Goal: Information Seeking & Learning: Learn about a topic

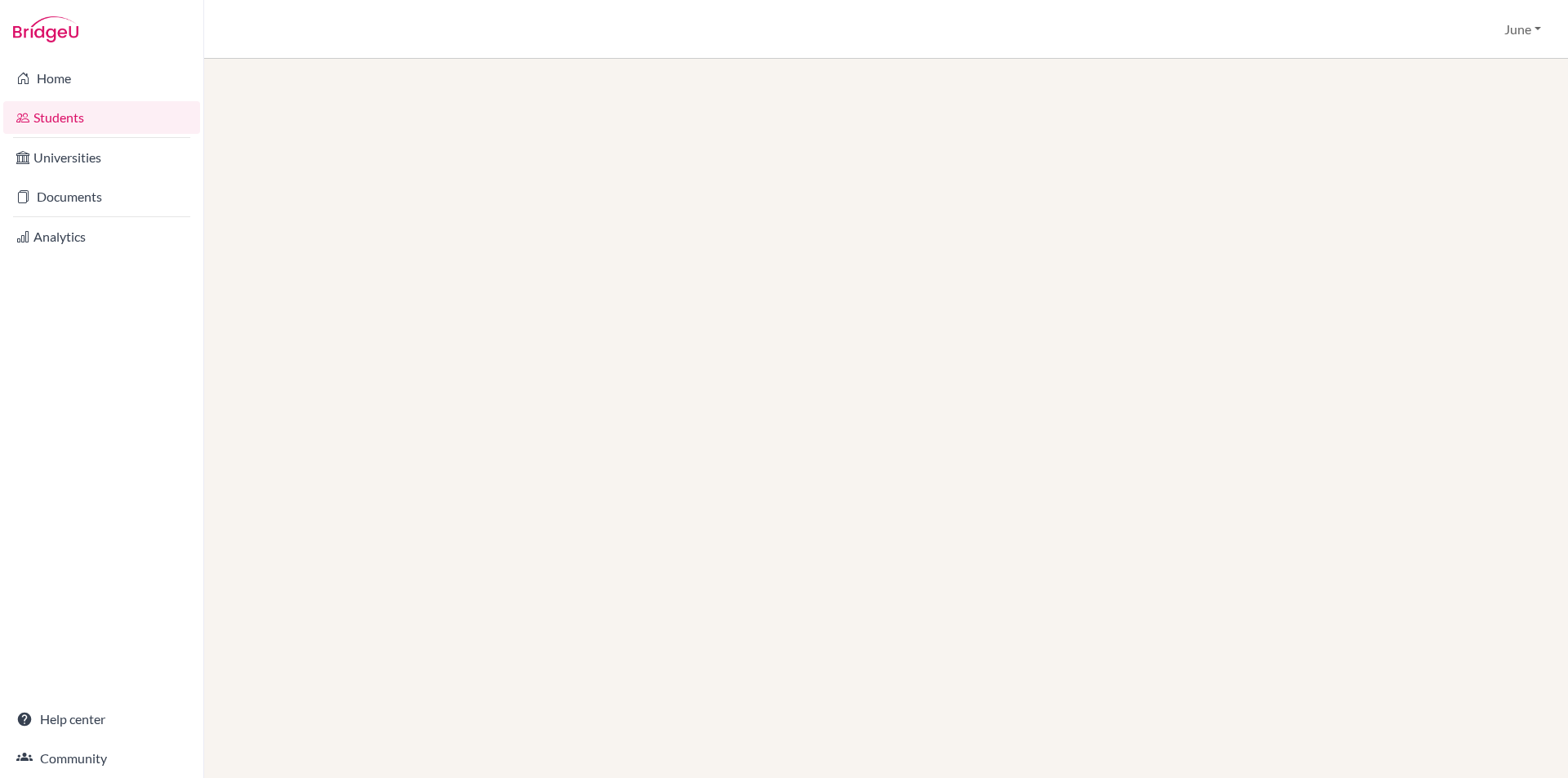
click at [46, 118] on link "Students" at bounding box center [101, 117] width 197 height 33
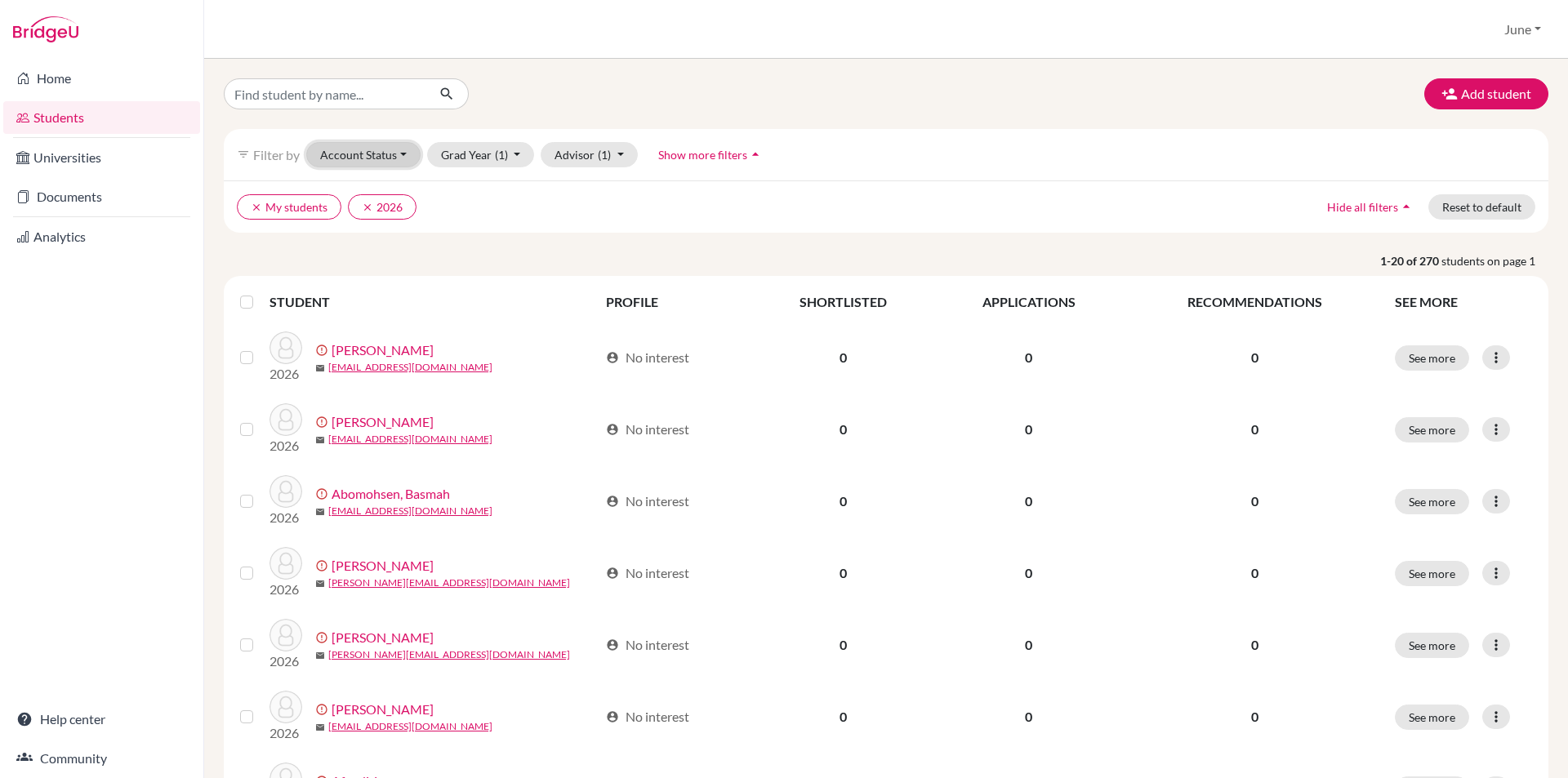
click at [401, 155] on button "Account Status" at bounding box center [363, 155] width 115 height 25
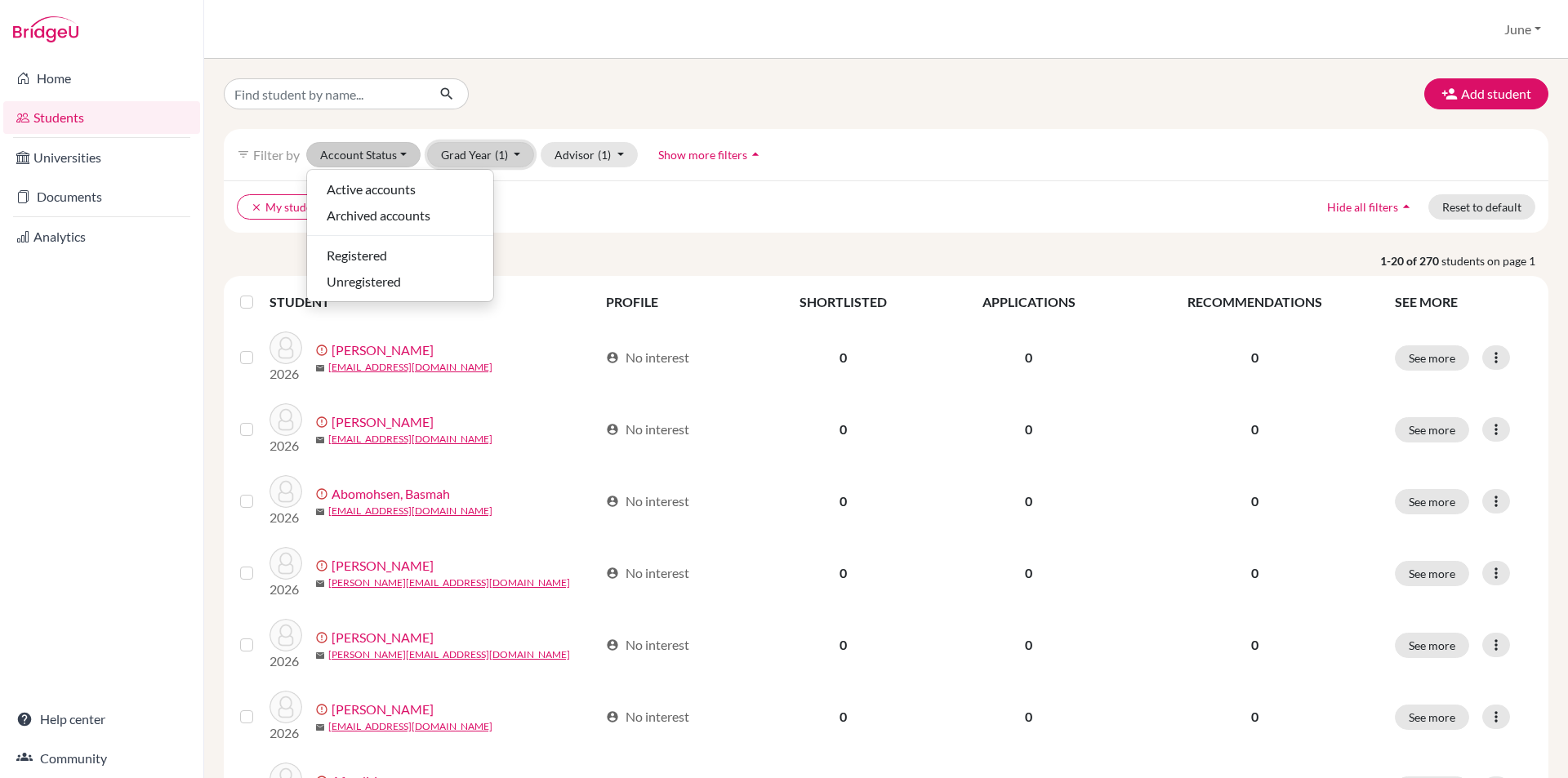
click at [514, 151] on button "Grad Year (1)" at bounding box center [480, 155] width 108 height 25
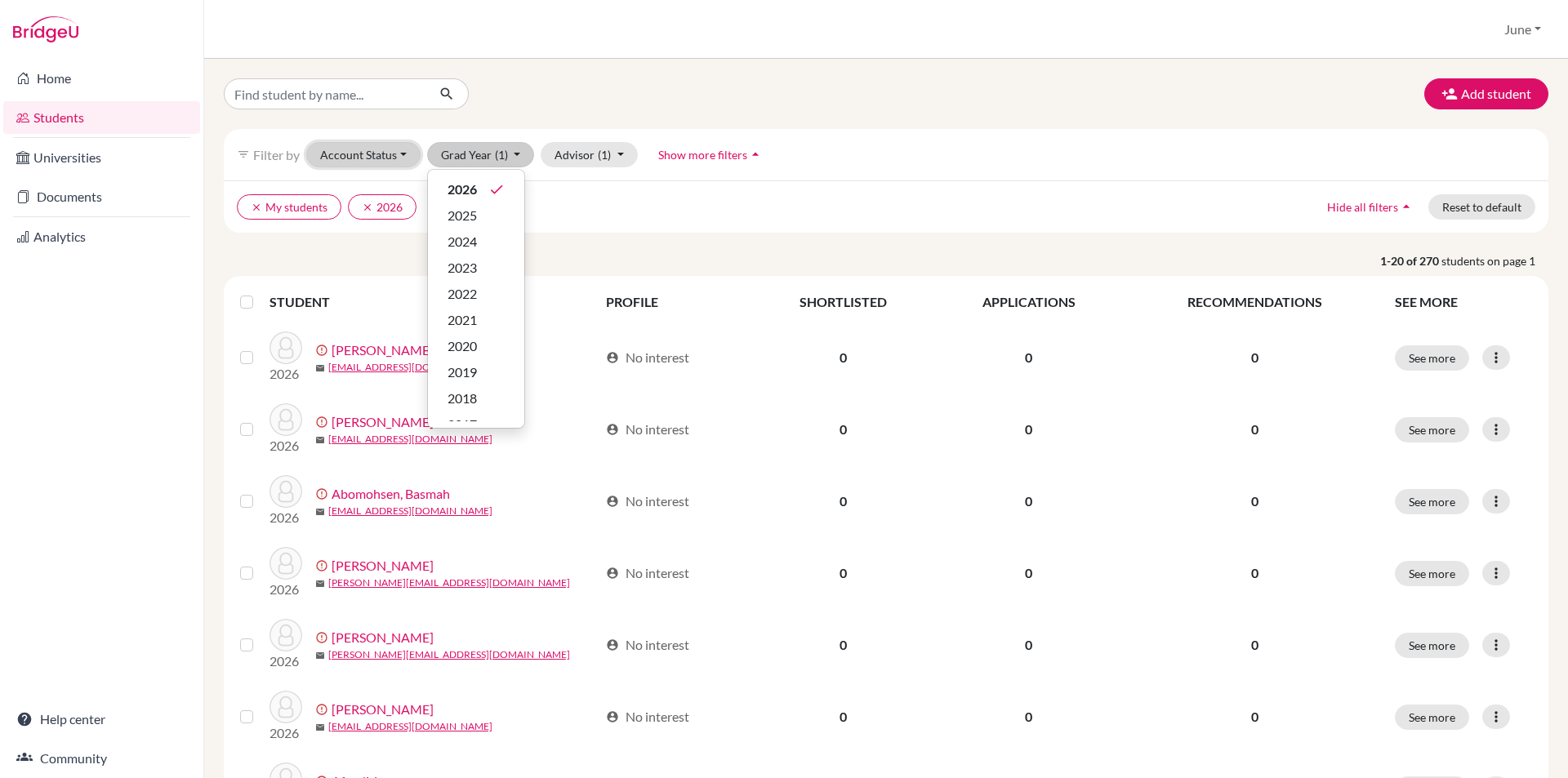
click at [403, 153] on button "Account Status" at bounding box center [363, 155] width 115 height 25
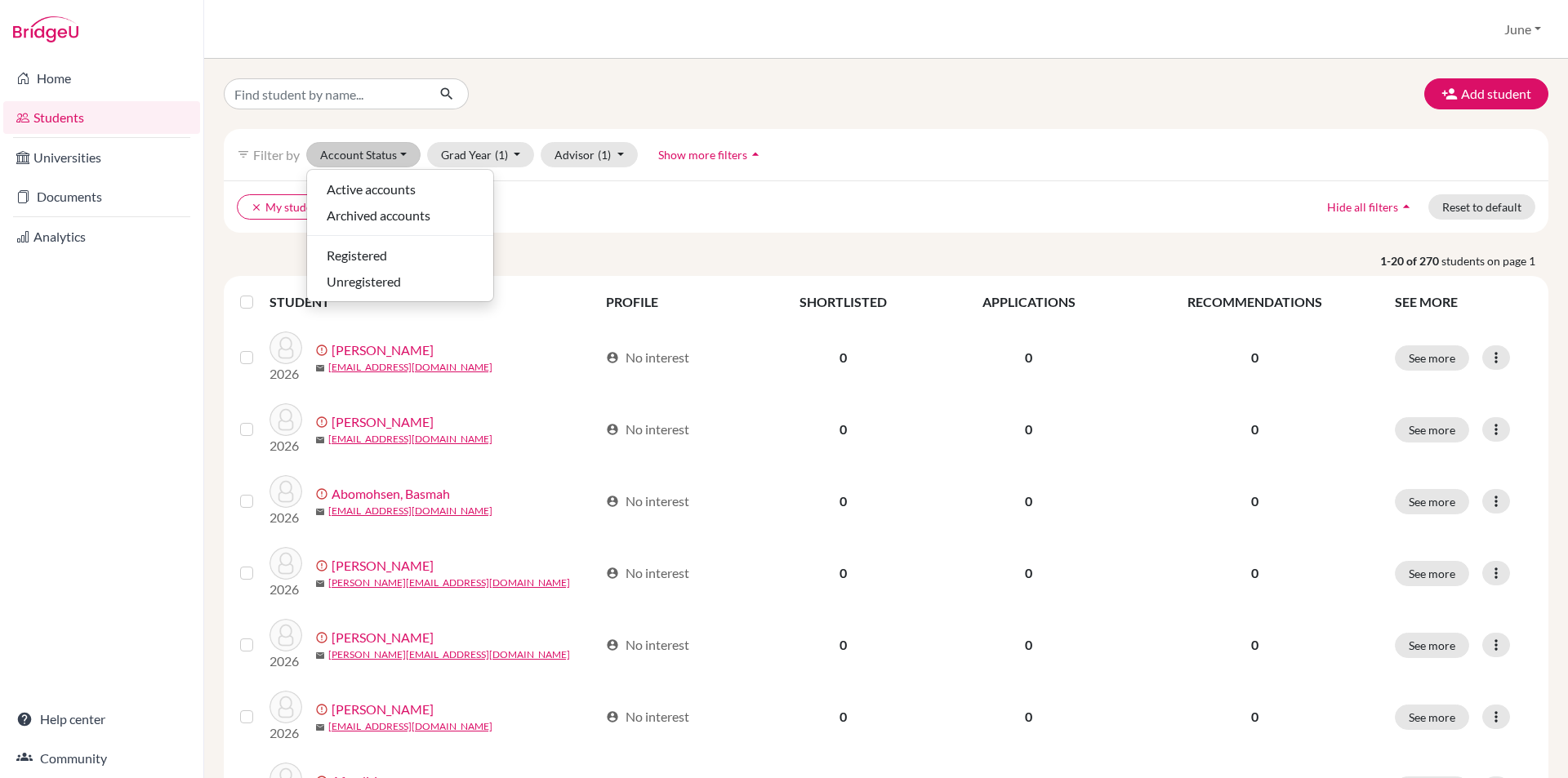
click at [758, 213] on ul "clear My students clear 2026" at bounding box center [723, 207] width 974 height 25
click at [752, 154] on icon "arrow_drop_up" at bounding box center [755, 154] width 16 height 16
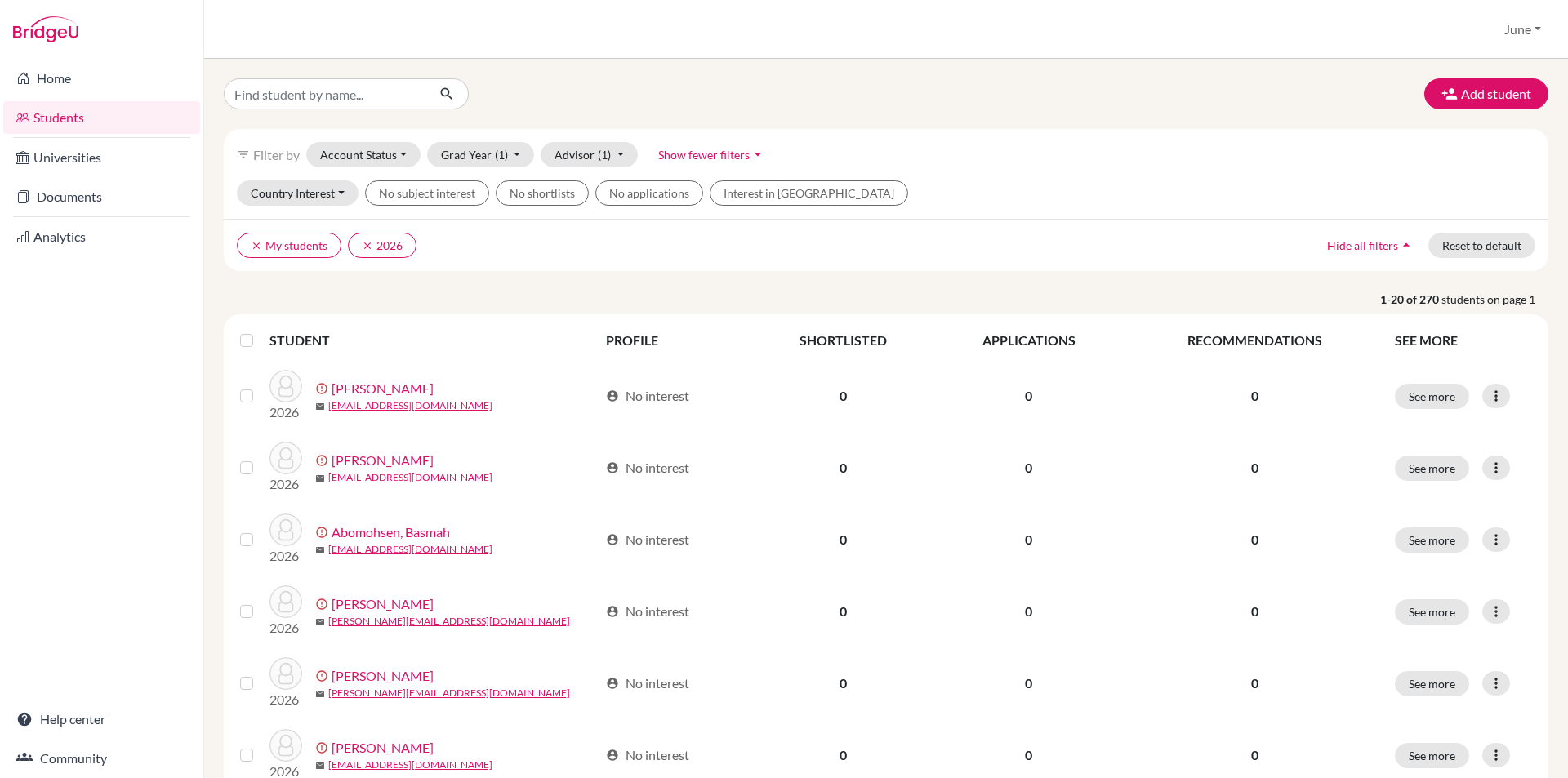
click at [894, 253] on ul "clear My students clear 2026" at bounding box center [723, 245] width 974 height 25
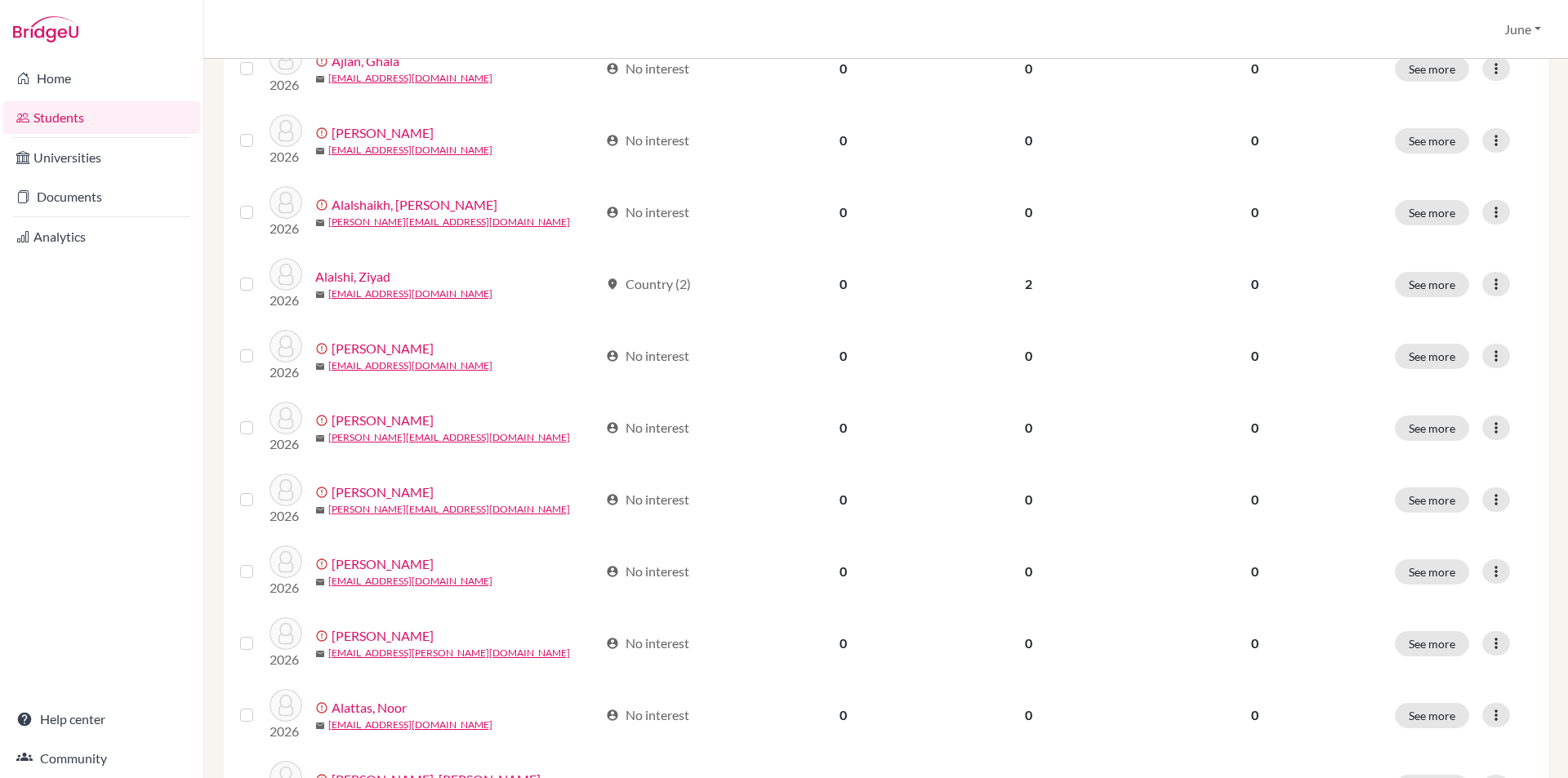
scroll to position [980, 0]
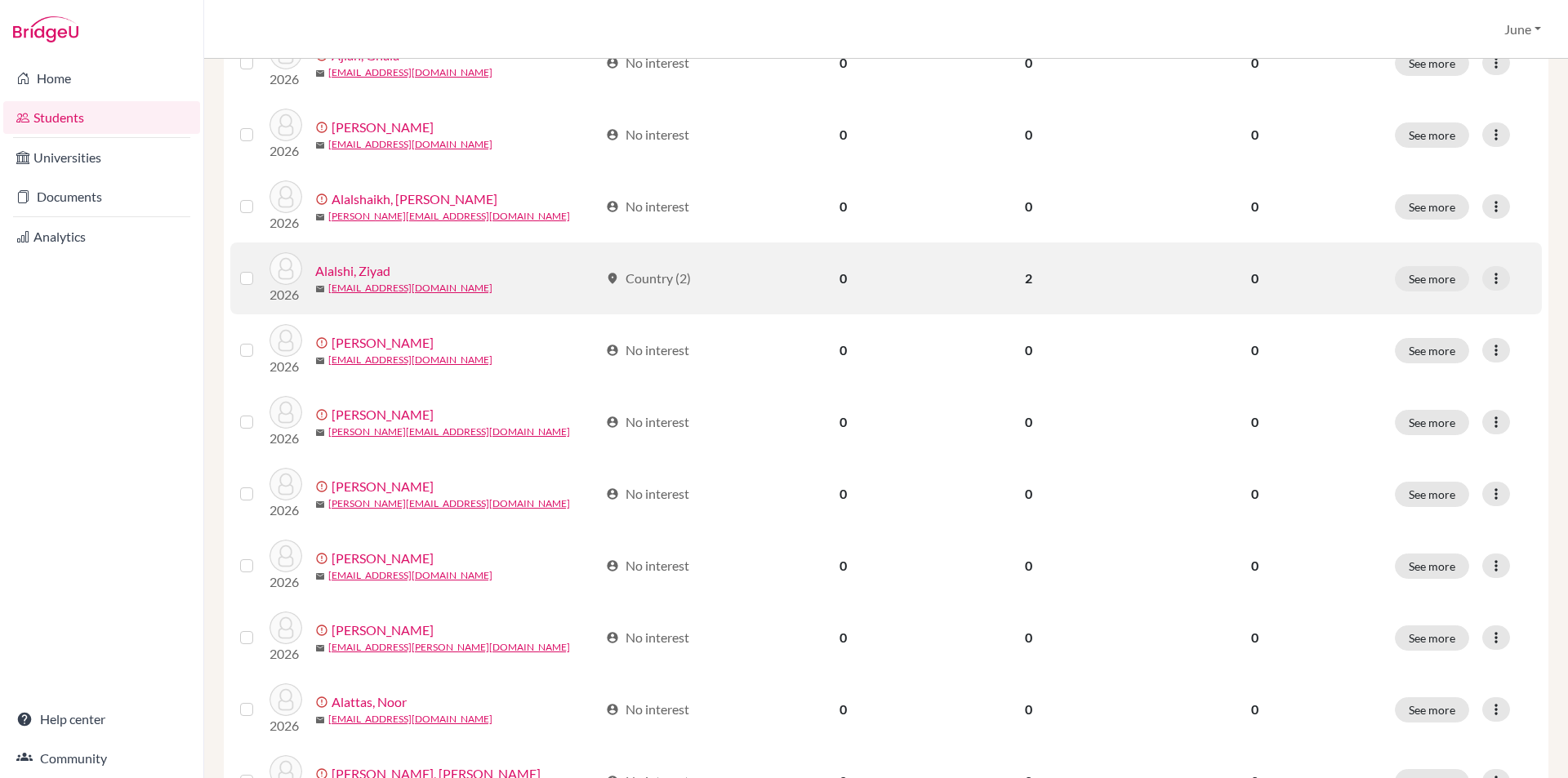
click at [359, 268] on link "Alalshi, Ziyad" at bounding box center [352, 271] width 75 height 20
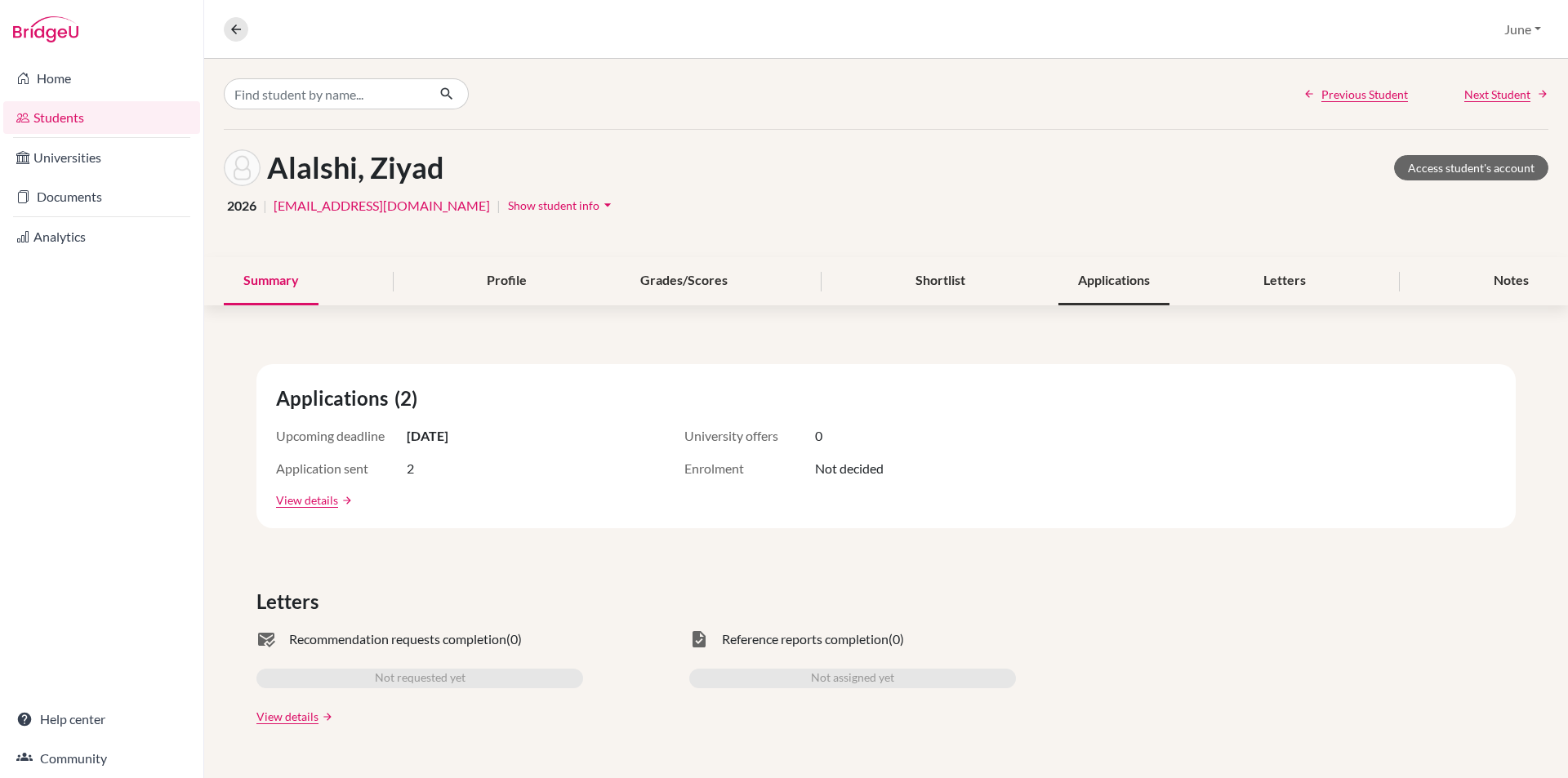
click at [1098, 280] on div "Applications" at bounding box center [1114, 281] width 111 height 48
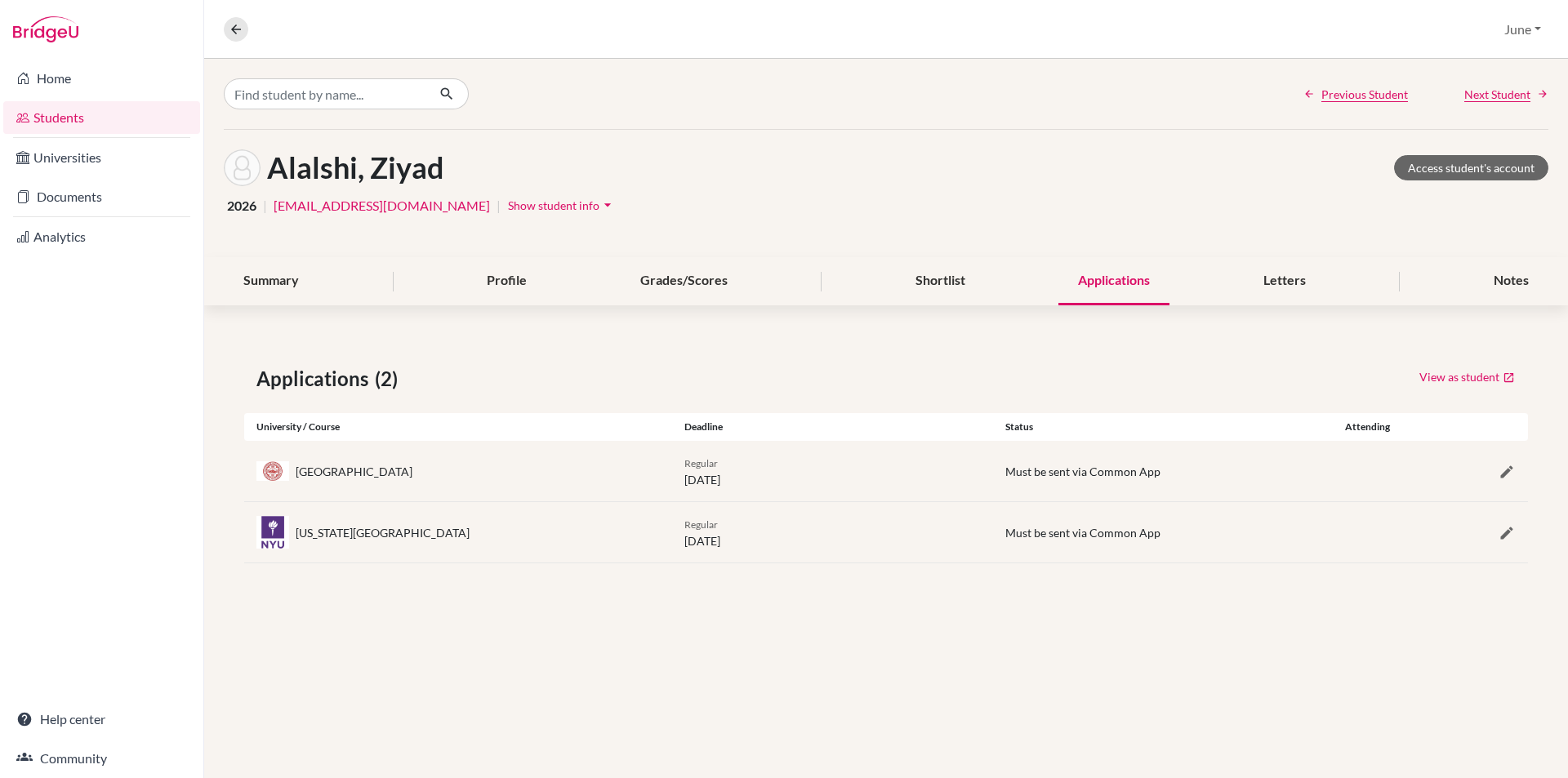
click at [45, 117] on link "Students" at bounding box center [101, 117] width 197 height 33
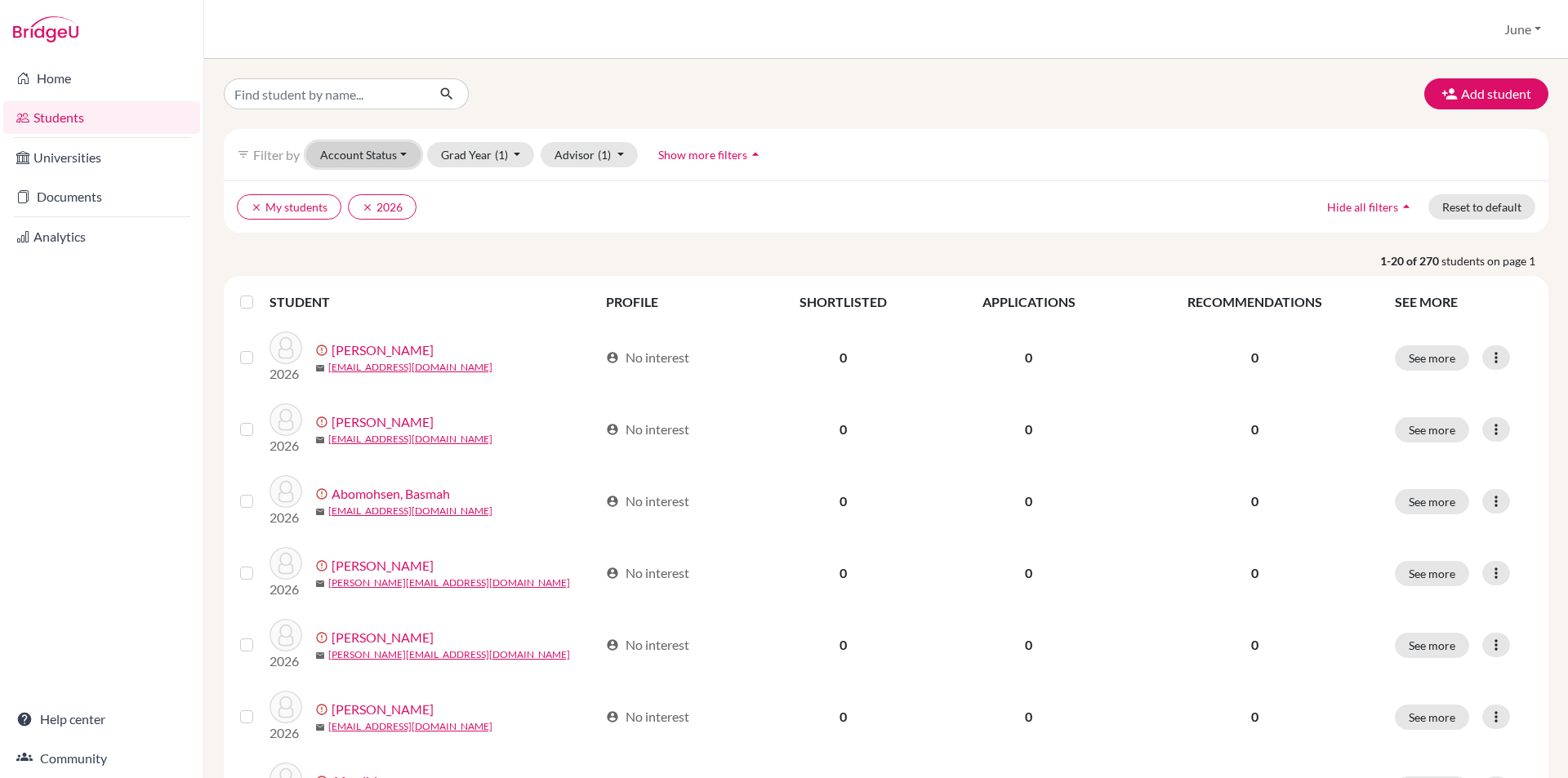
click at [401, 152] on button "Account Status" at bounding box center [363, 155] width 115 height 25
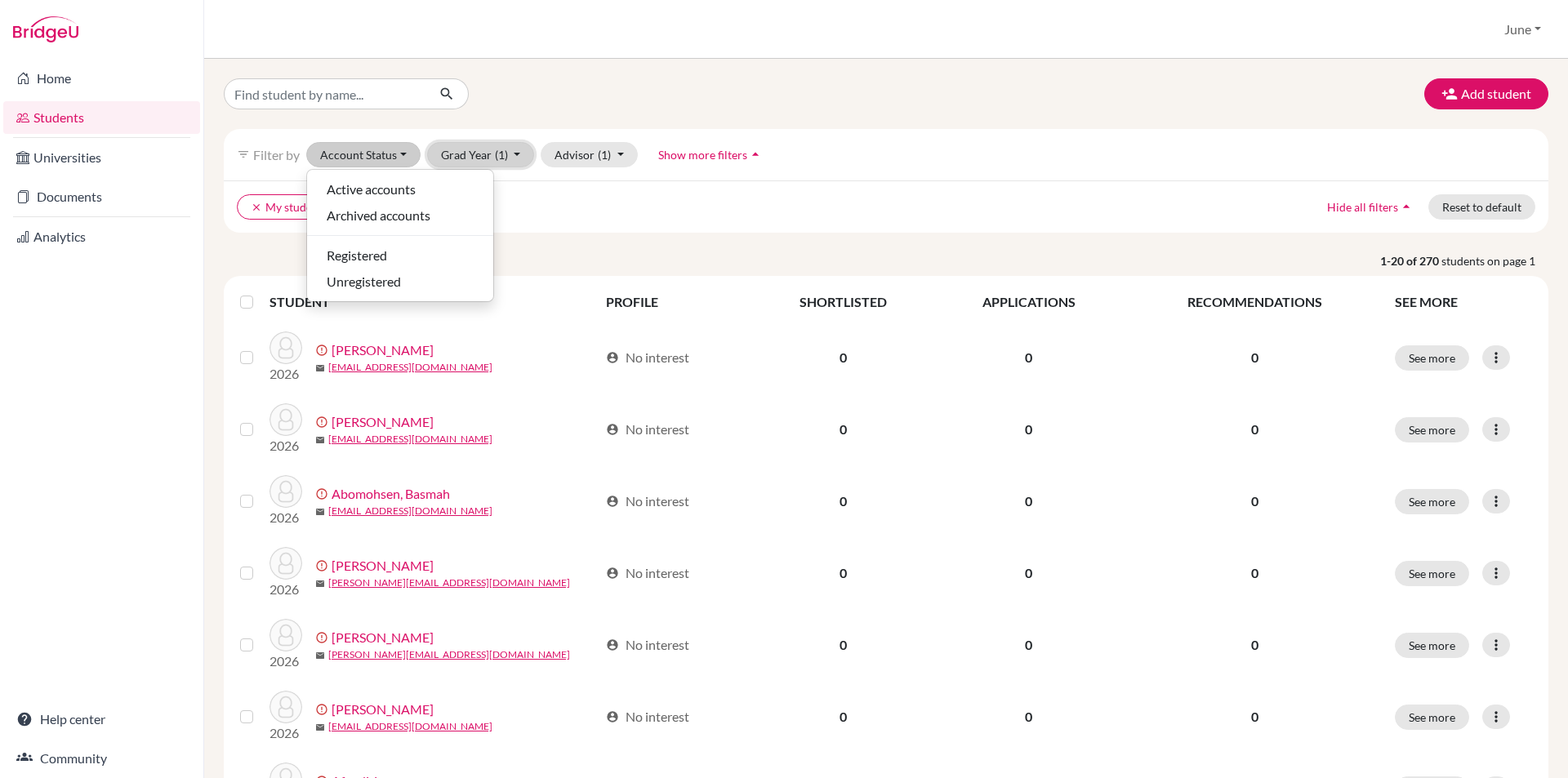
click at [511, 155] on button "Grad Year (1)" at bounding box center [480, 155] width 108 height 25
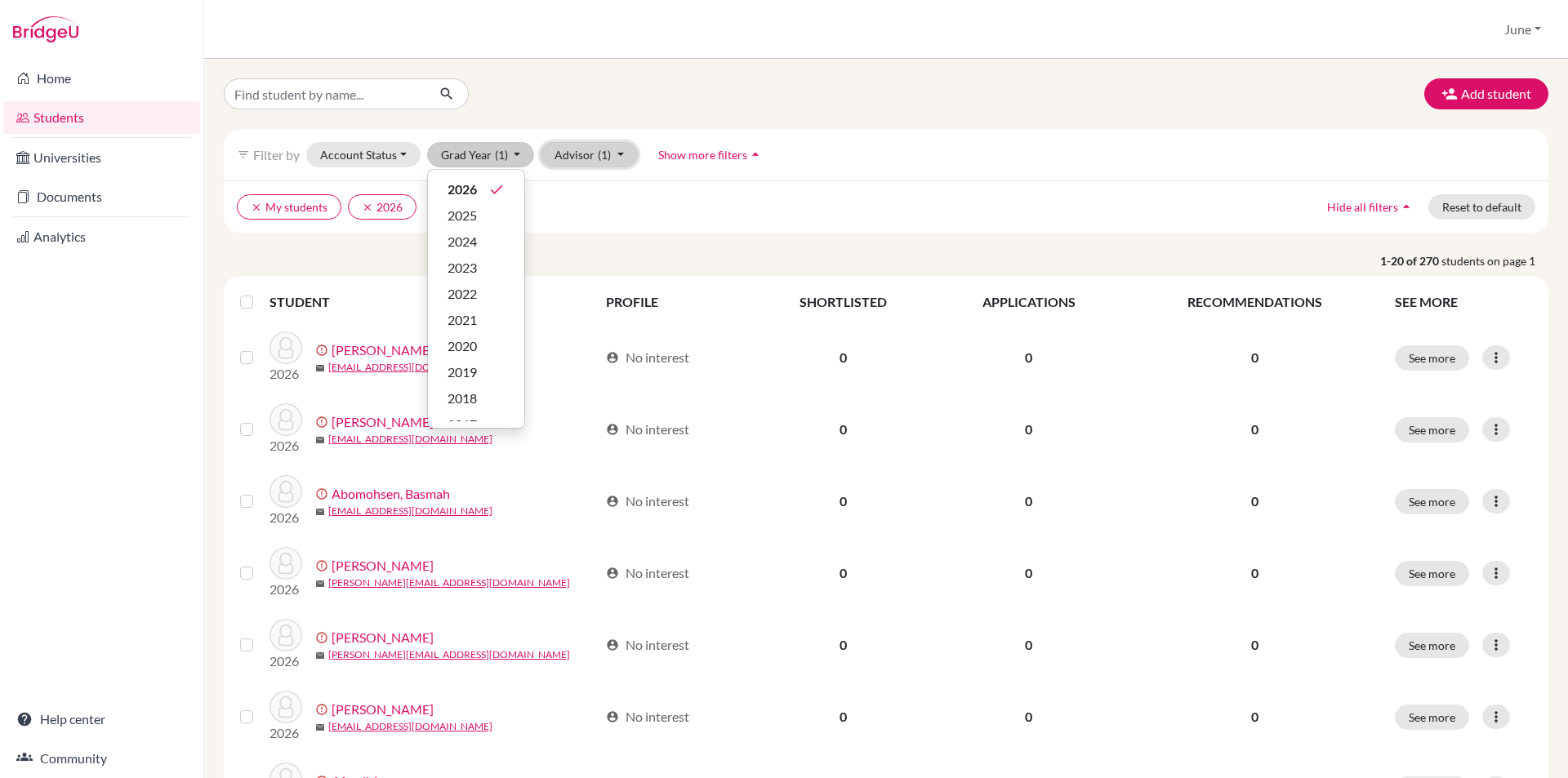
click at [617, 150] on button "Advisor (1)" at bounding box center [589, 155] width 97 height 25
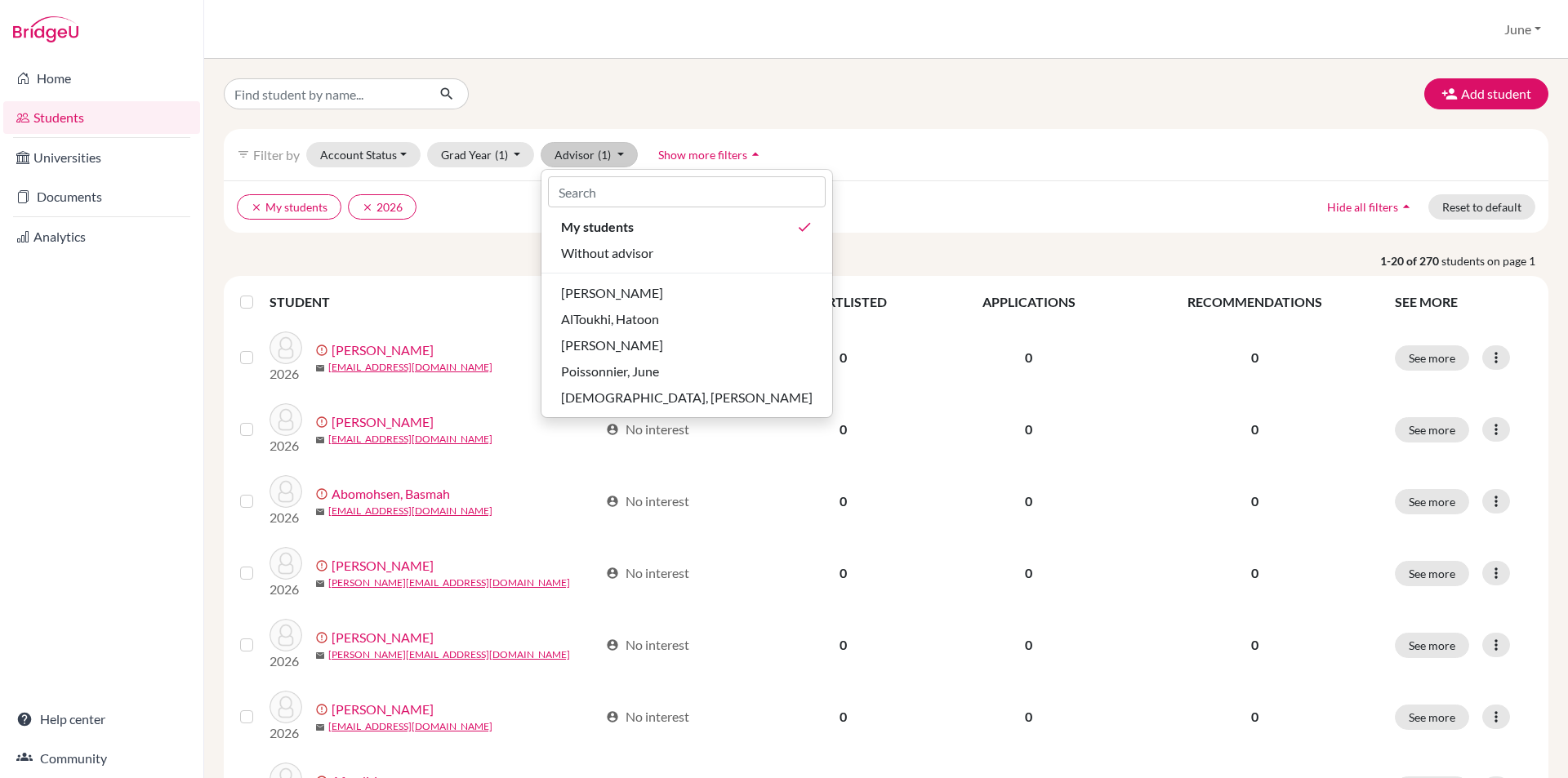
click at [748, 150] on icon "arrow_drop_up" at bounding box center [755, 154] width 16 height 16
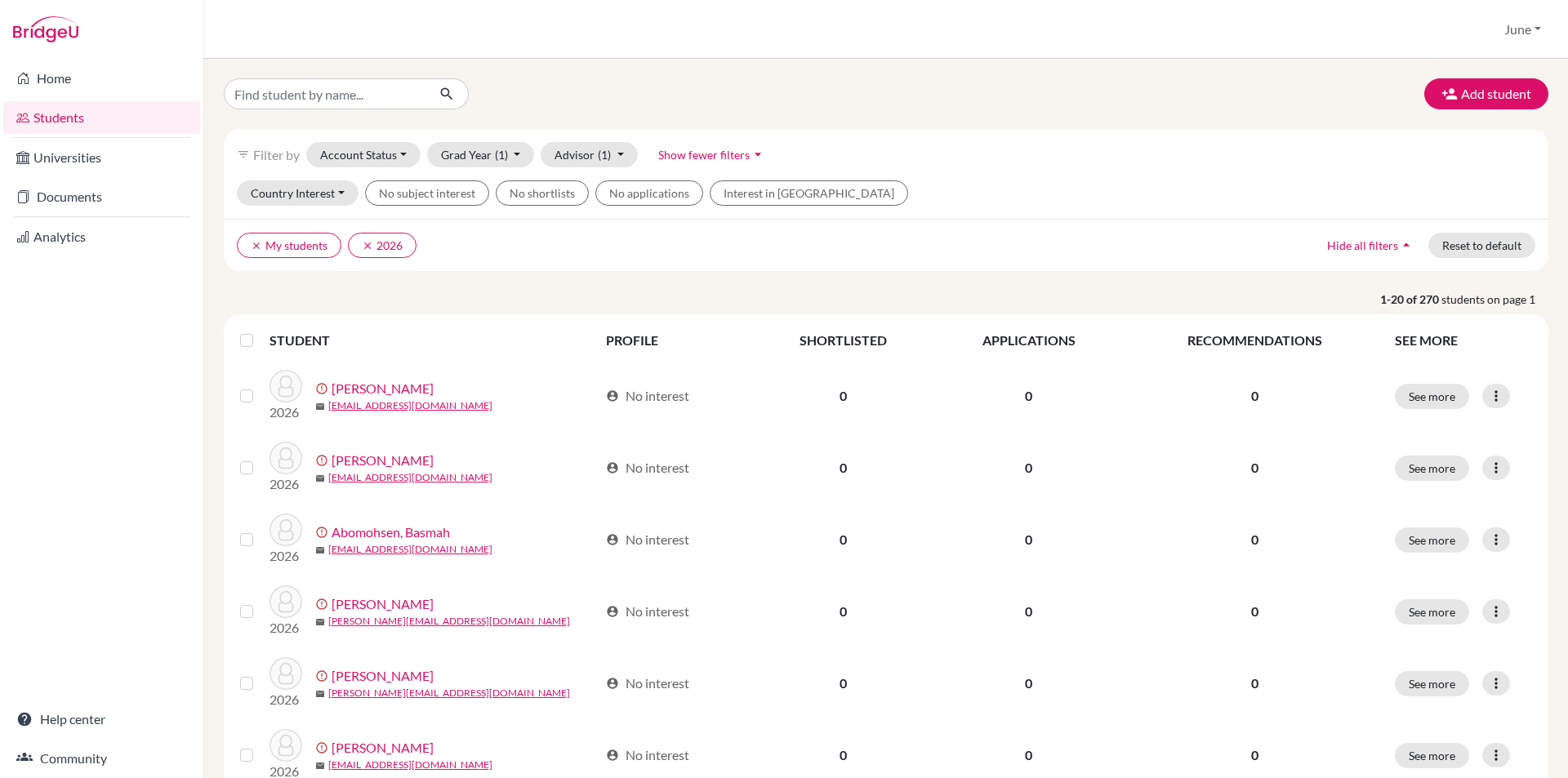
click at [969, 173] on div "filter_list Filter by Account Status Active accounts Archived accounts Register…" at bounding box center [886, 155] width 1324 height 52
click at [753, 154] on icon "arrow_drop_down" at bounding box center [758, 154] width 16 height 16
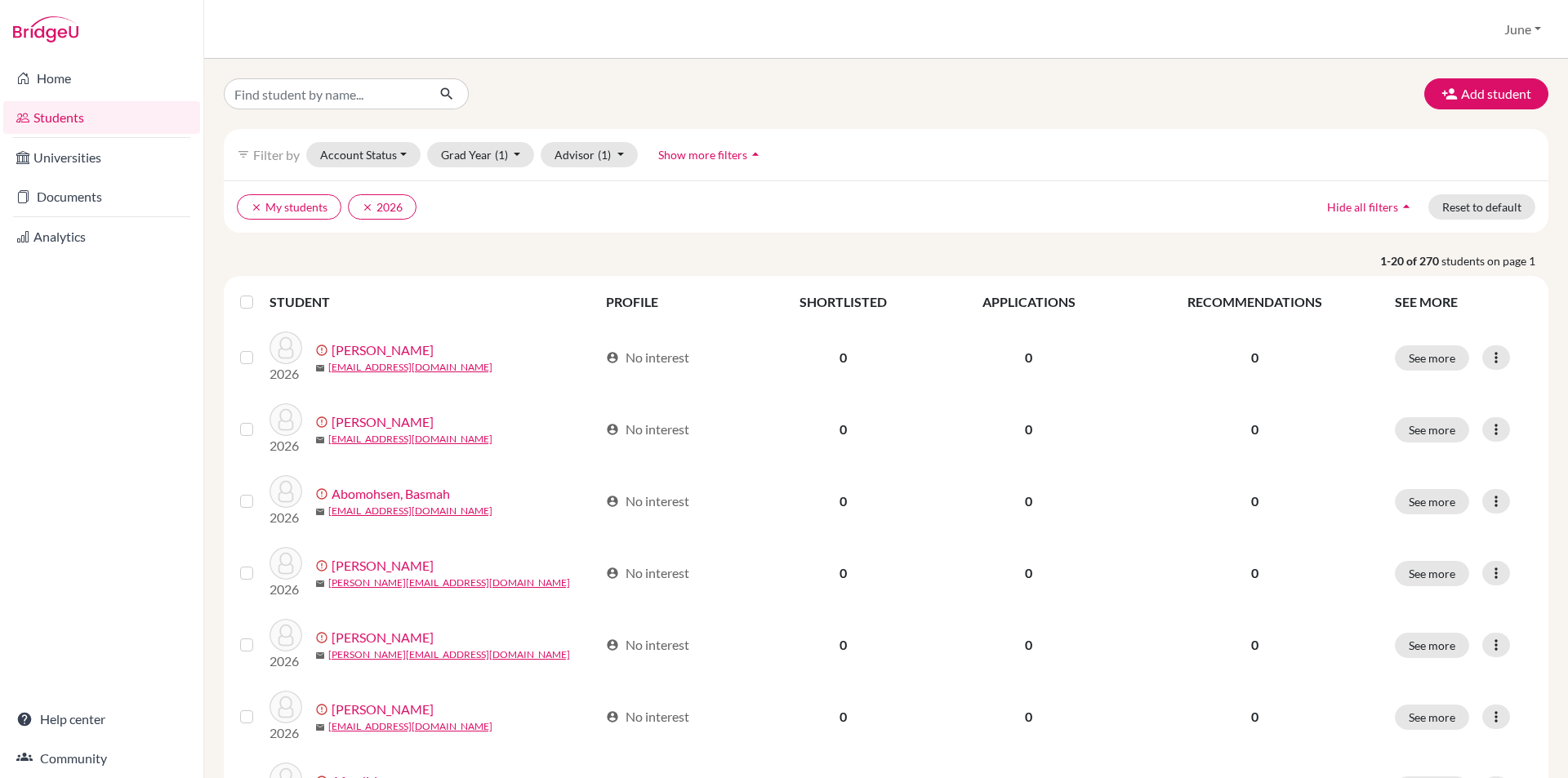
click at [753, 154] on icon "arrow_drop_up" at bounding box center [755, 154] width 16 height 16
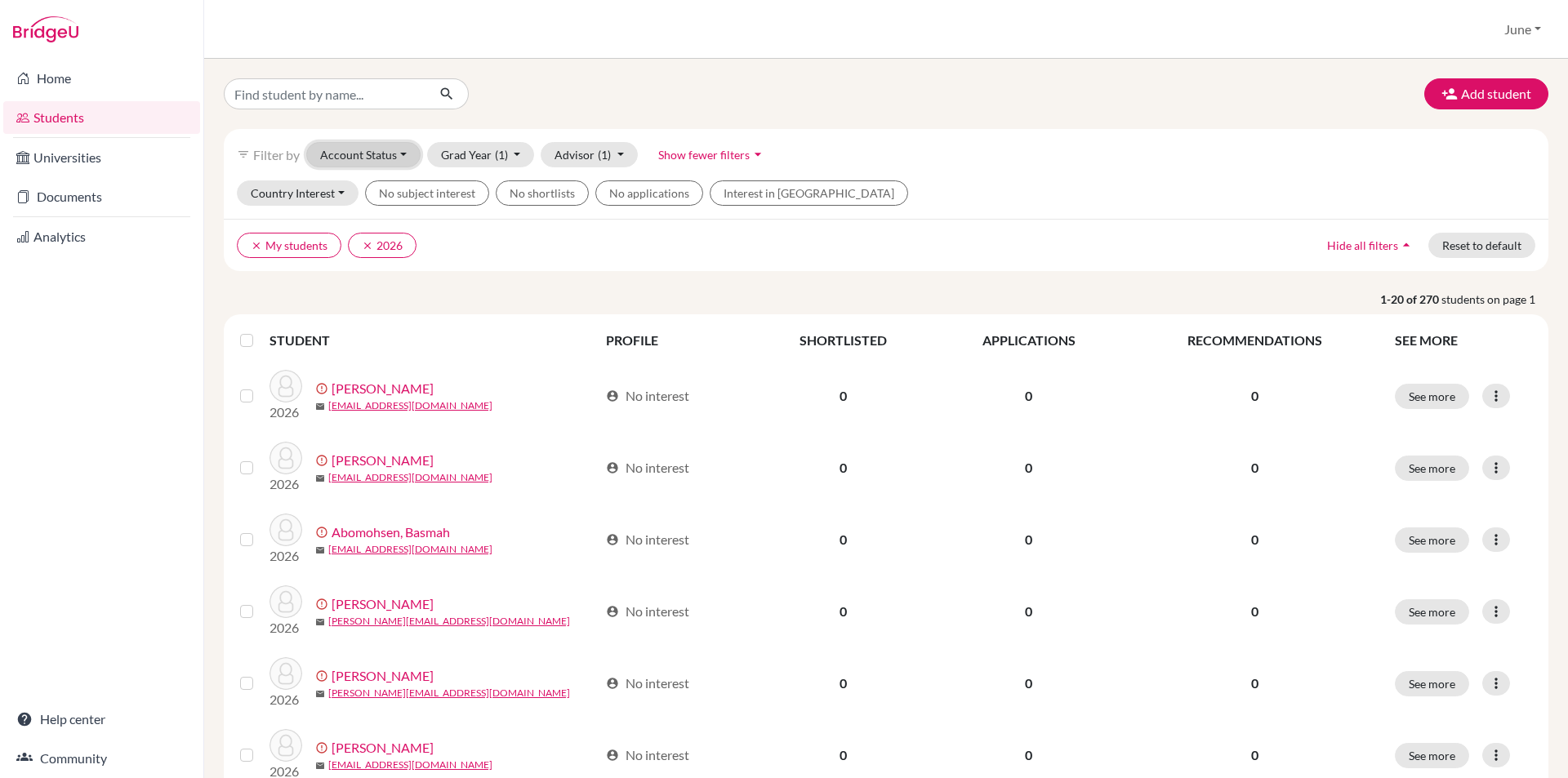
click at [399, 150] on button "Account Status" at bounding box center [363, 155] width 115 height 25
click at [996, 246] on ul "clear My students clear 2026" at bounding box center [723, 245] width 974 height 25
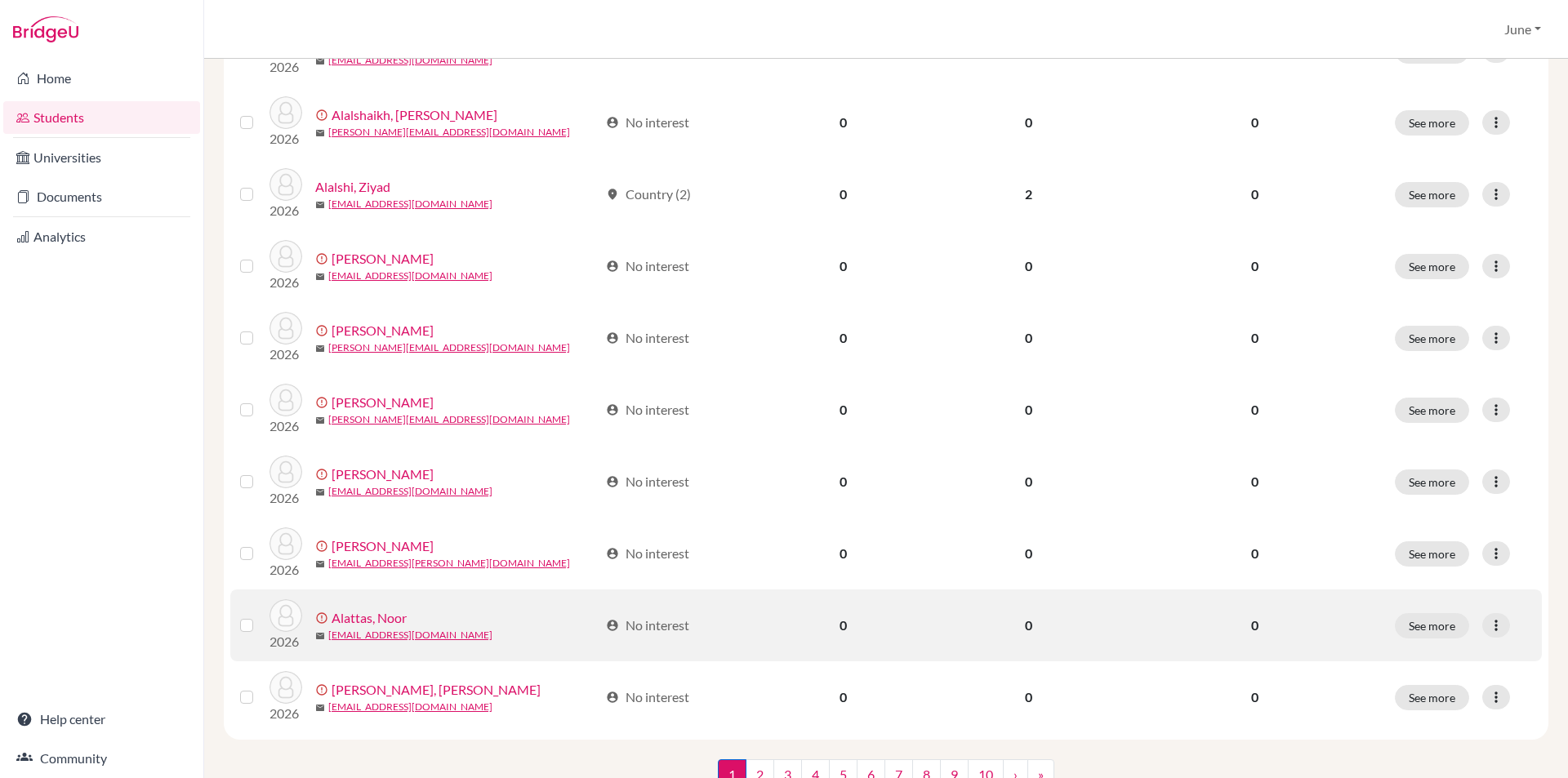
scroll to position [1128, 0]
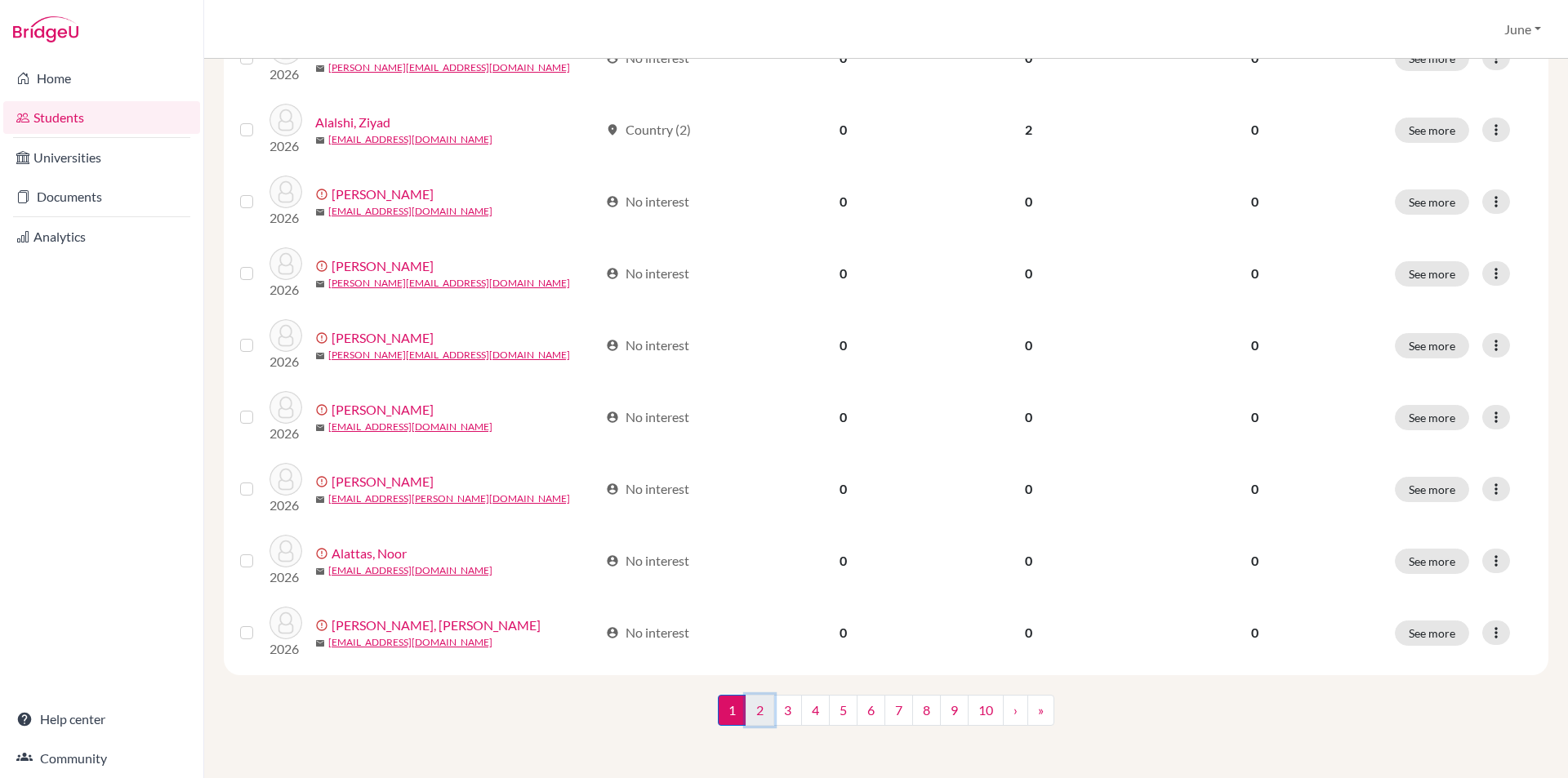
click at [752, 714] on link "2" at bounding box center [760, 710] width 28 height 31
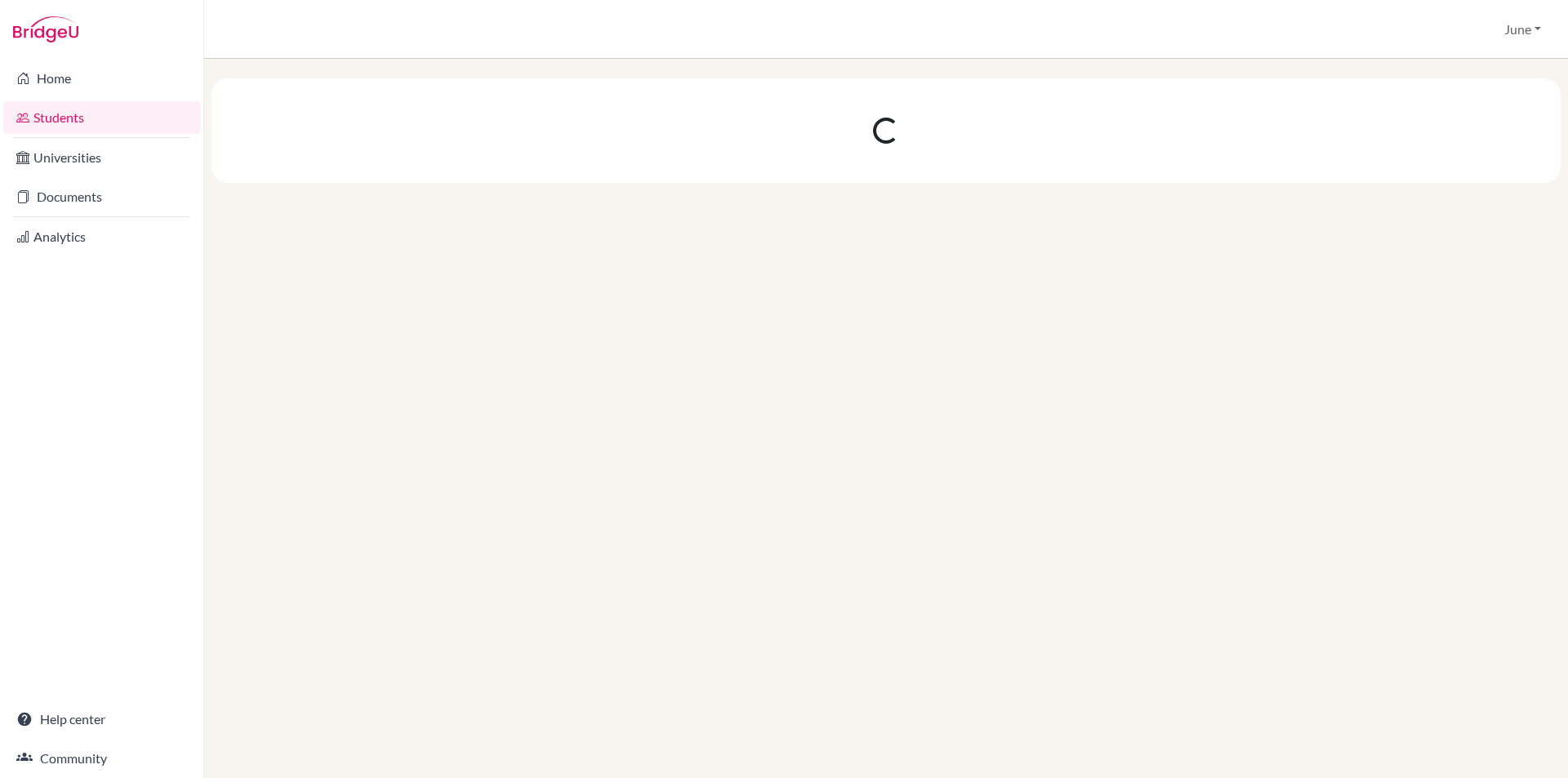
scroll to position [0, 0]
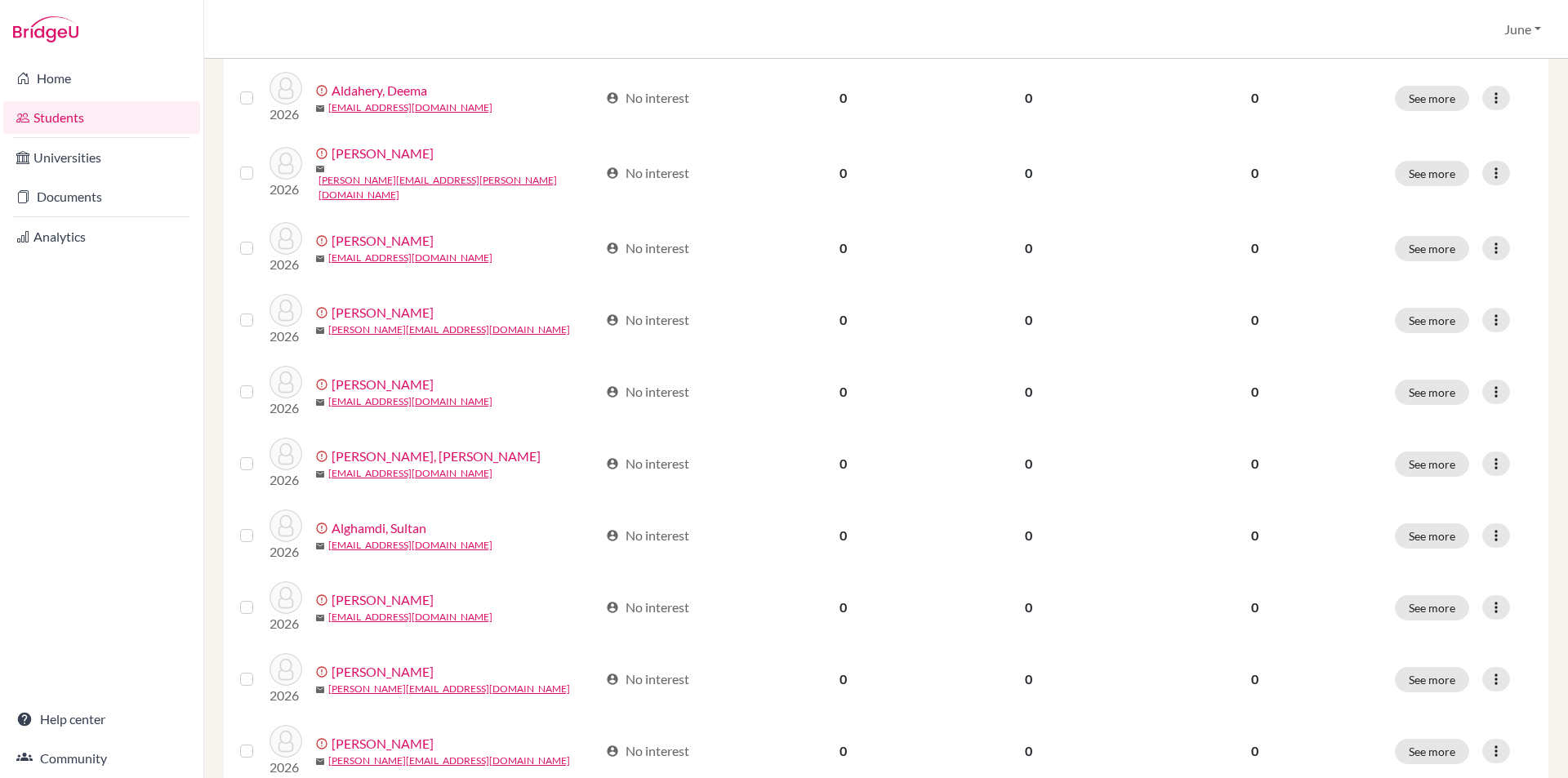
scroll to position [1090, 0]
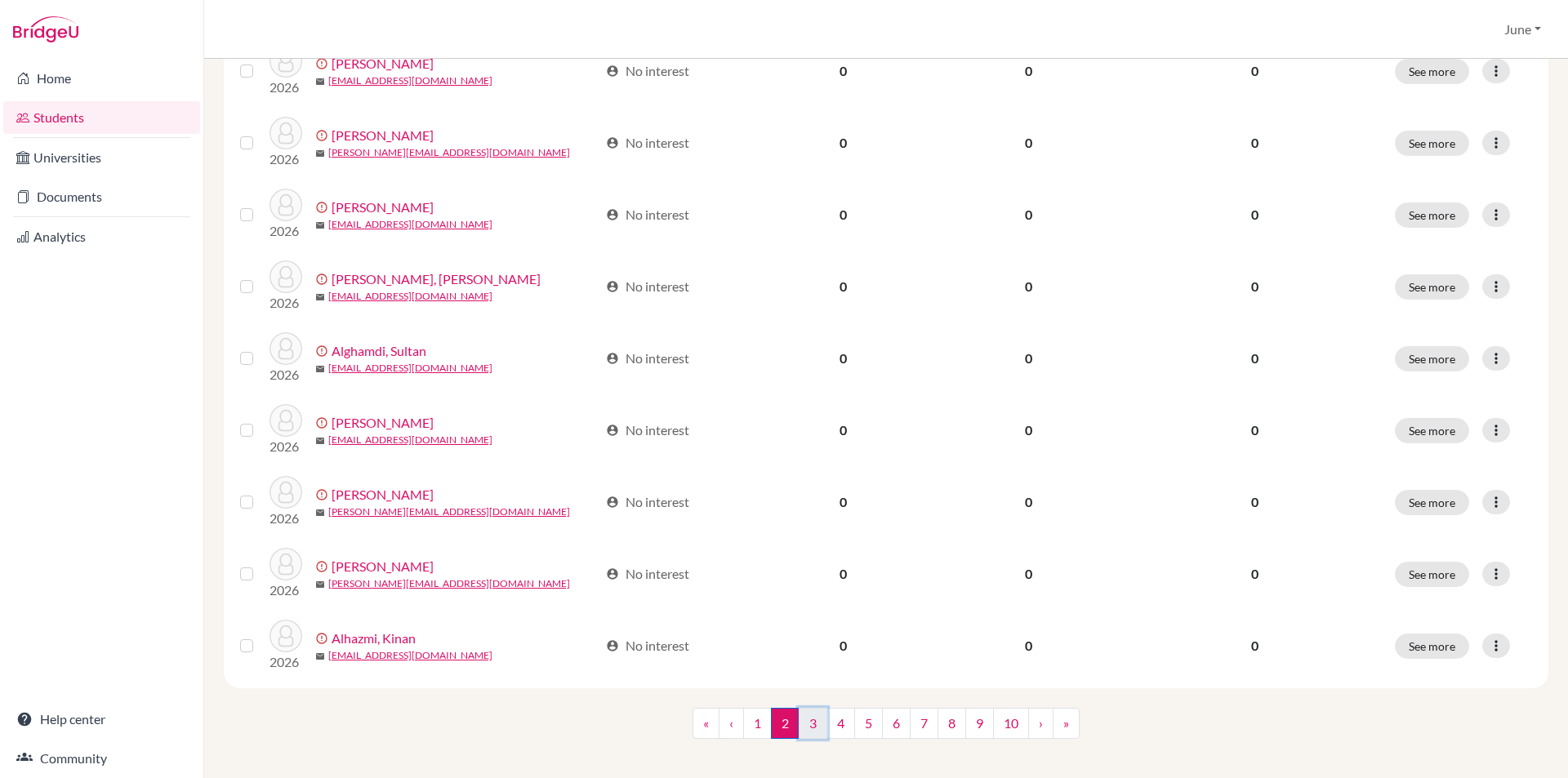
click at [808, 708] on link "3" at bounding box center [813, 723] width 28 height 31
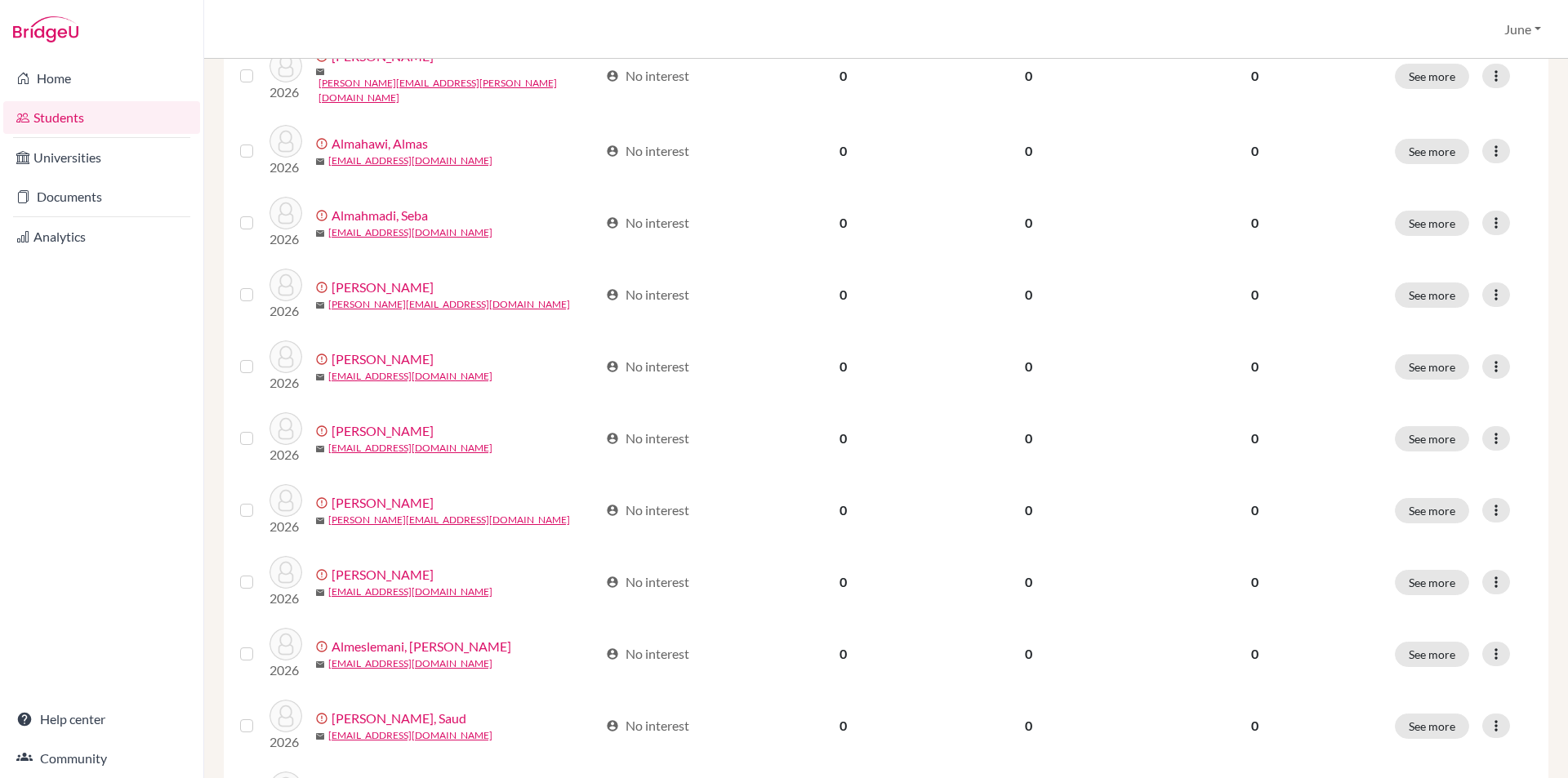
scroll to position [1090, 0]
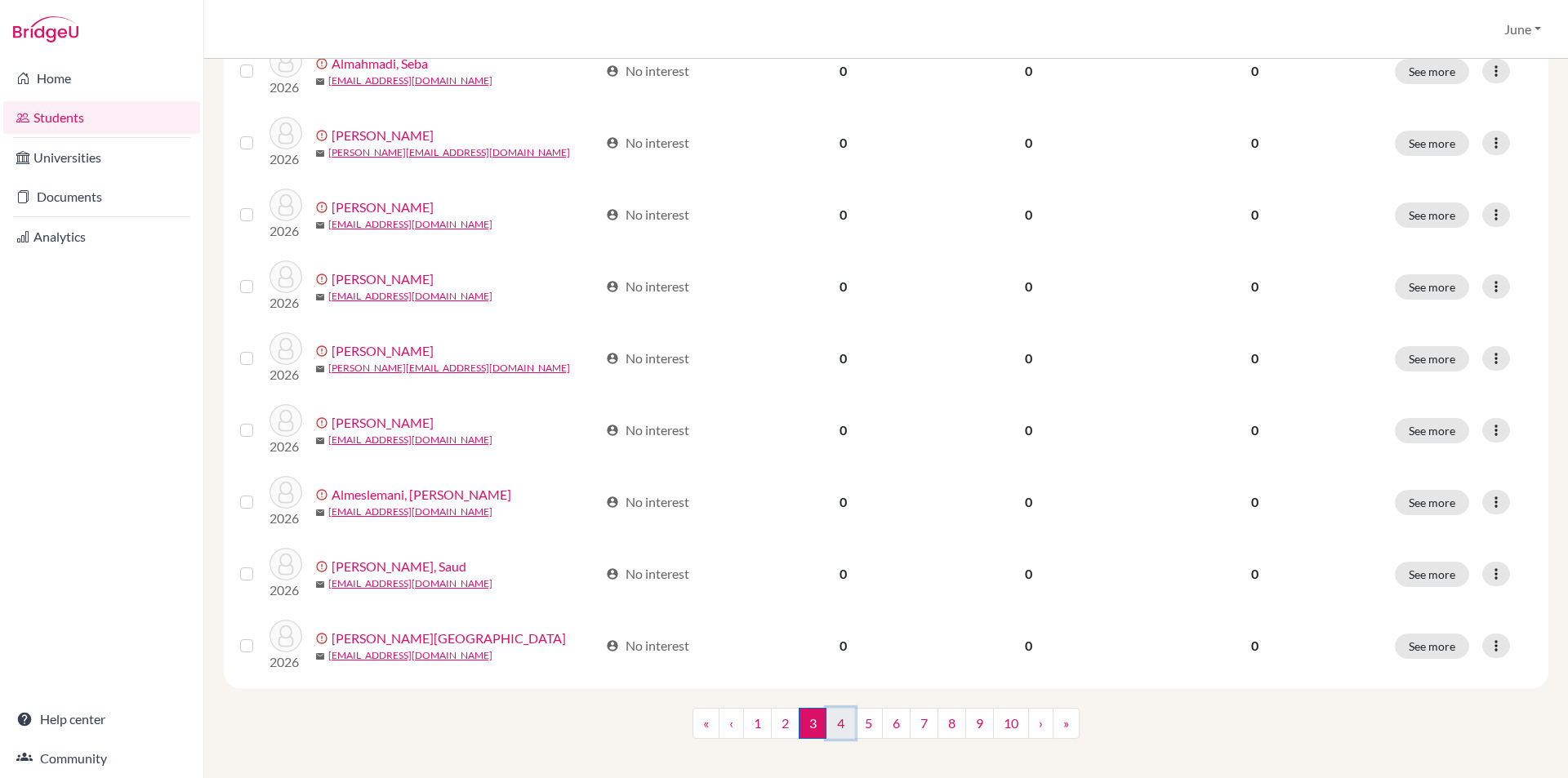
click at [832, 711] on link "4" at bounding box center [840, 723] width 28 height 31
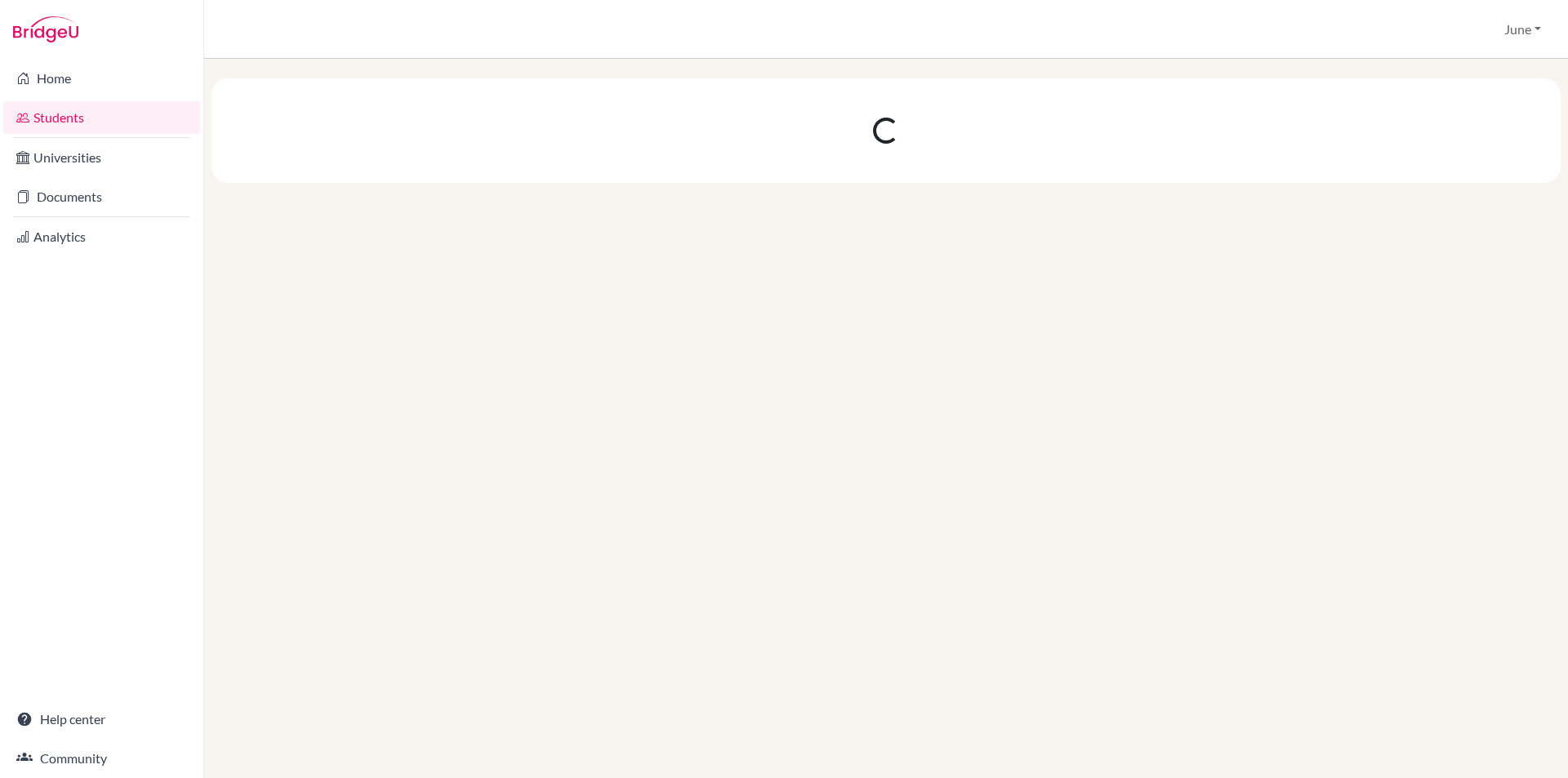
scroll to position [0, 0]
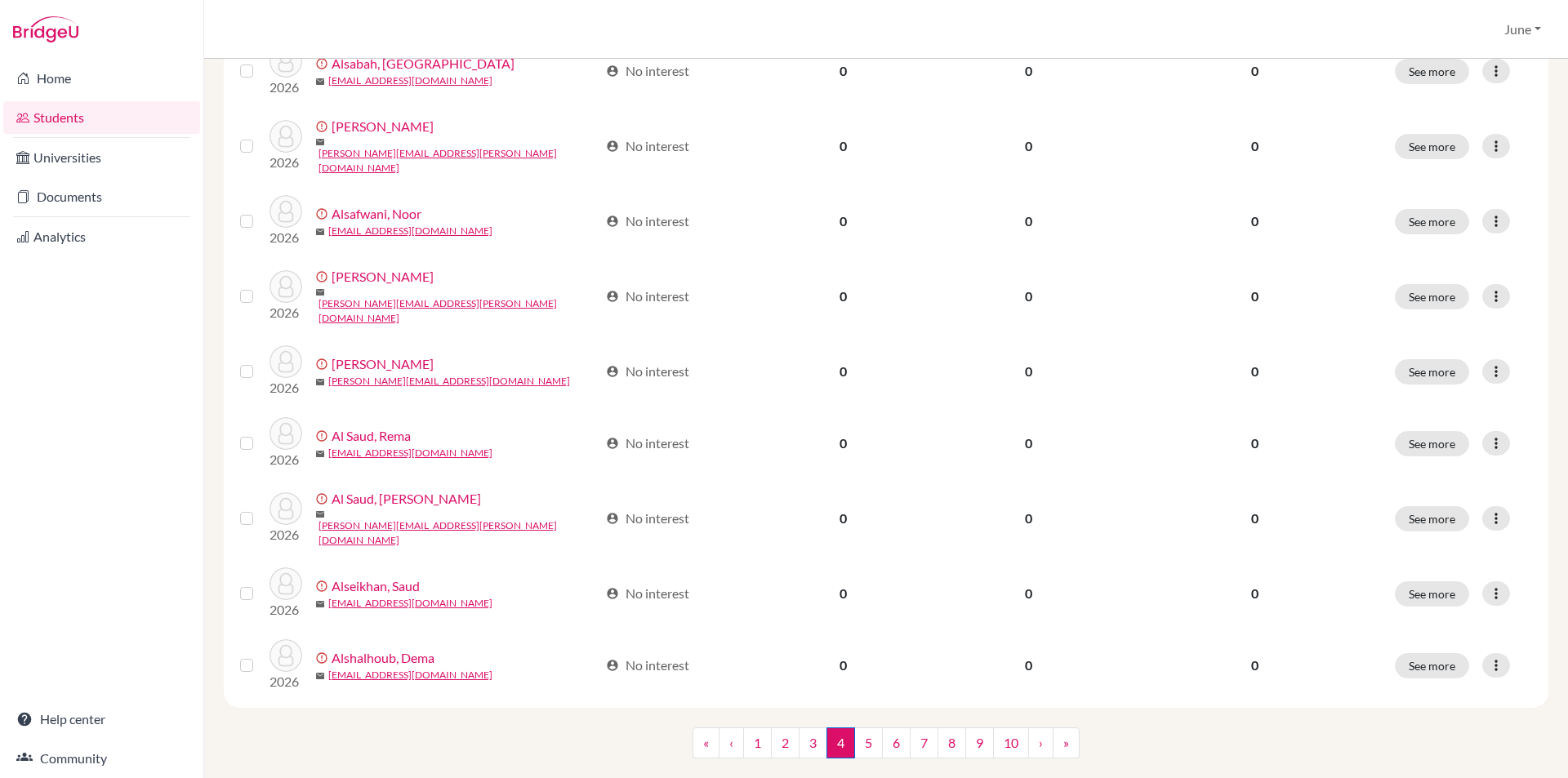
scroll to position [1090, 0]
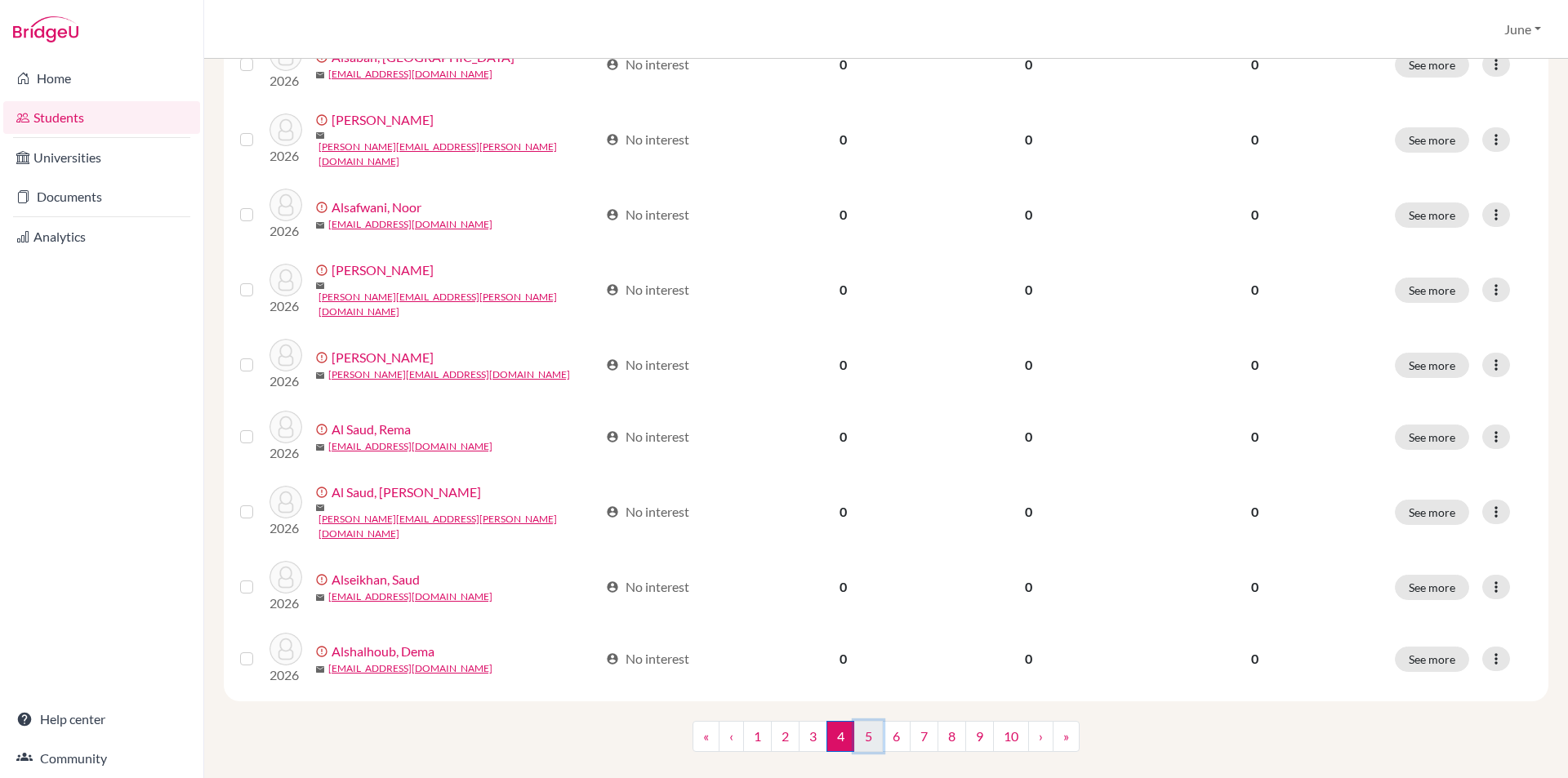
click at [863, 721] on link "5" at bounding box center [868, 736] width 28 height 31
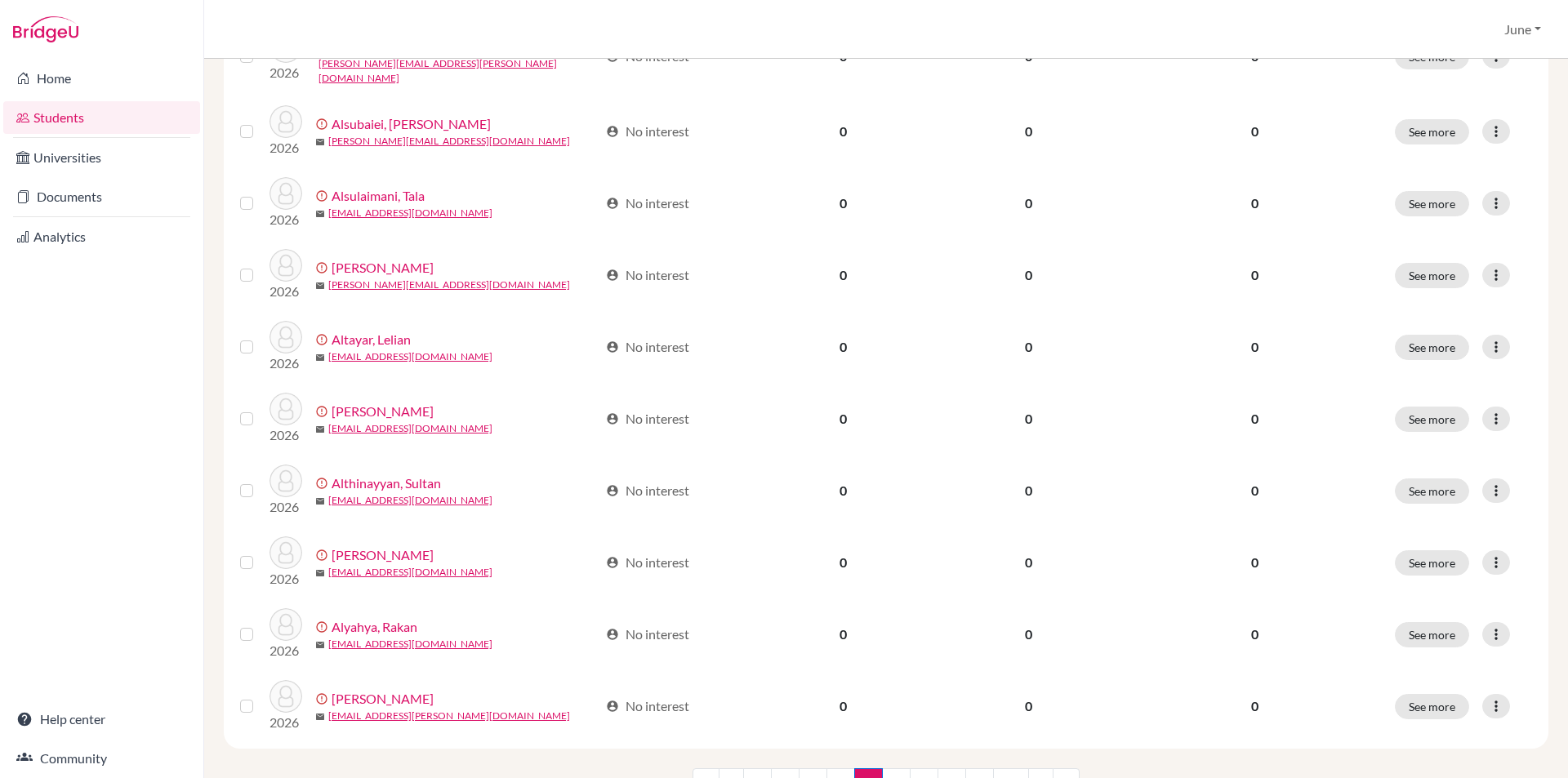
scroll to position [1090, 0]
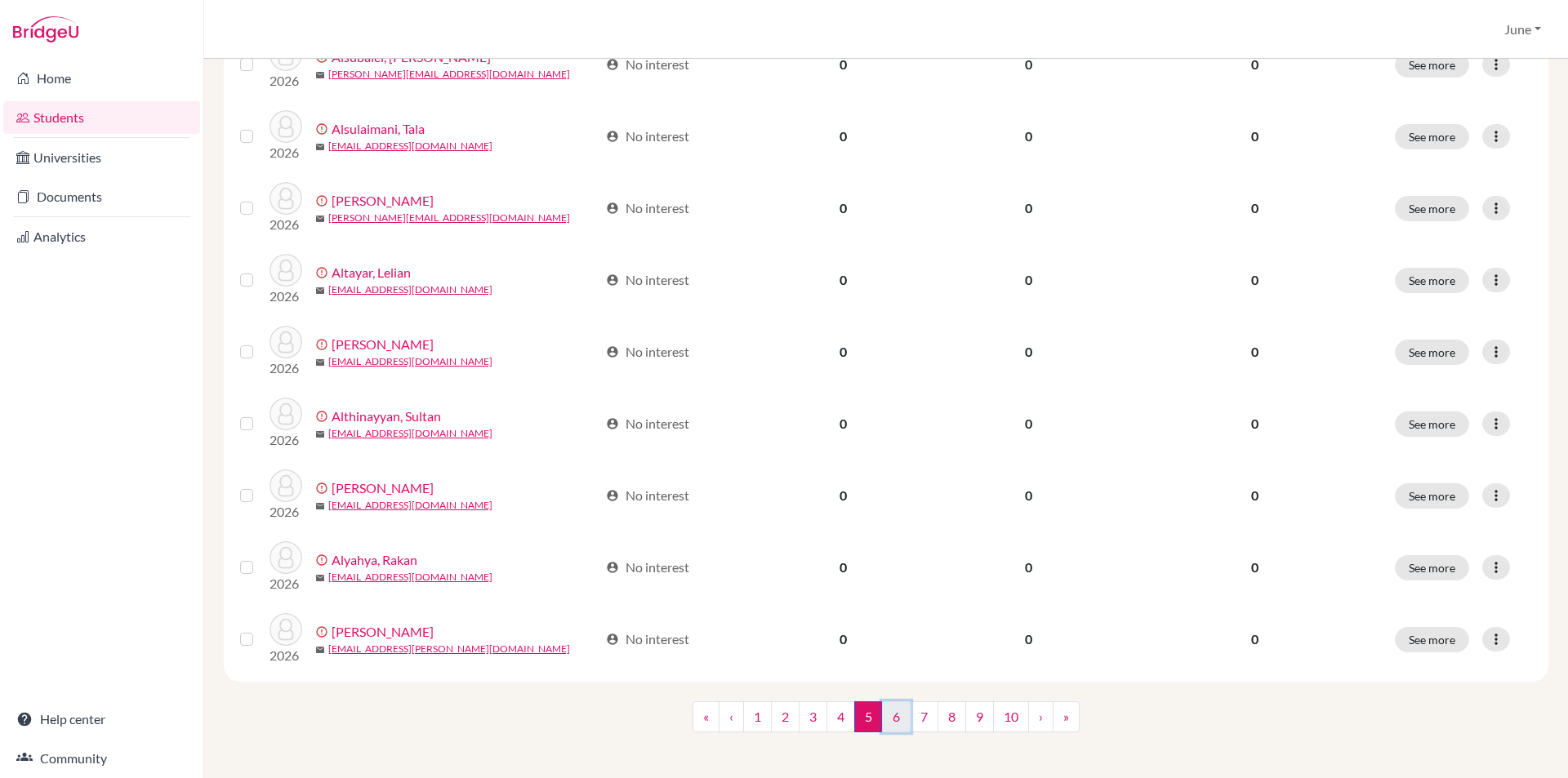
click at [888, 709] on link "6" at bounding box center [897, 717] width 28 height 31
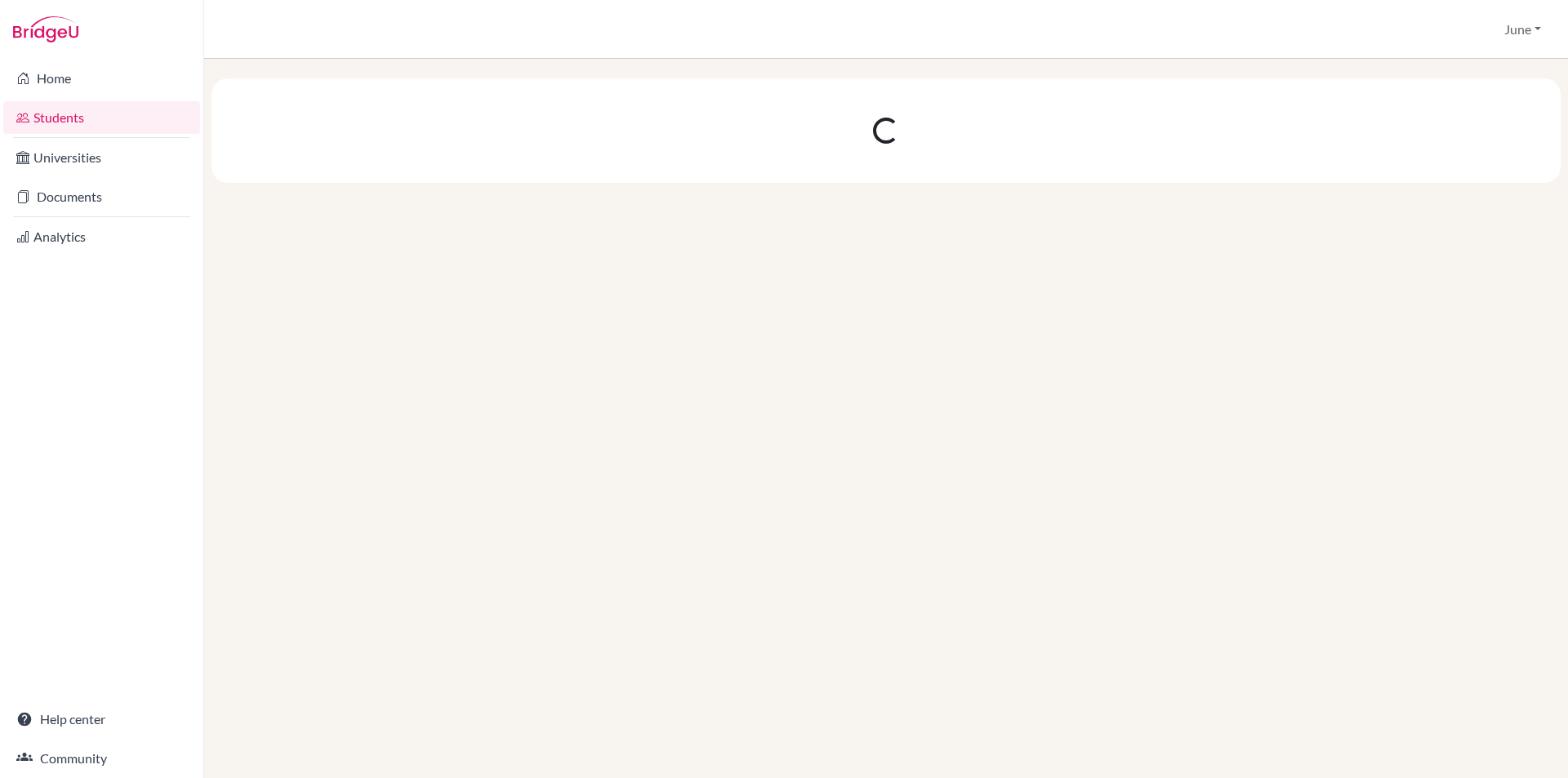
scroll to position [0, 0]
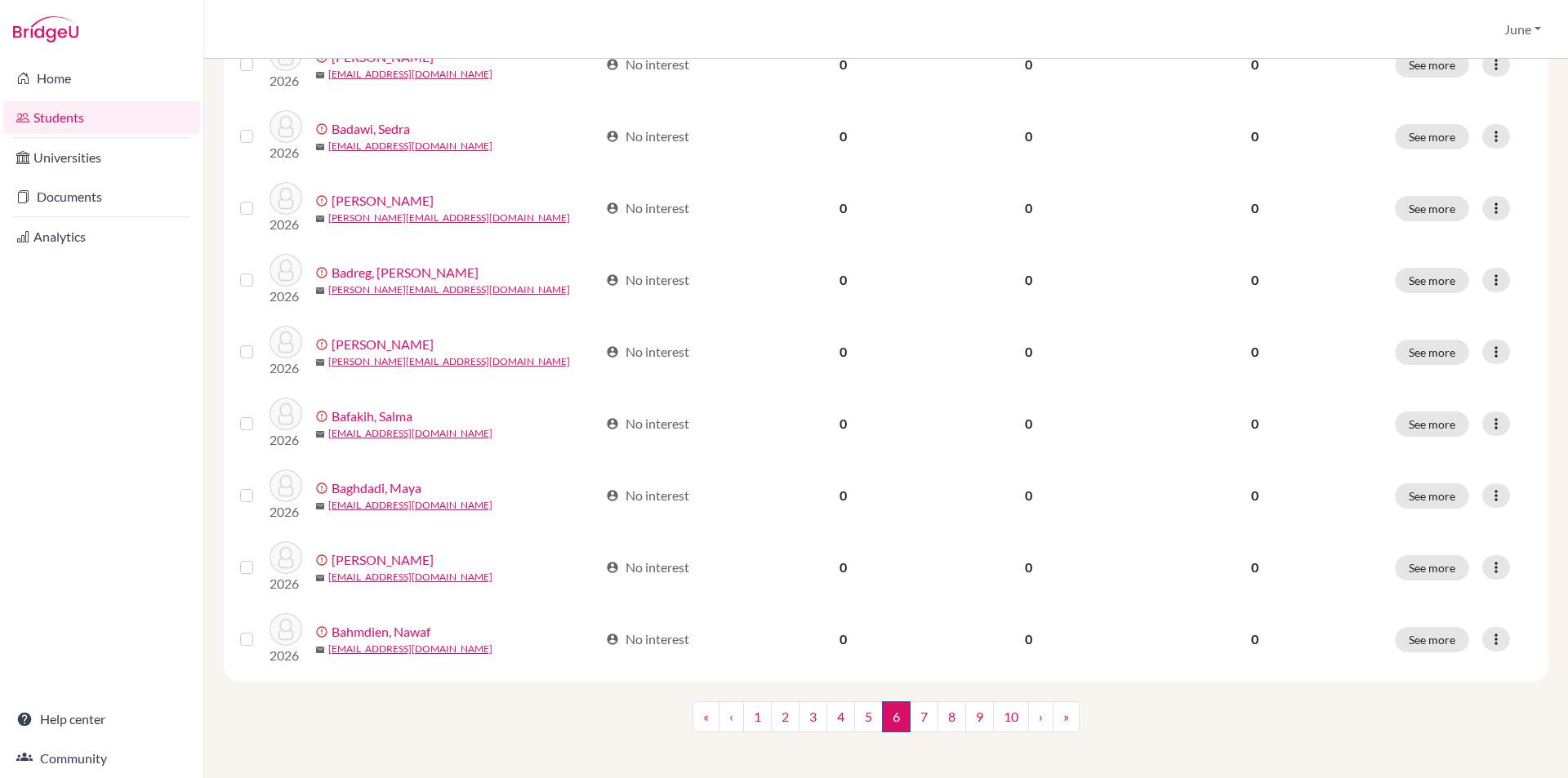
scroll to position [1090, 0]
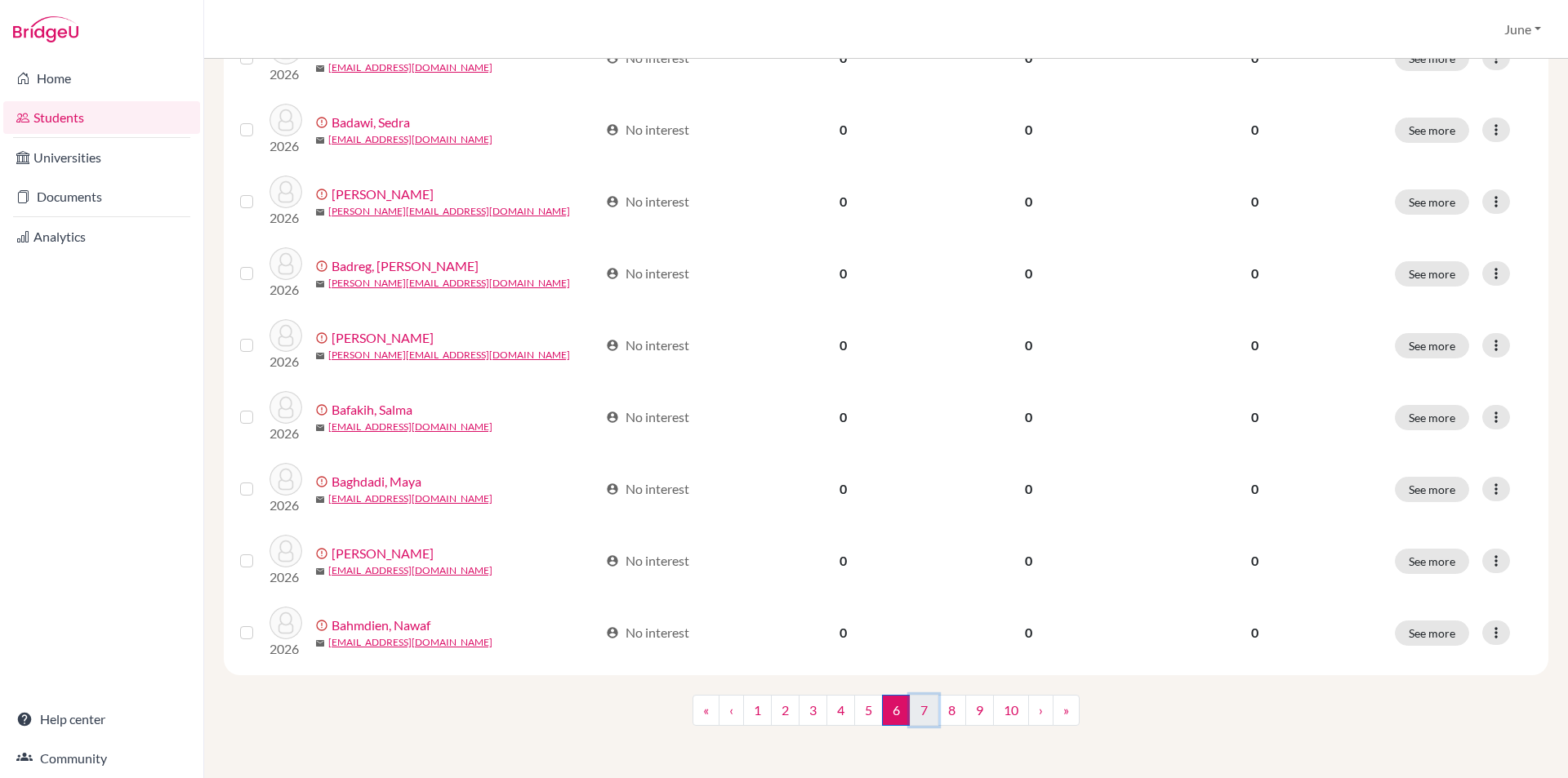
click at [915, 709] on link "7" at bounding box center [924, 710] width 28 height 31
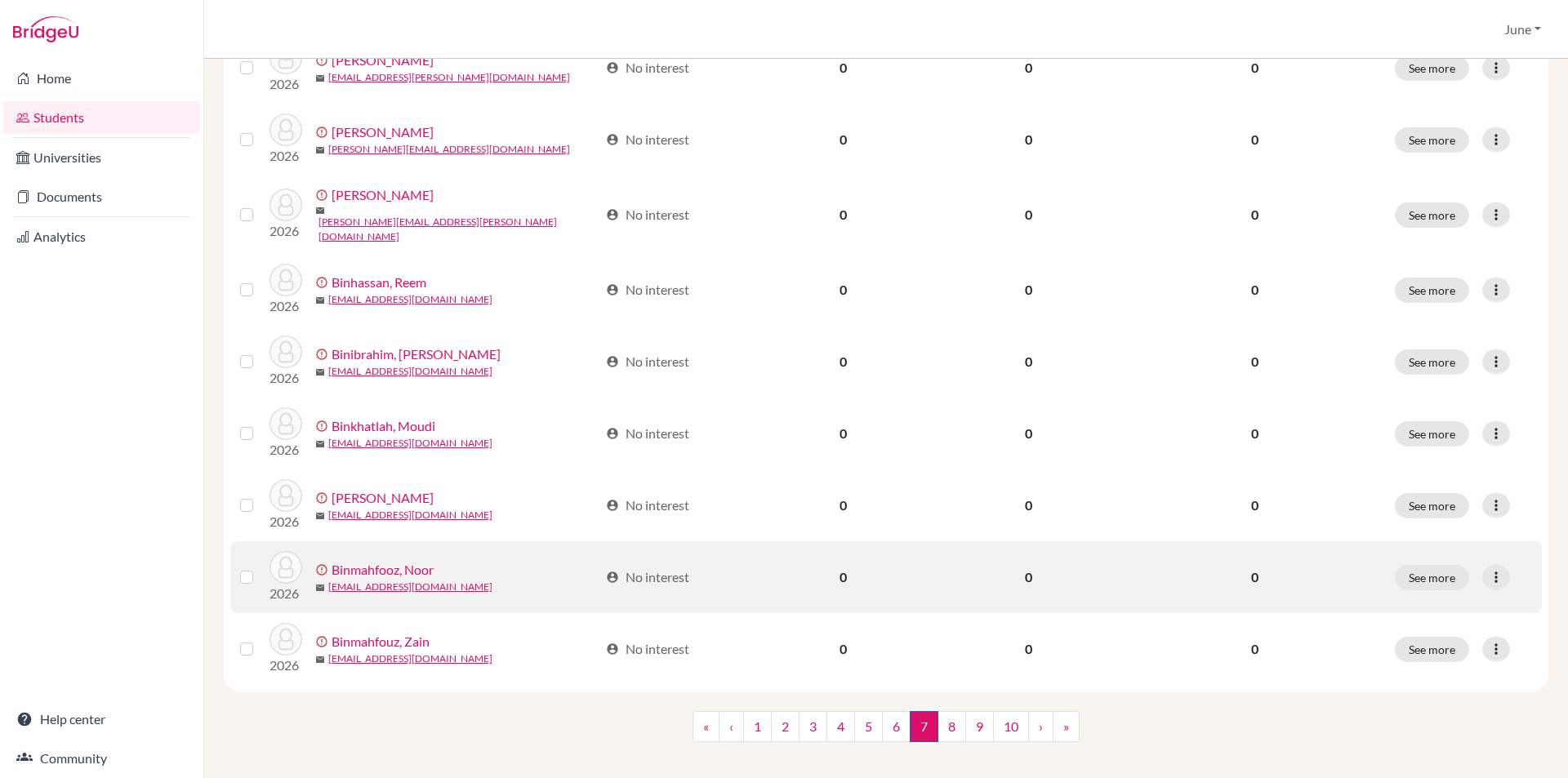
scroll to position [1090, 0]
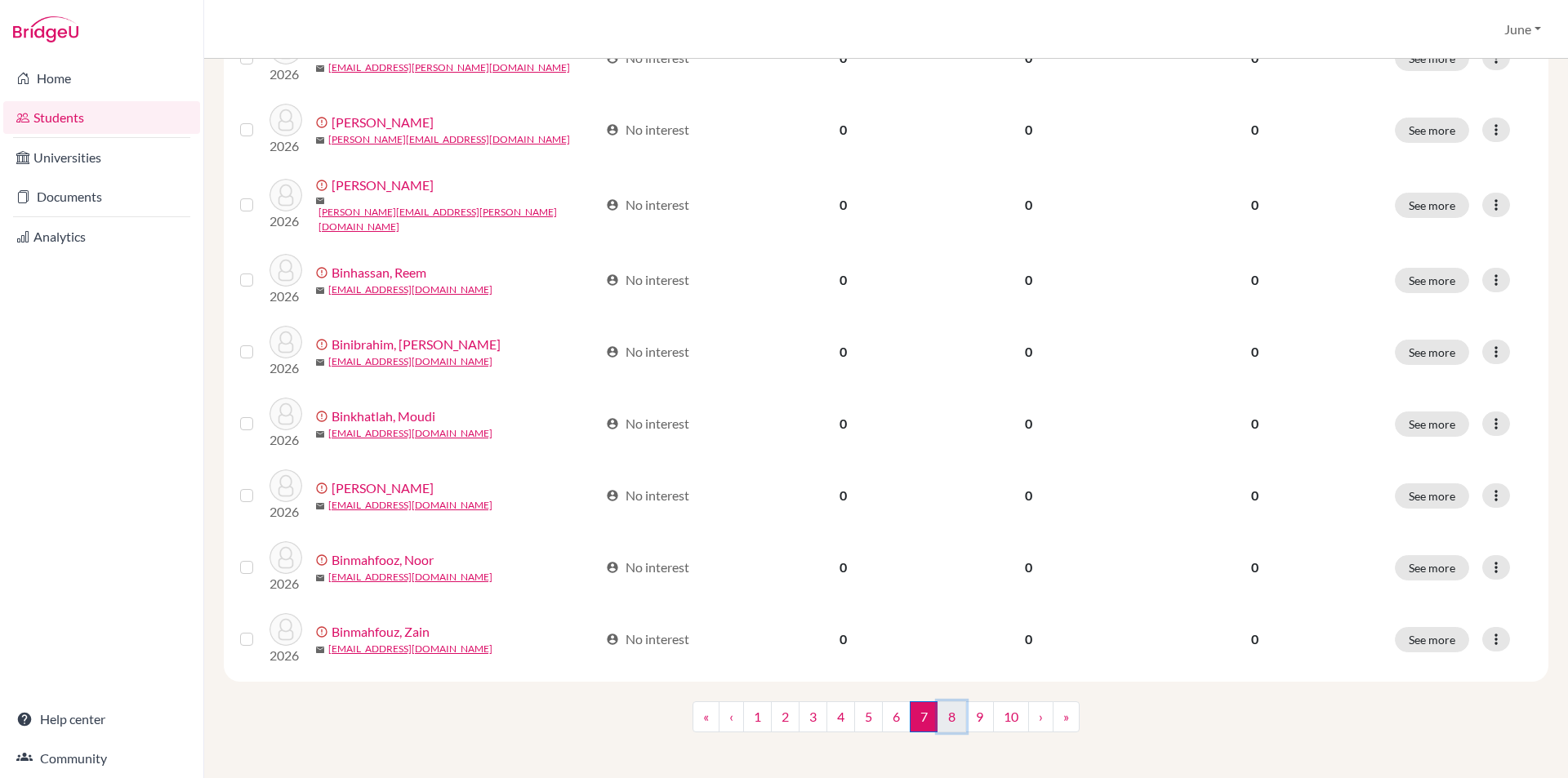
click at [945, 709] on link "8" at bounding box center [952, 717] width 28 height 31
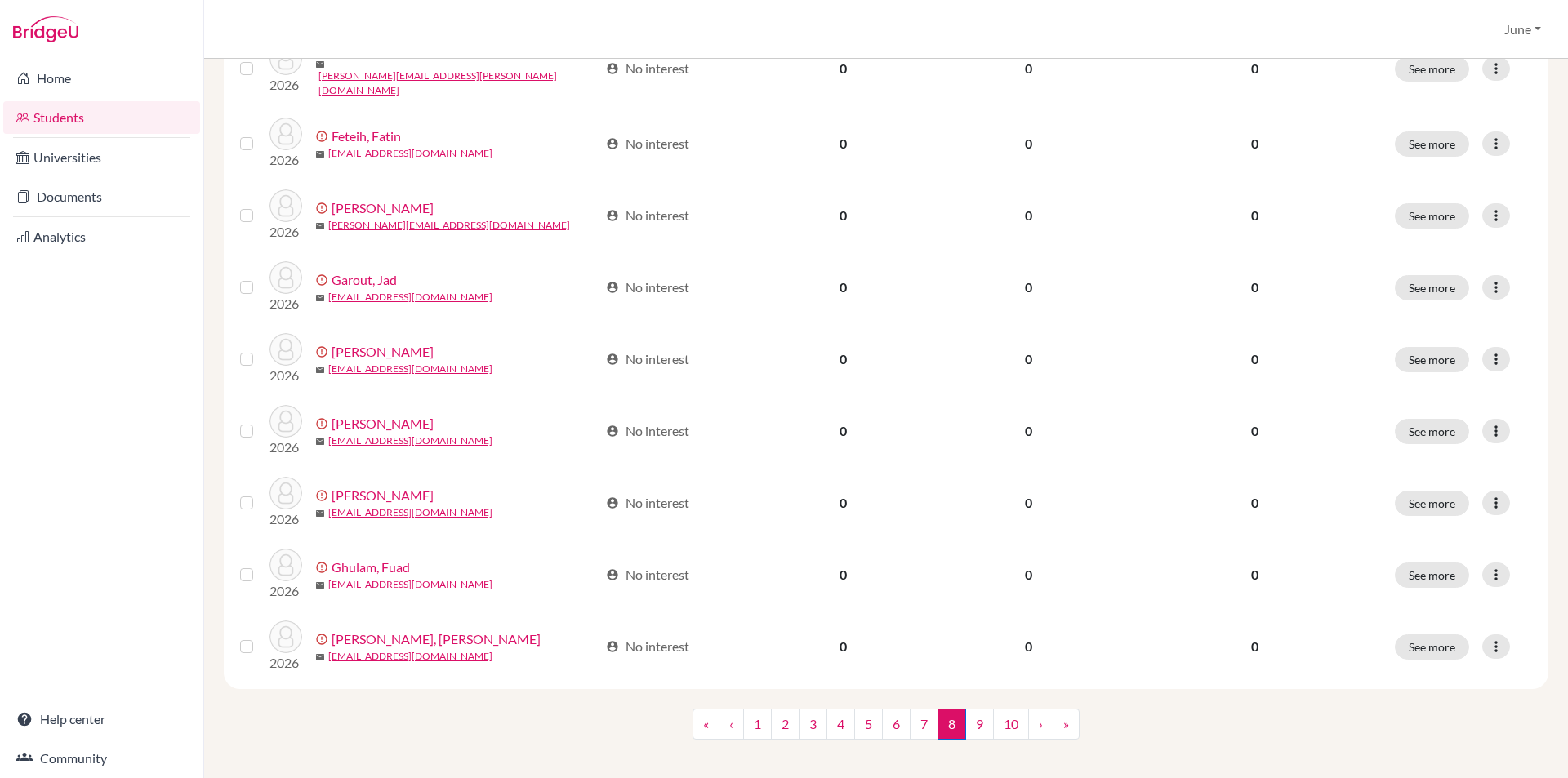
scroll to position [1090, 0]
click at [975, 711] on link "9" at bounding box center [979, 723] width 28 height 31
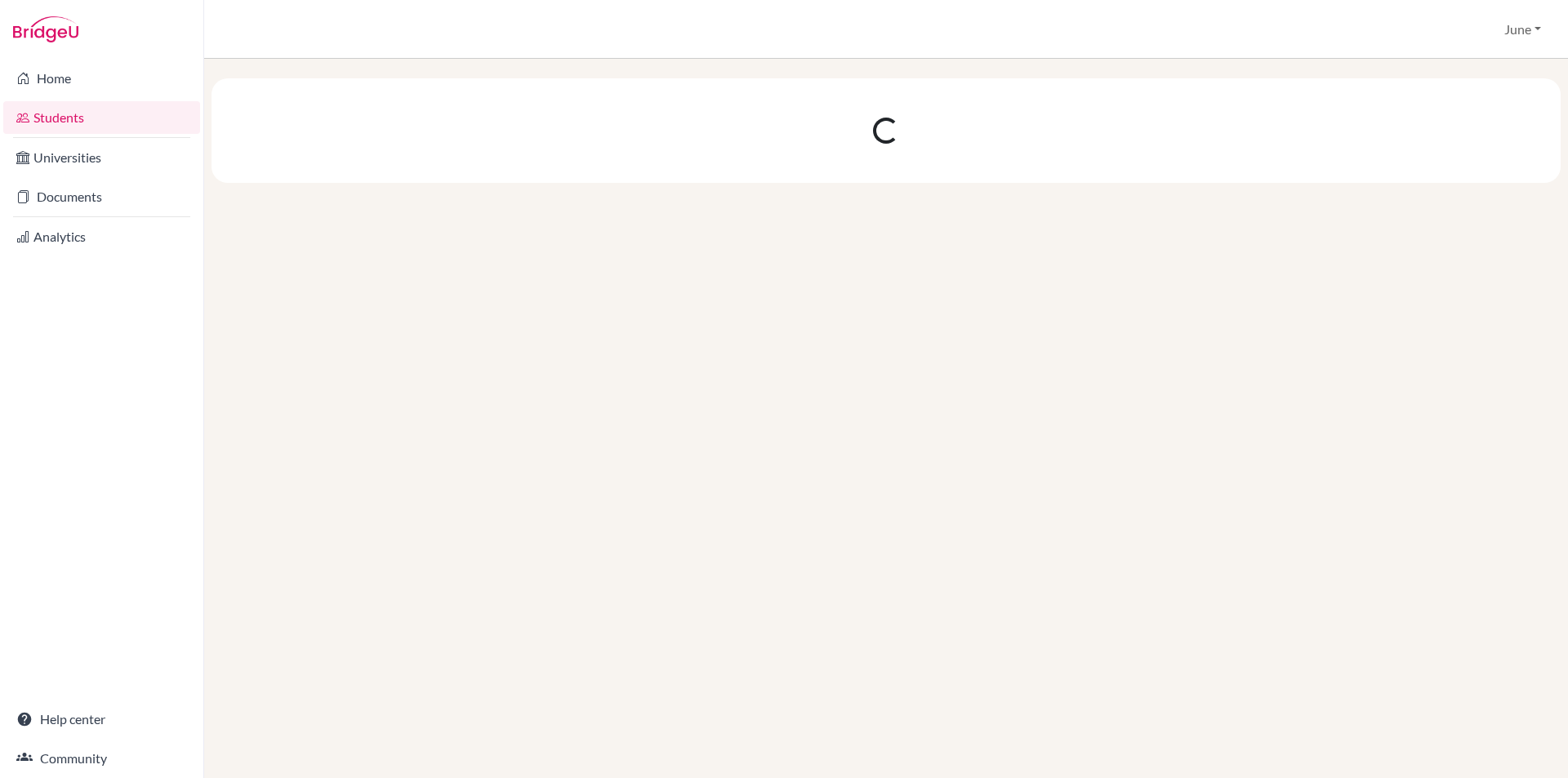
scroll to position [0, 0]
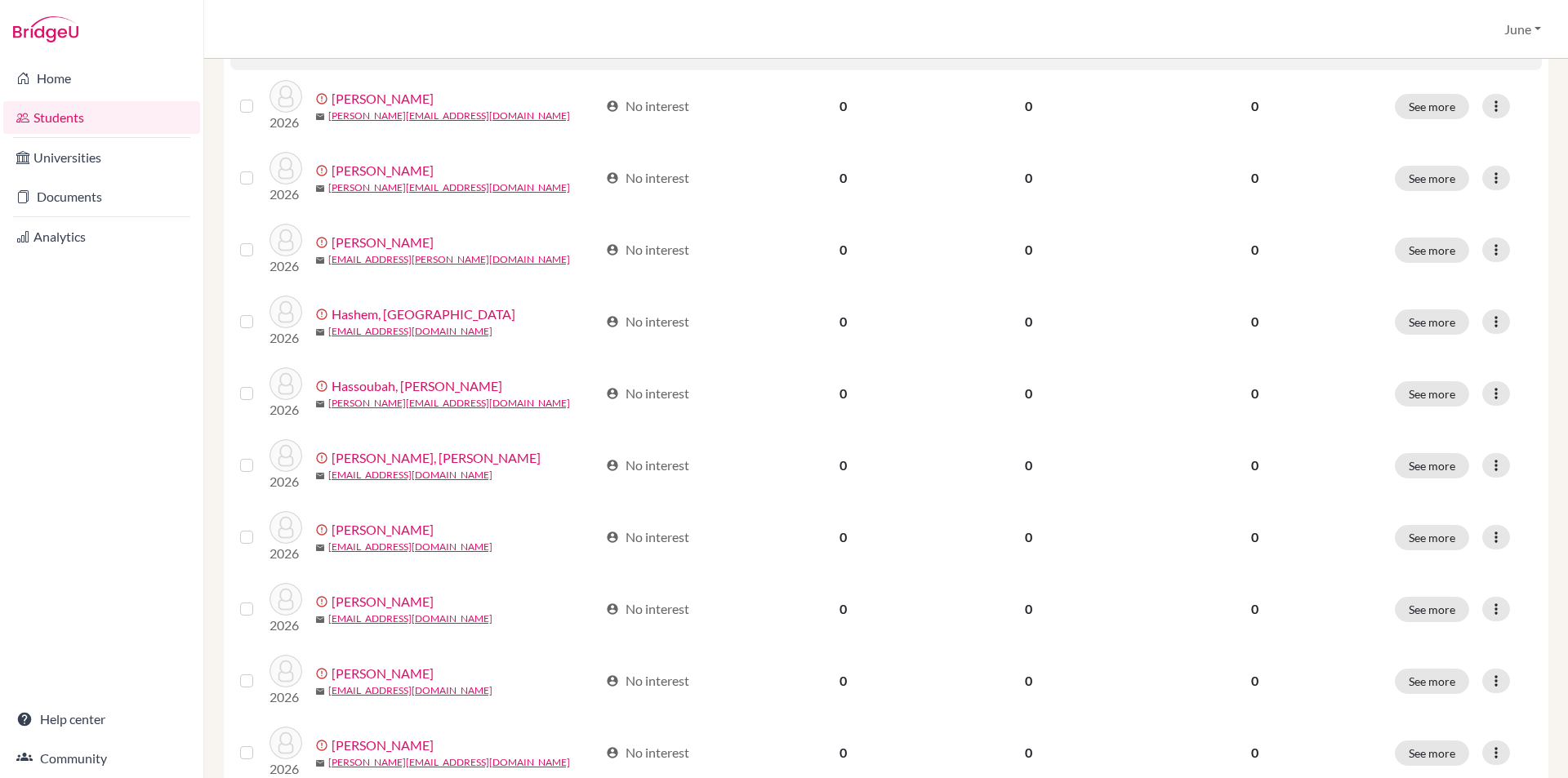
scroll to position [1090, 0]
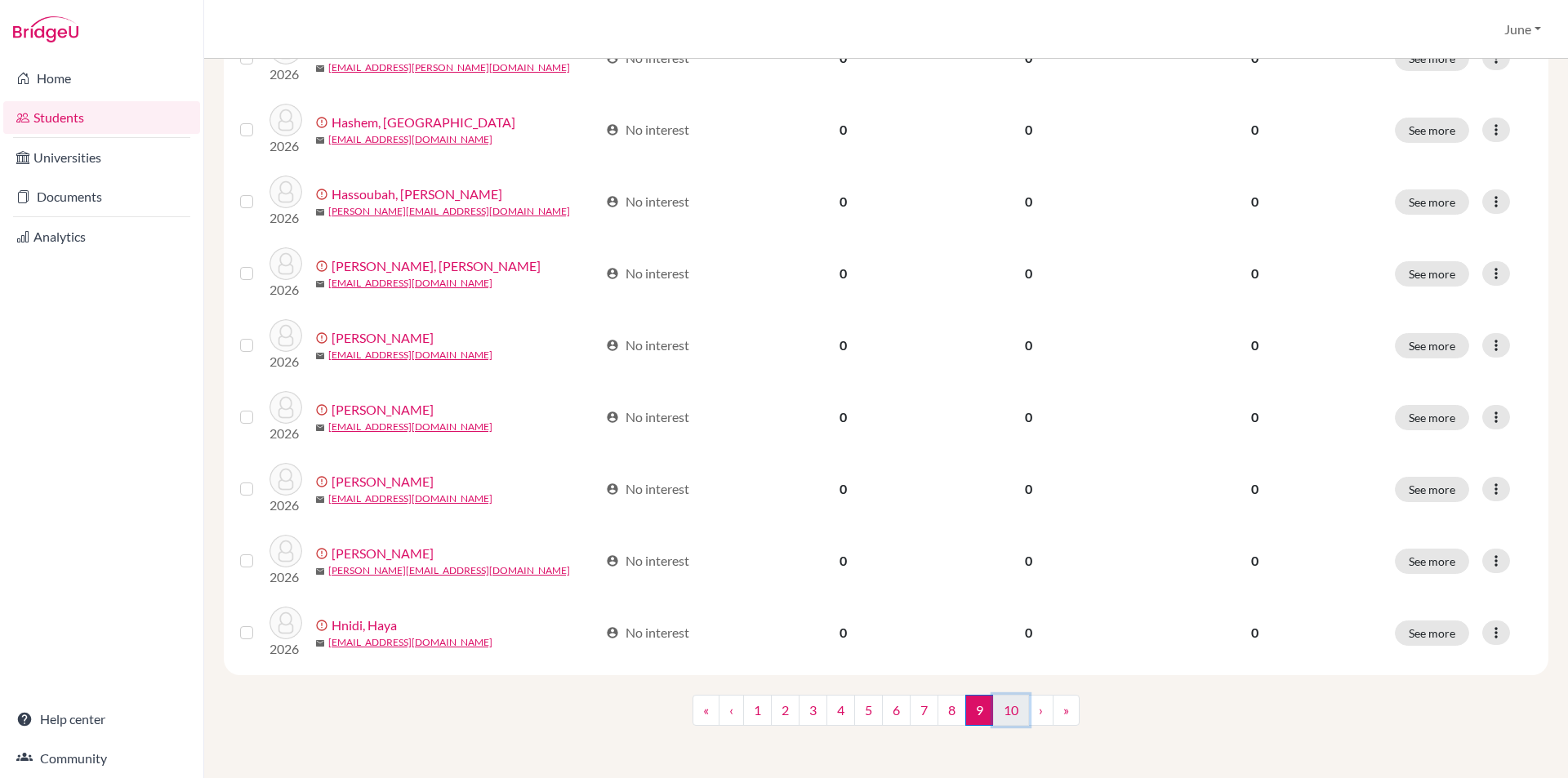
click at [1007, 718] on link "10" at bounding box center [1011, 710] width 36 height 31
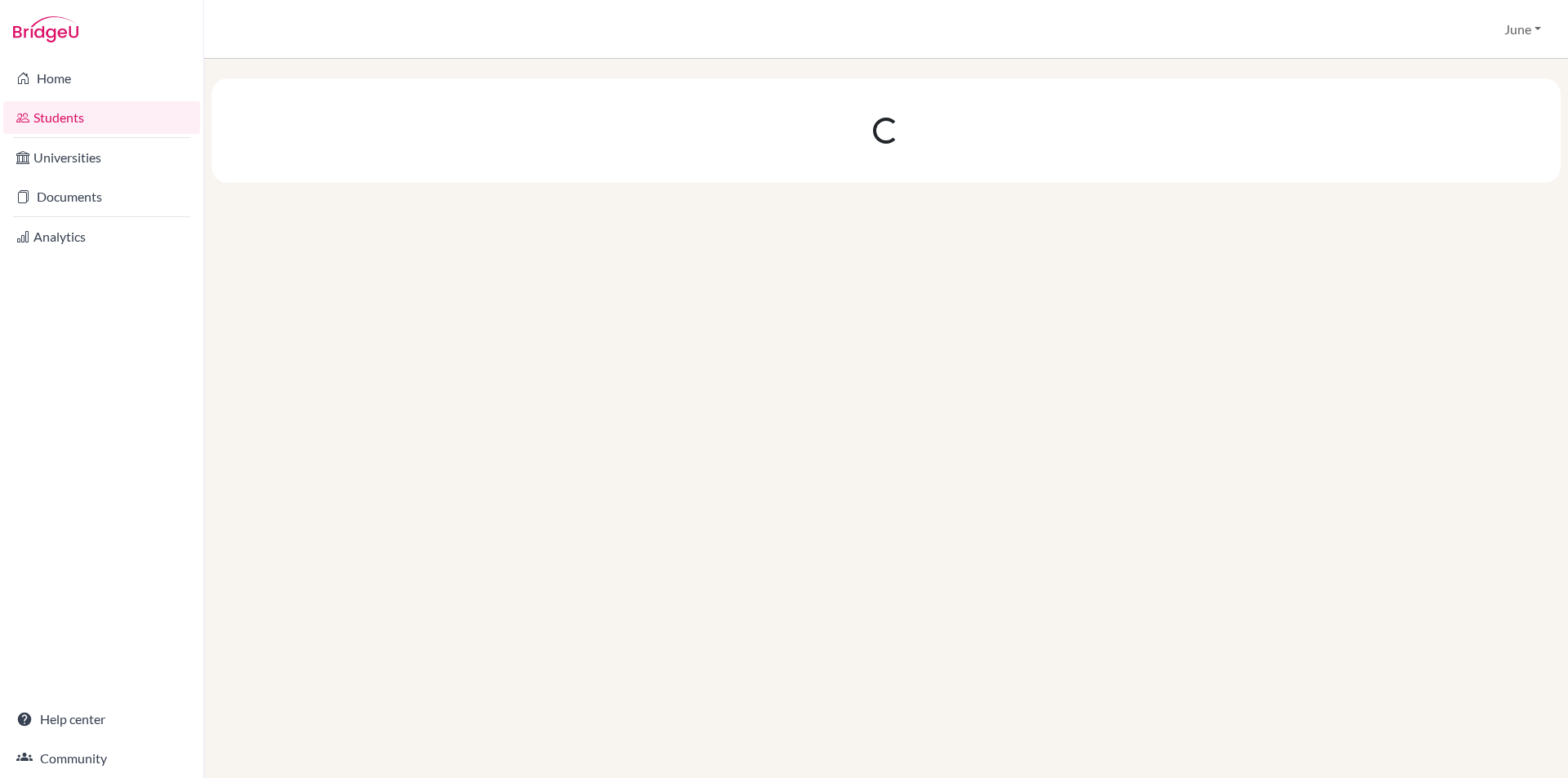
scroll to position [0, 0]
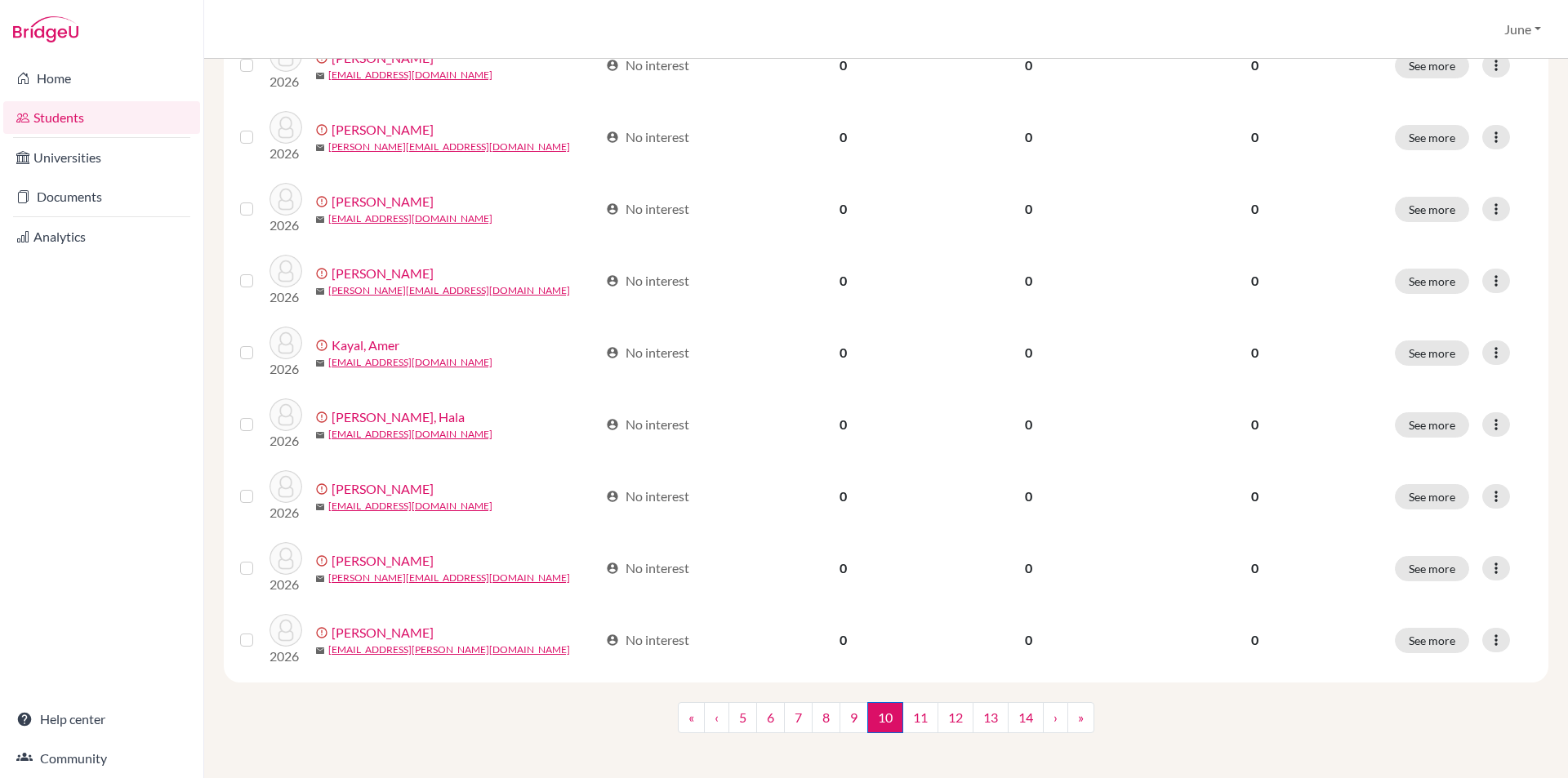
scroll to position [1090, 0]
click at [917, 715] on link "11" at bounding box center [921, 717] width 36 height 31
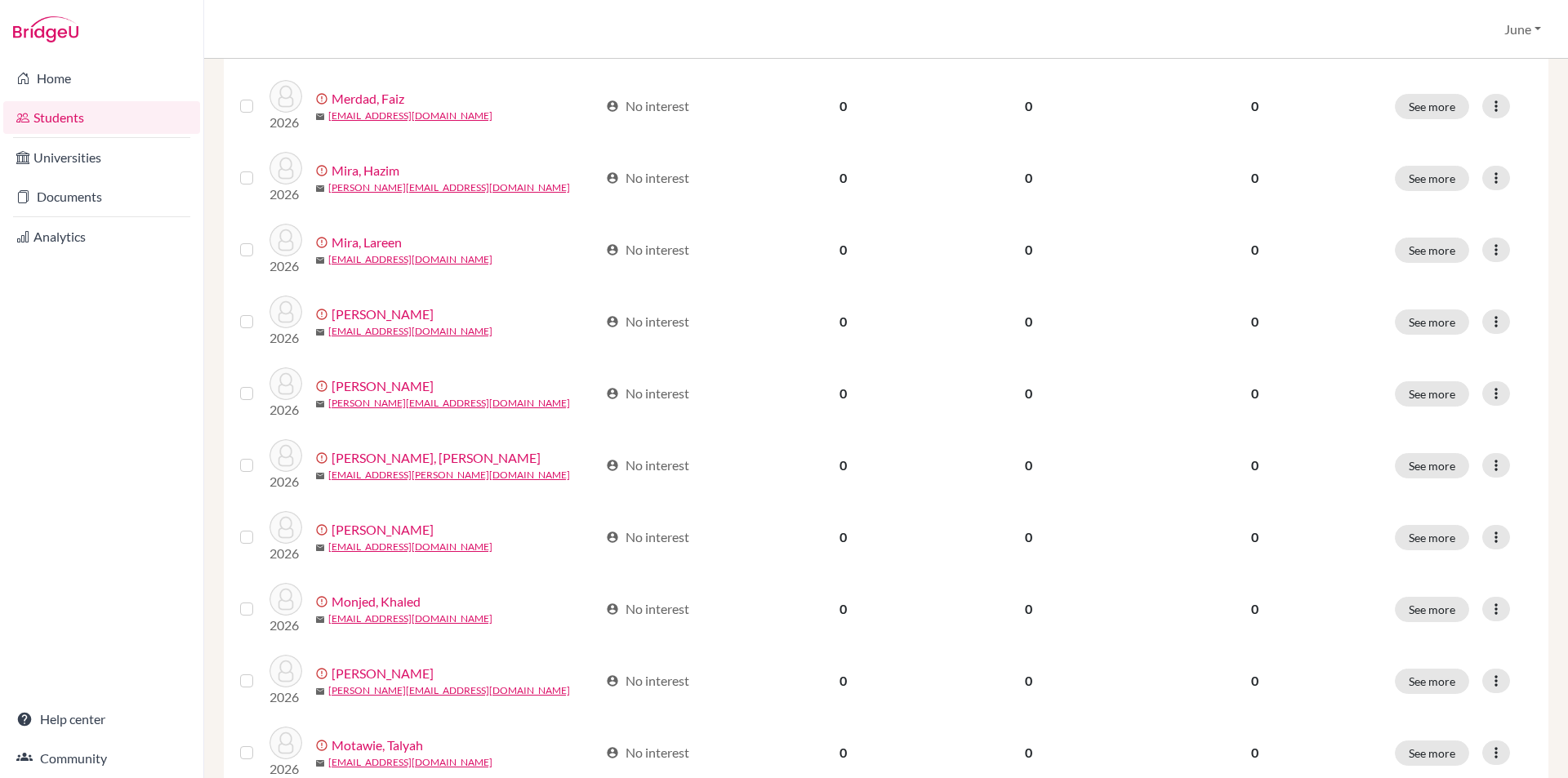
scroll to position [1090, 0]
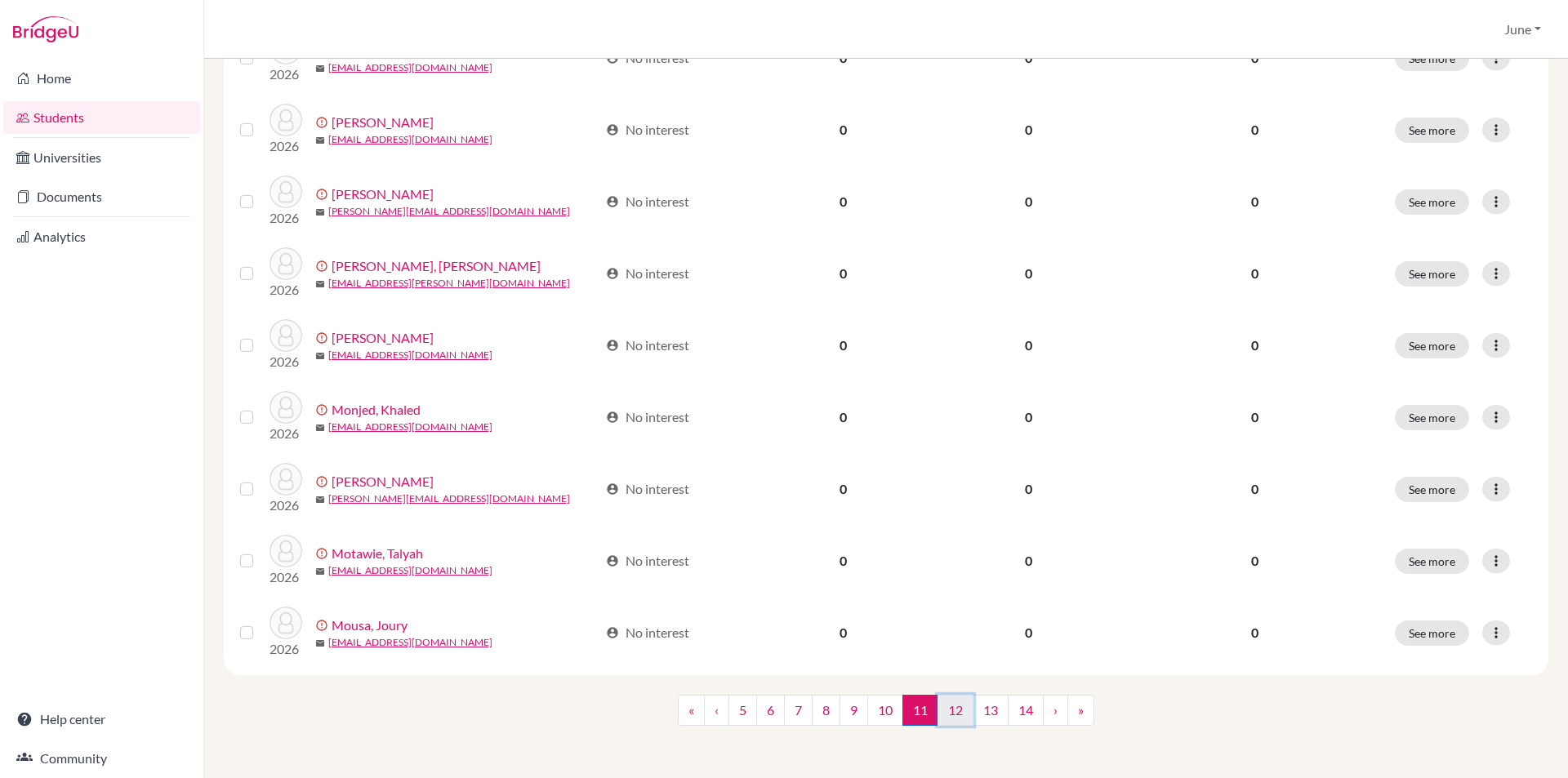
click at [949, 714] on link "12" at bounding box center [955, 710] width 36 height 31
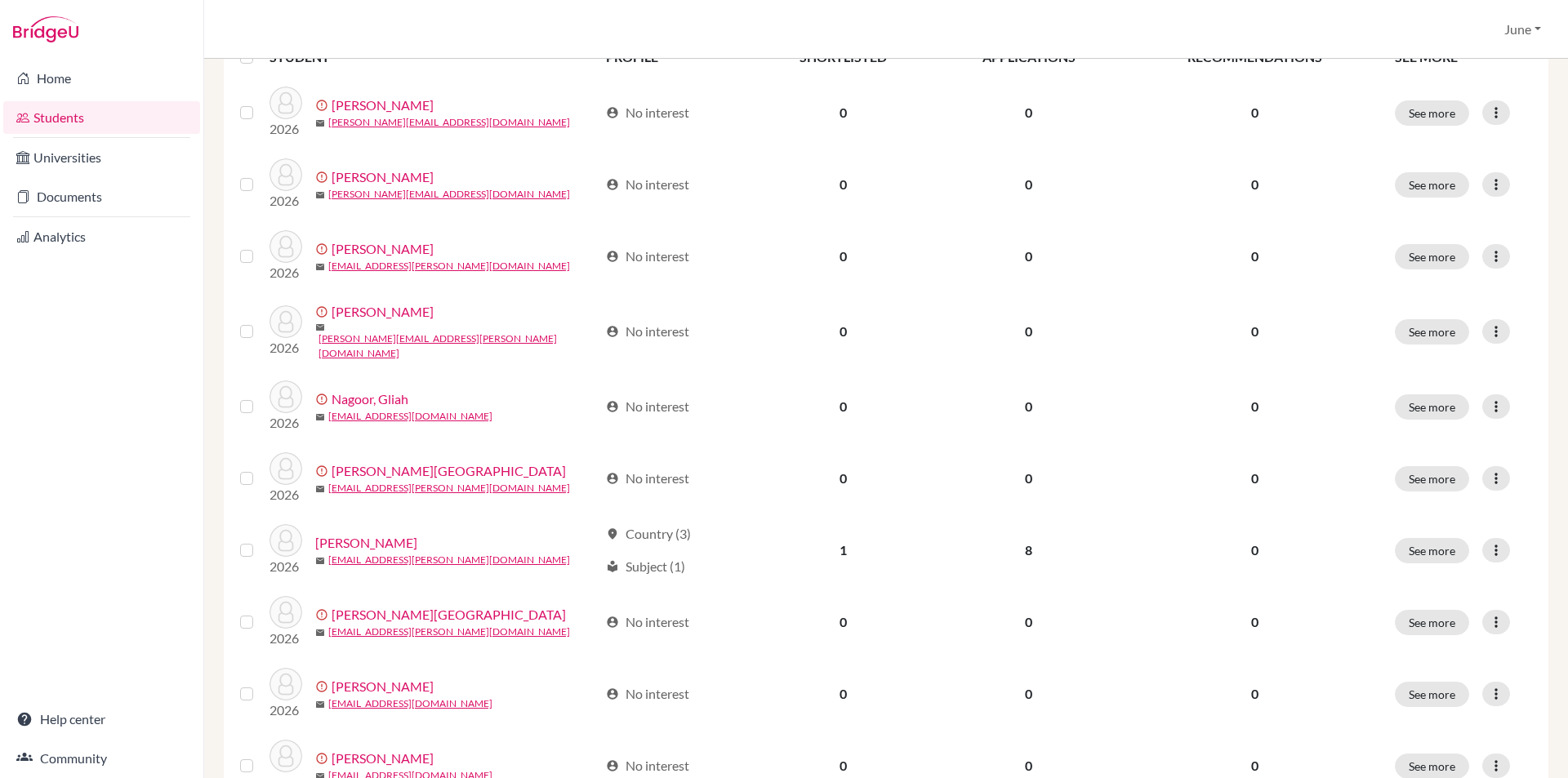
scroll to position [490, 0]
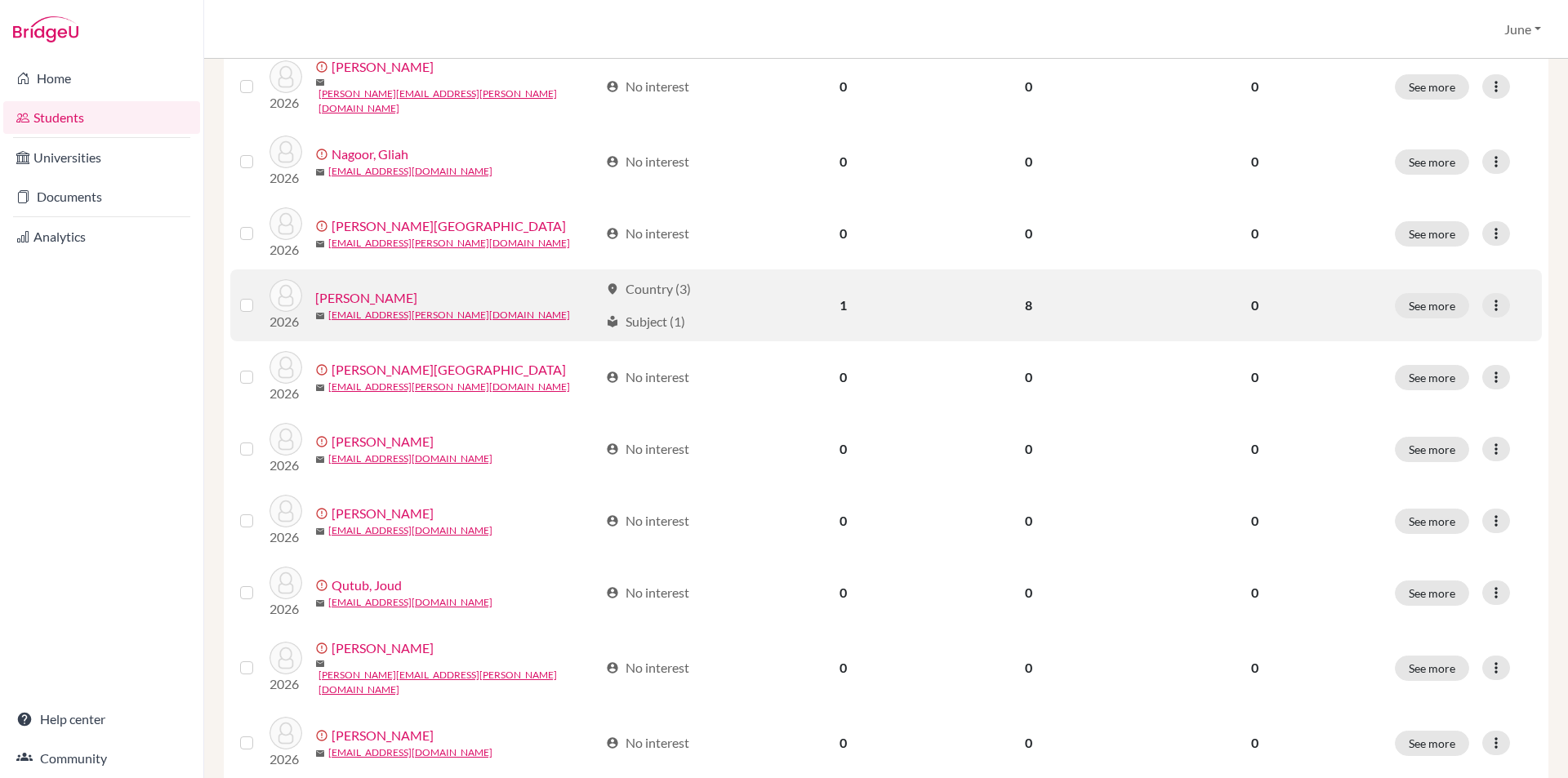
click at [384, 298] on link "Naseef, Buthaina" at bounding box center [366, 298] width 102 height 20
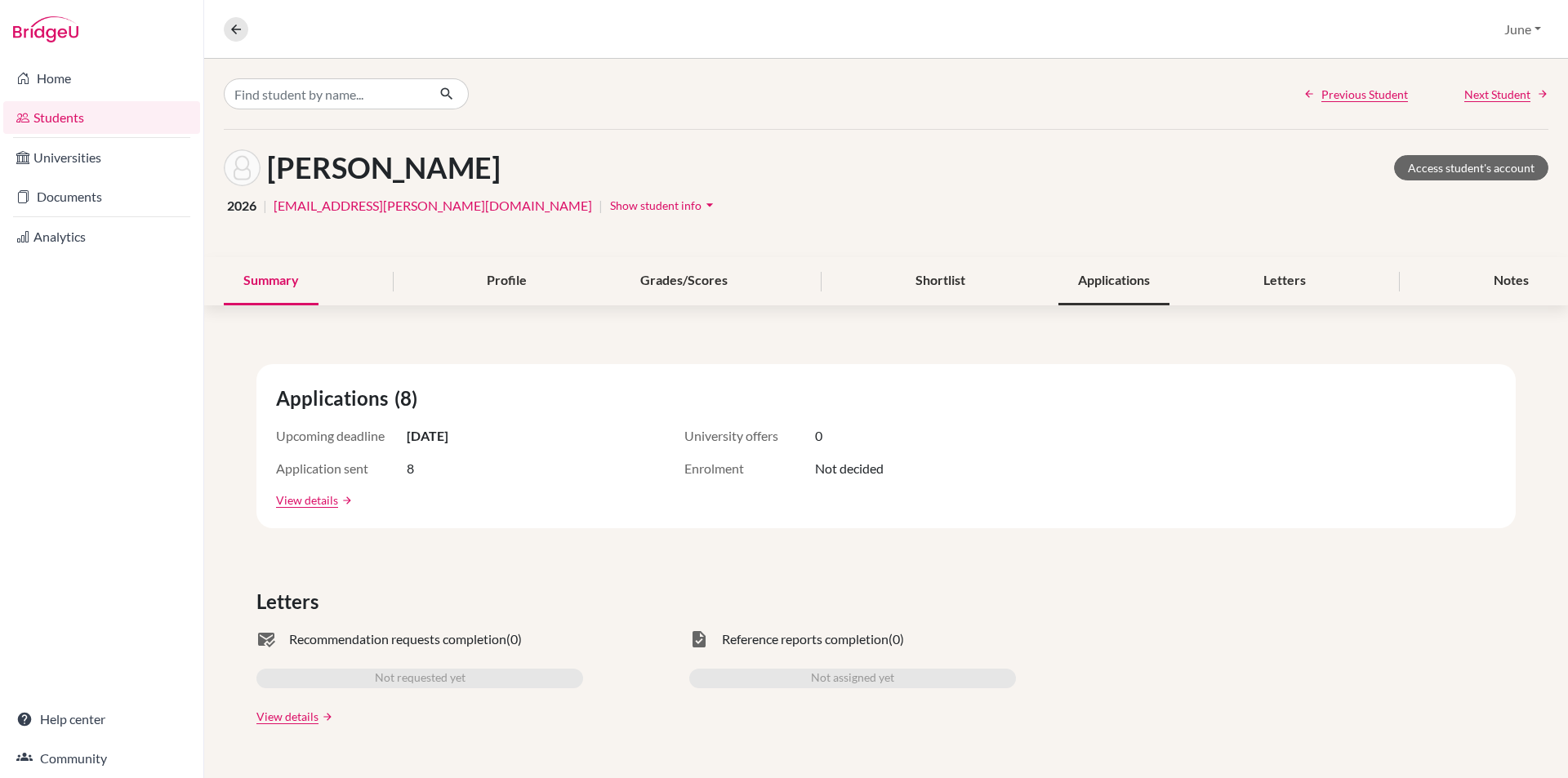
click at [1104, 283] on div "Applications" at bounding box center [1114, 281] width 111 height 48
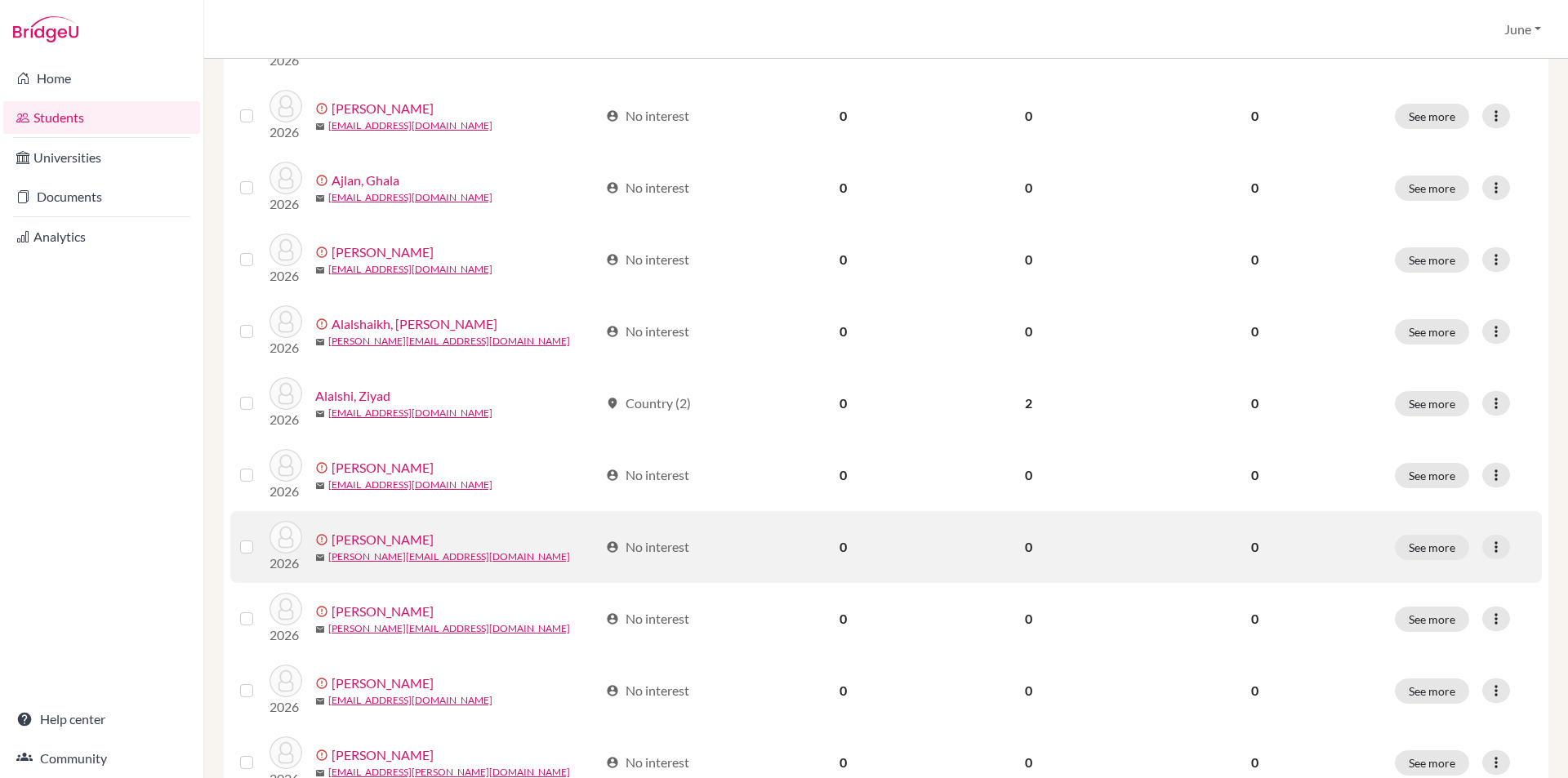
scroll to position [1090, 0]
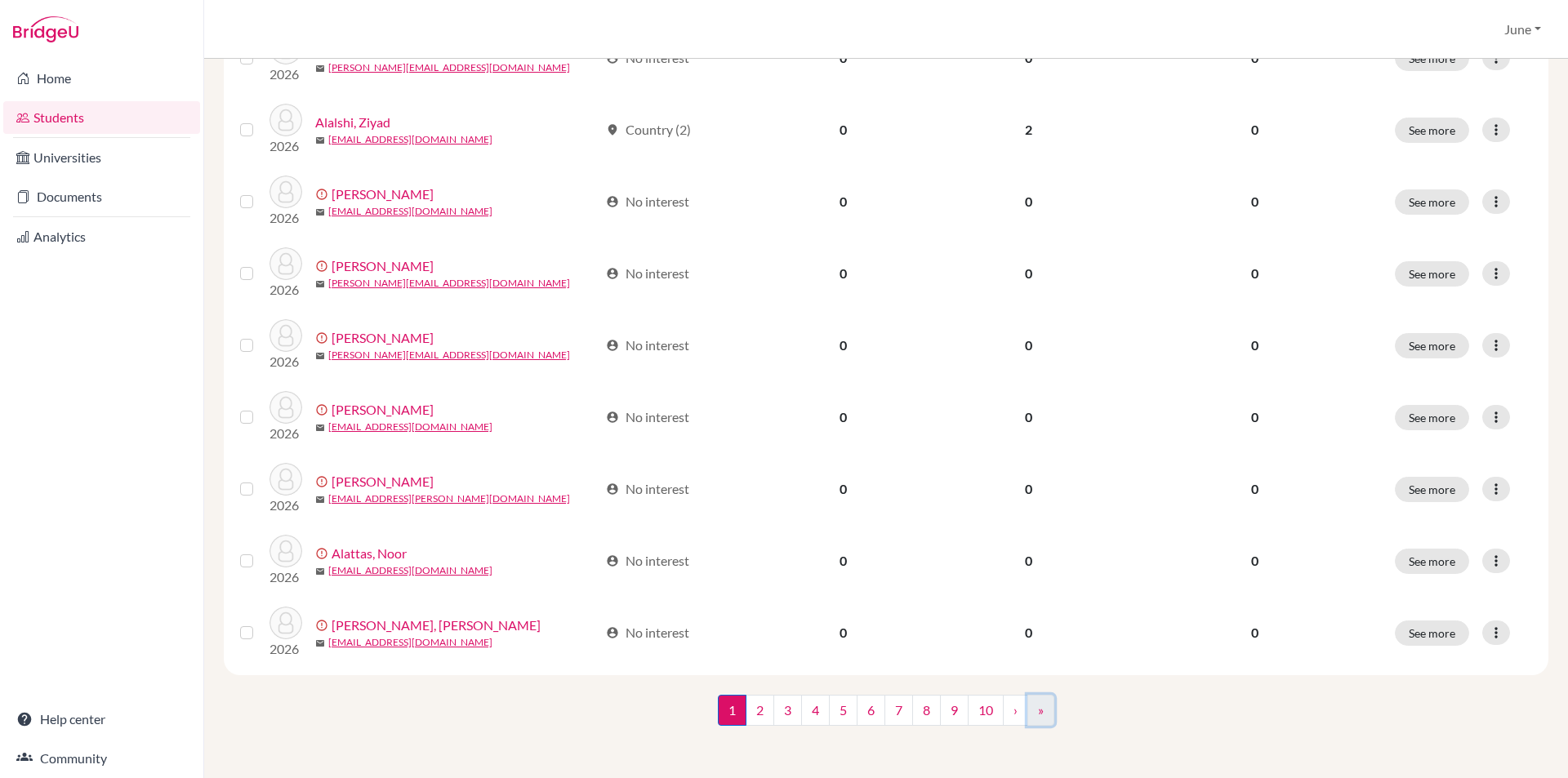
click at [1040, 714] on link "»" at bounding box center [1041, 710] width 27 height 31
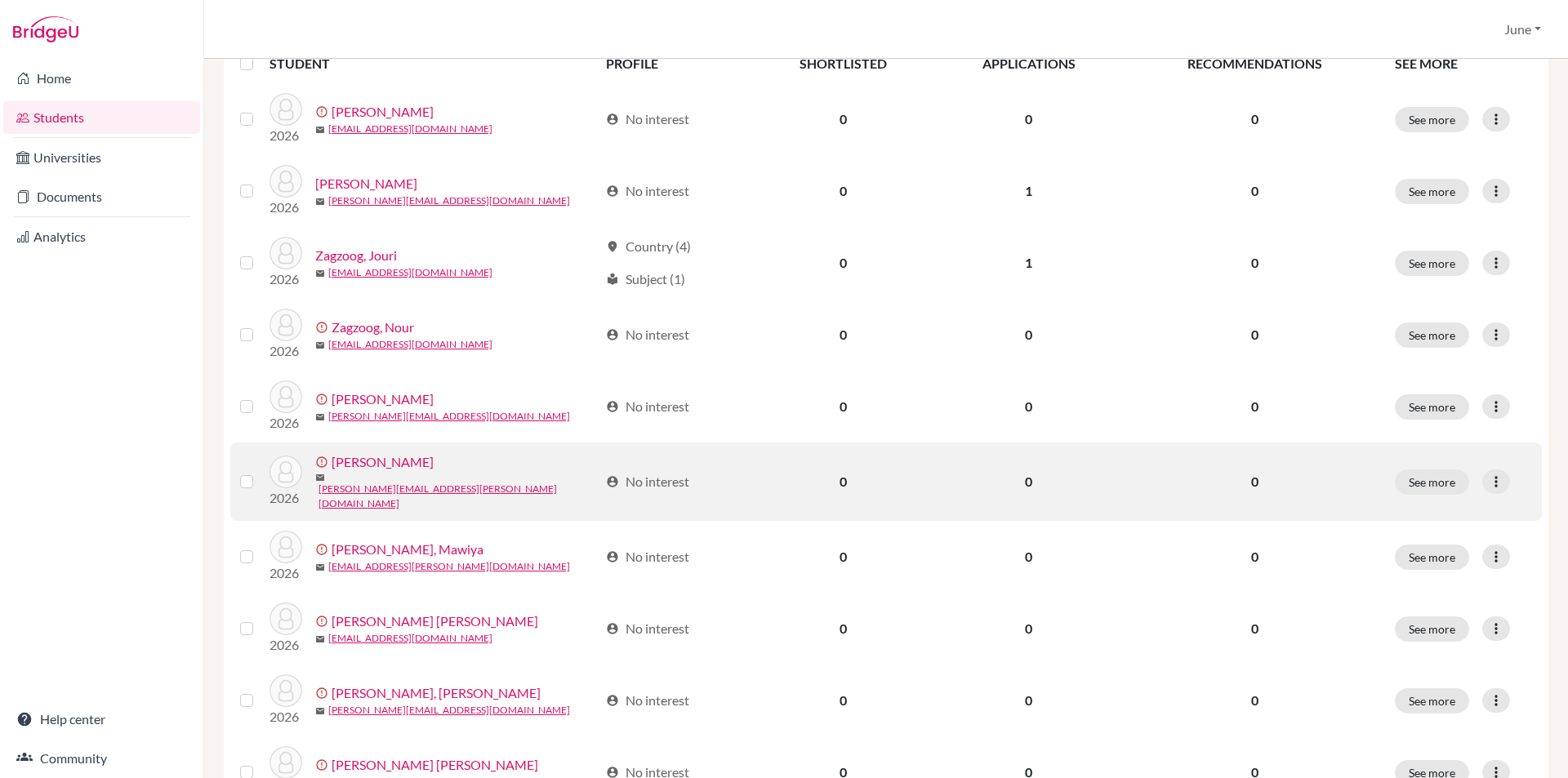
scroll to position [372, 0]
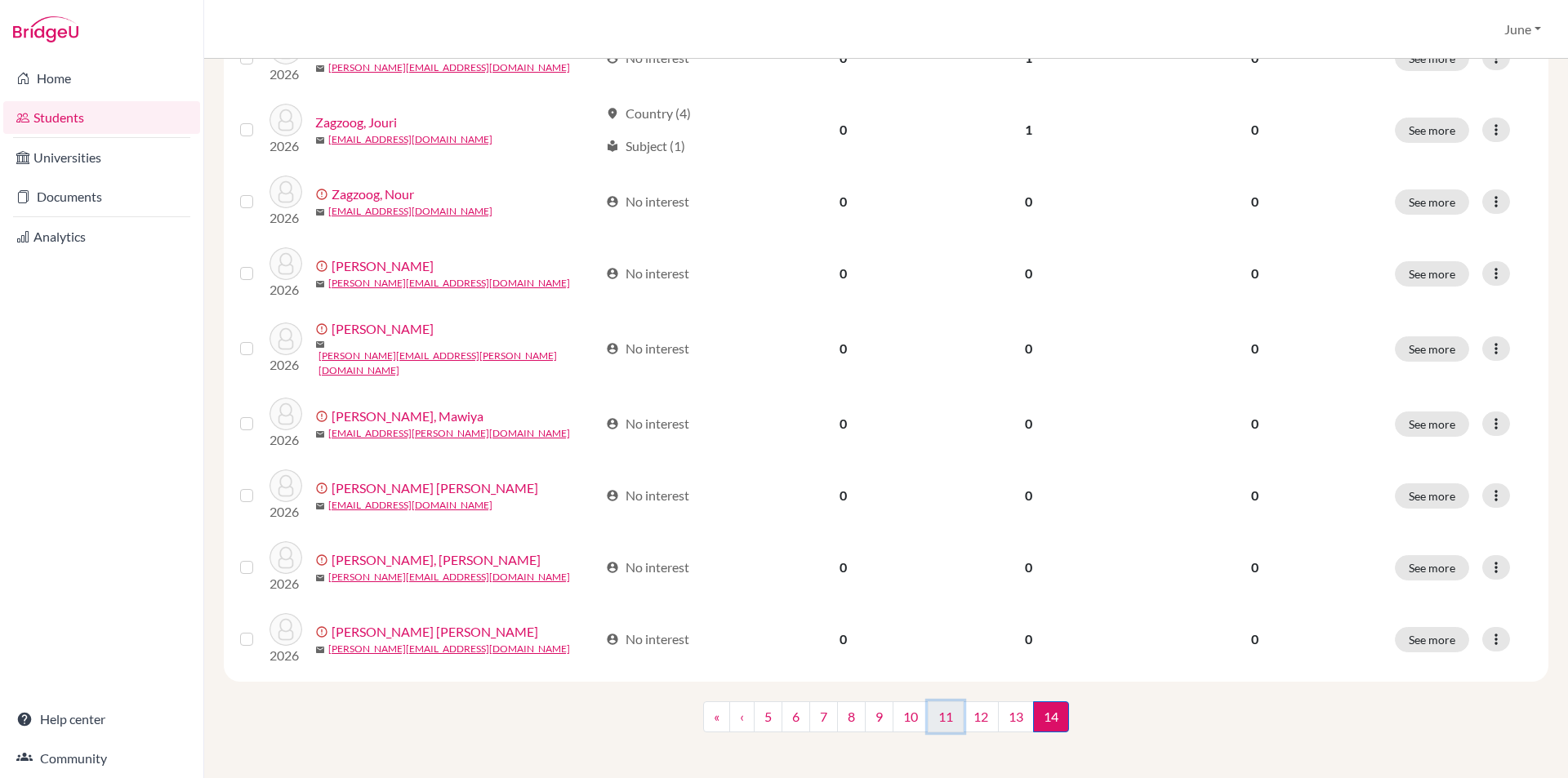
click at [944, 712] on link "11" at bounding box center [945, 717] width 36 height 31
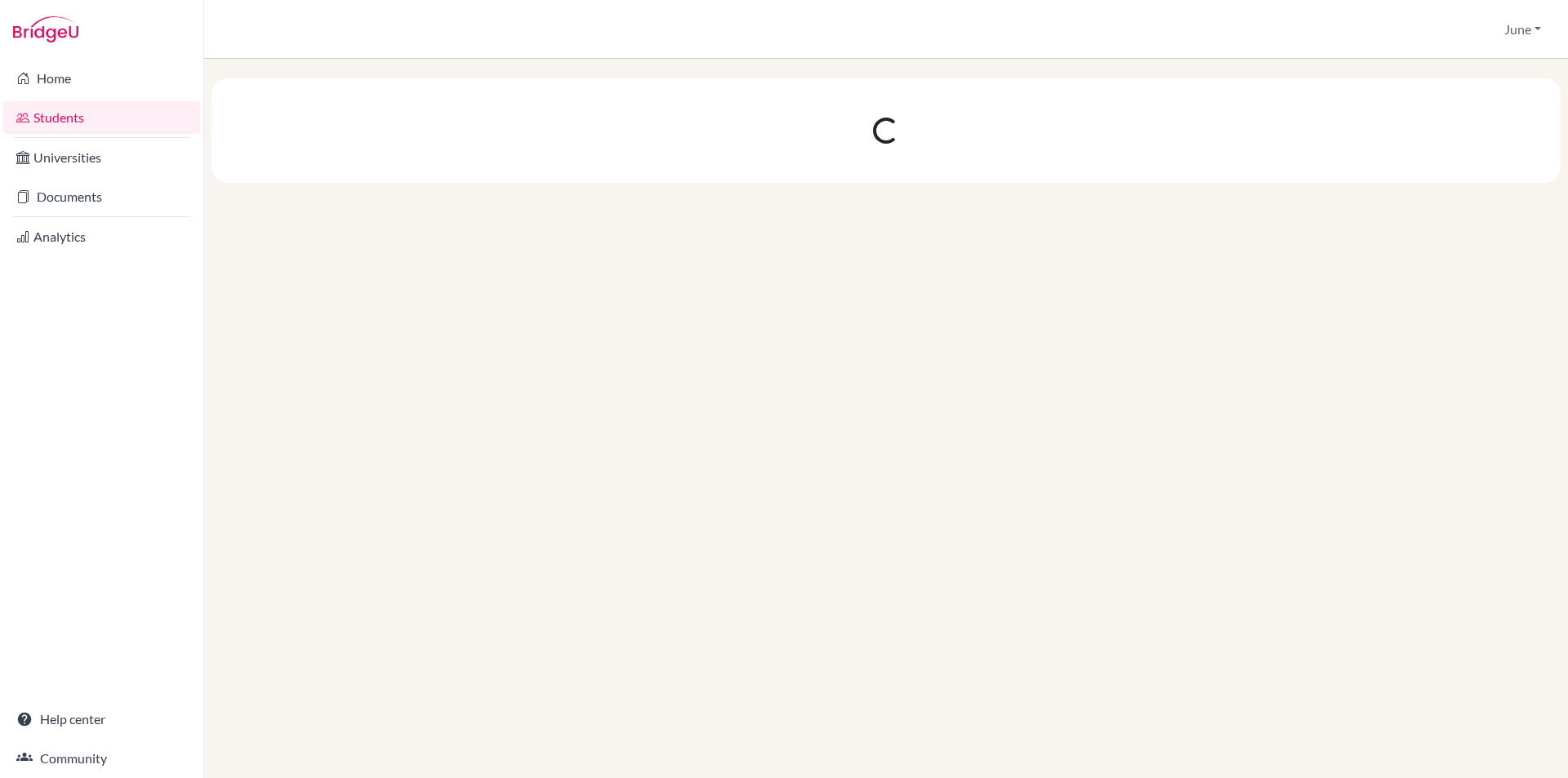
scroll to position [0, 0]
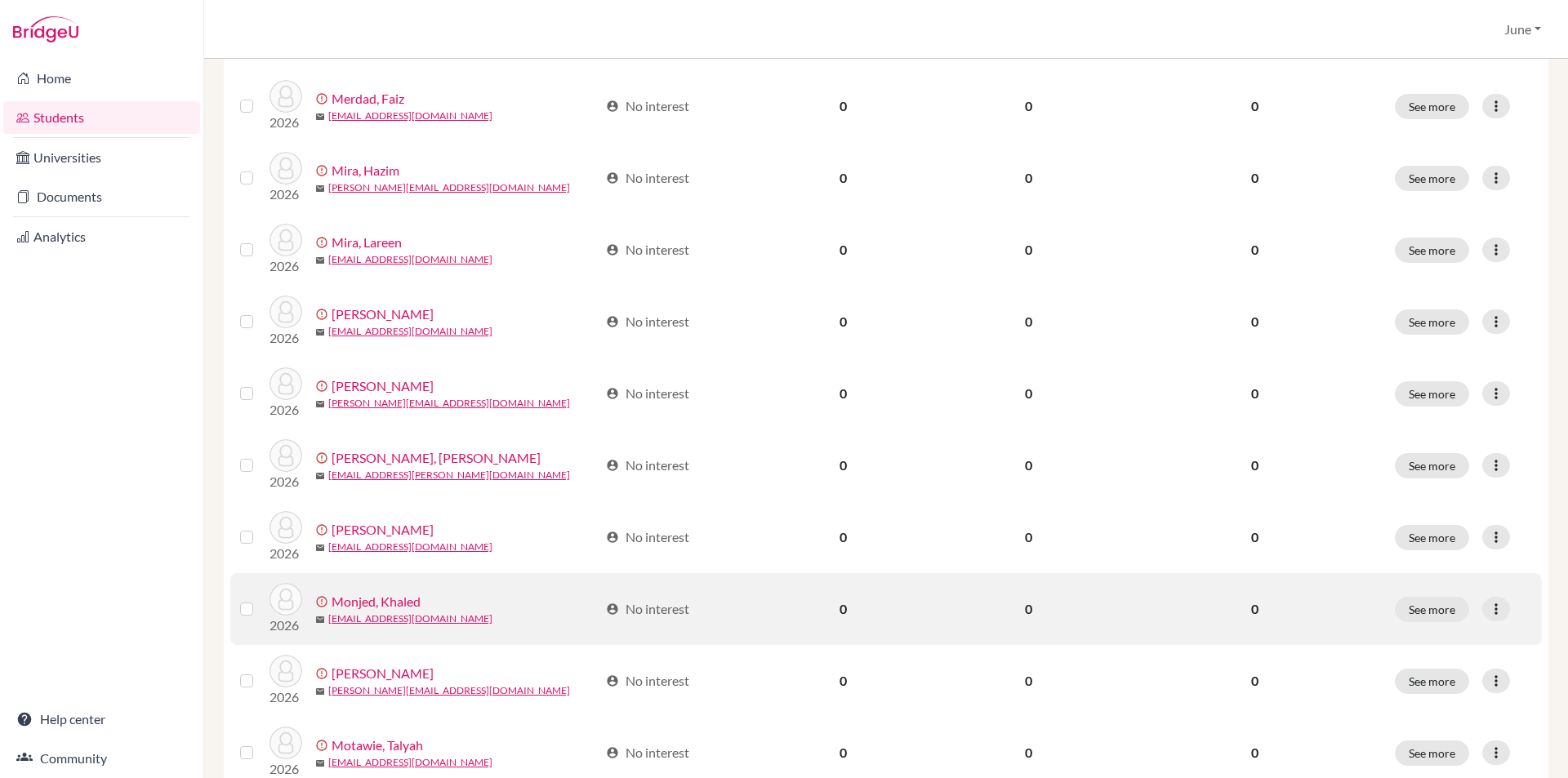
scroll to position [1090, 0]
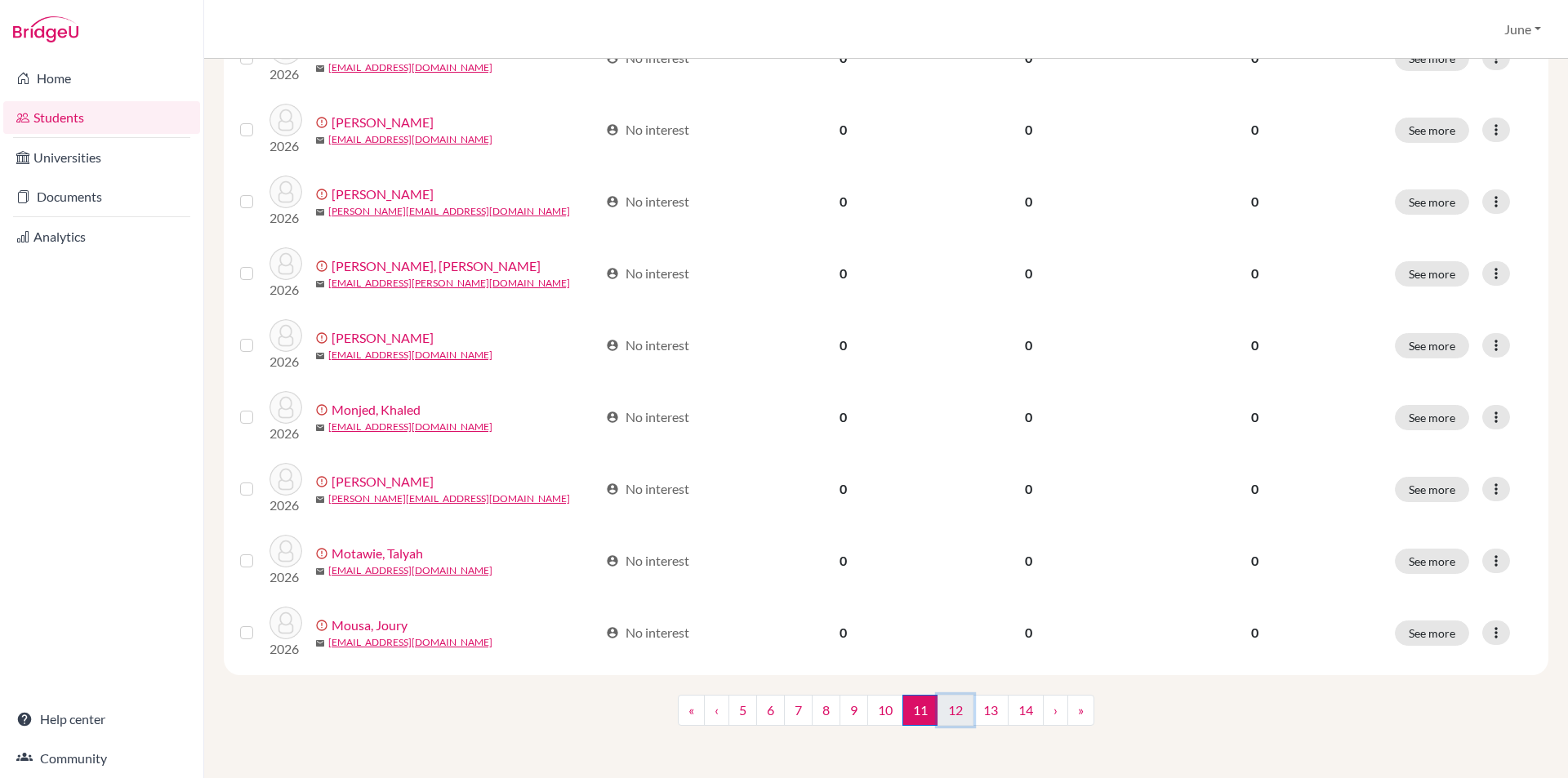
click at [949, 715] on link "12" at bounding box center [955, 710] width 36 height 31
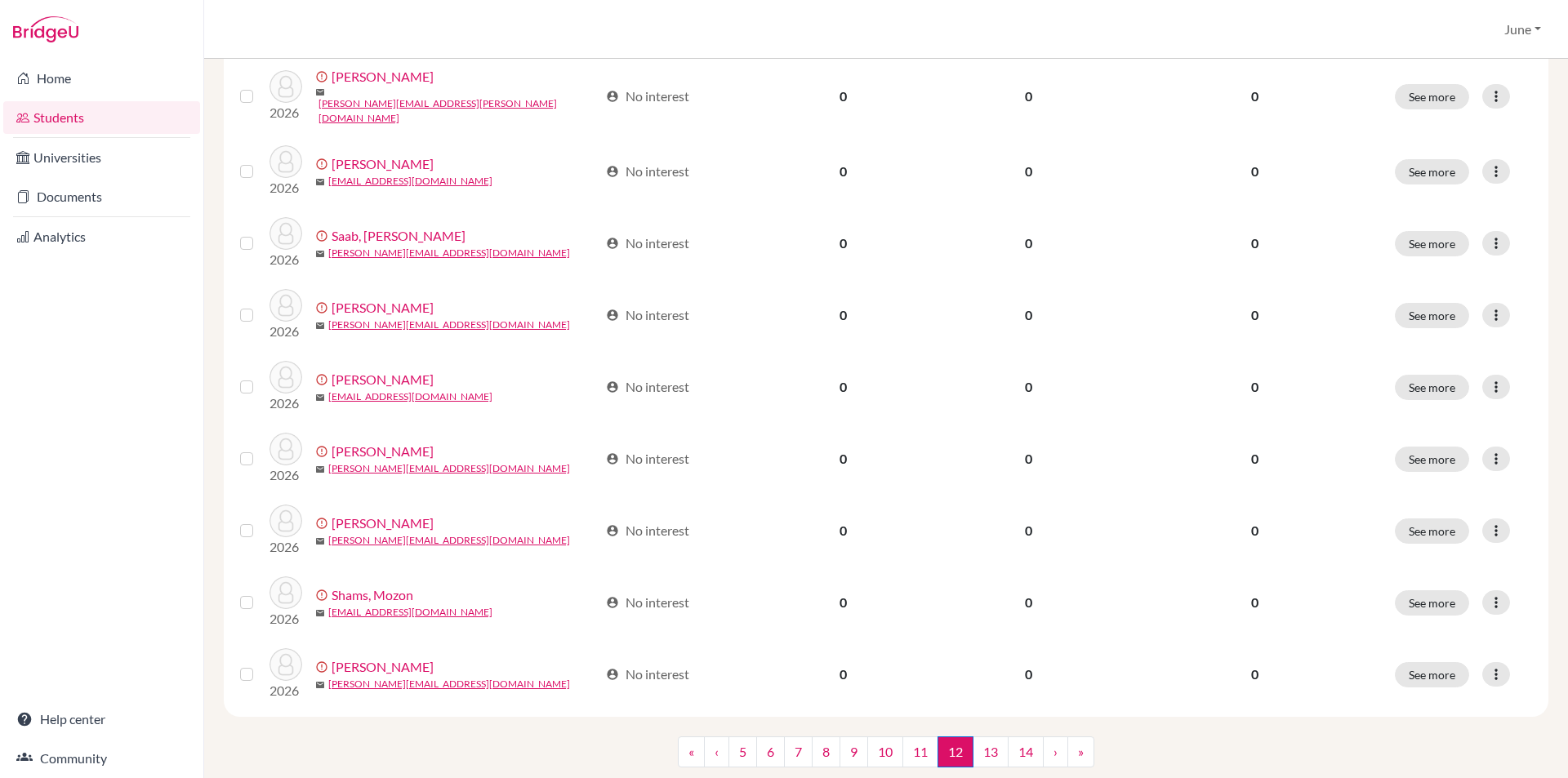
scroll to position [1090, 0]
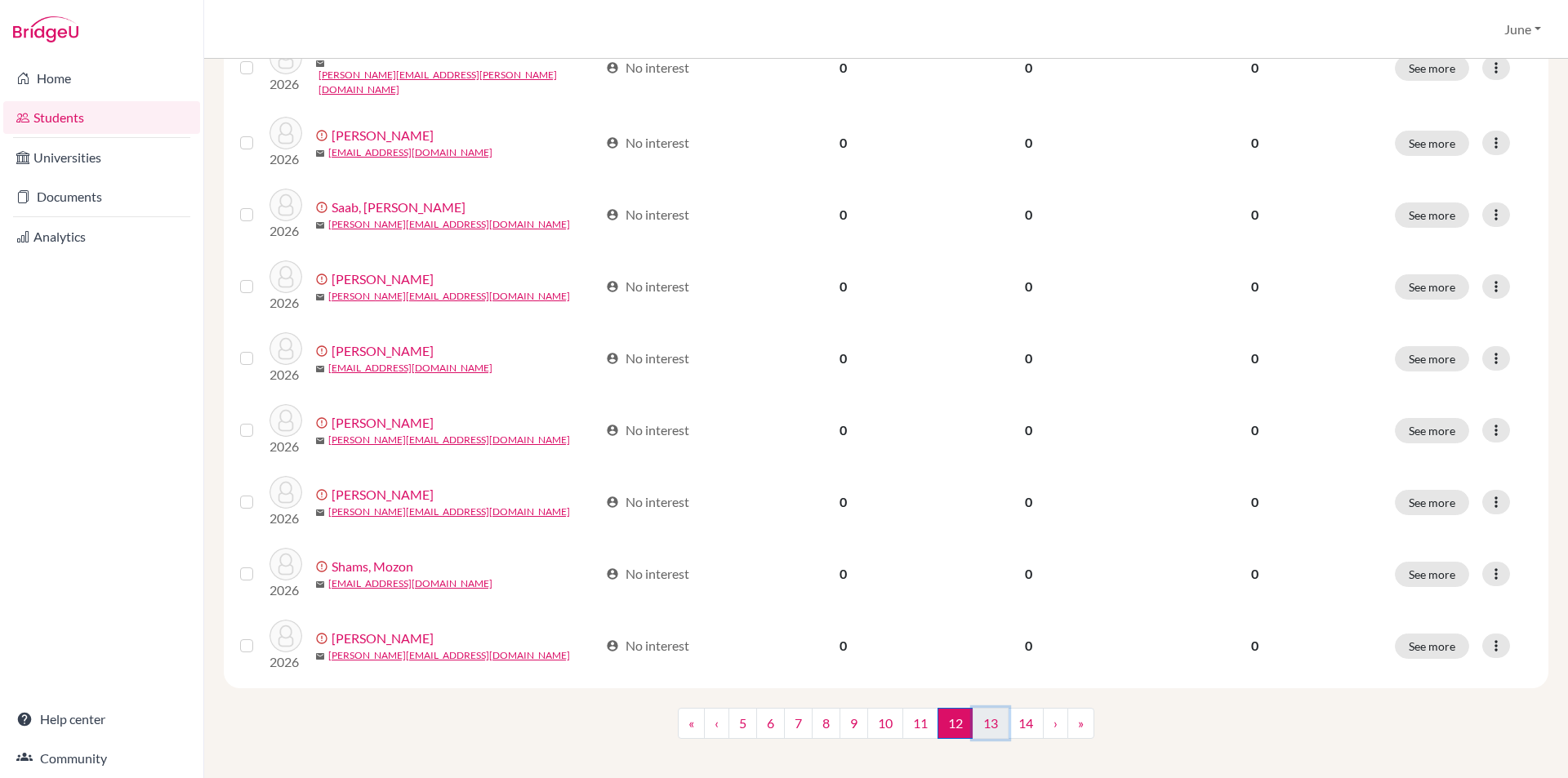
click at [994, 716] on link "13" at bounding box center [991, 723] width 36 height 31
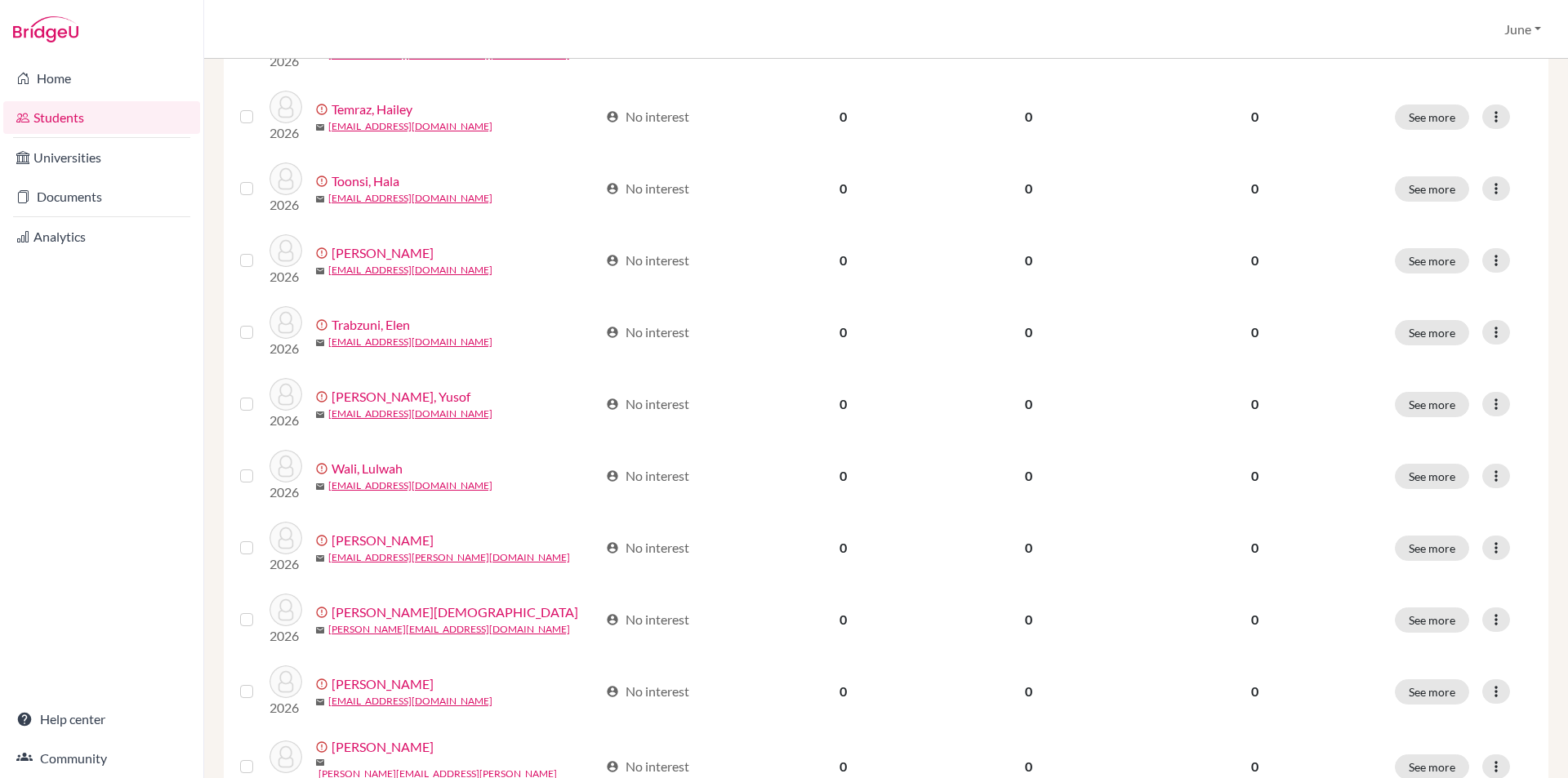
scroll to position [1090, 0]
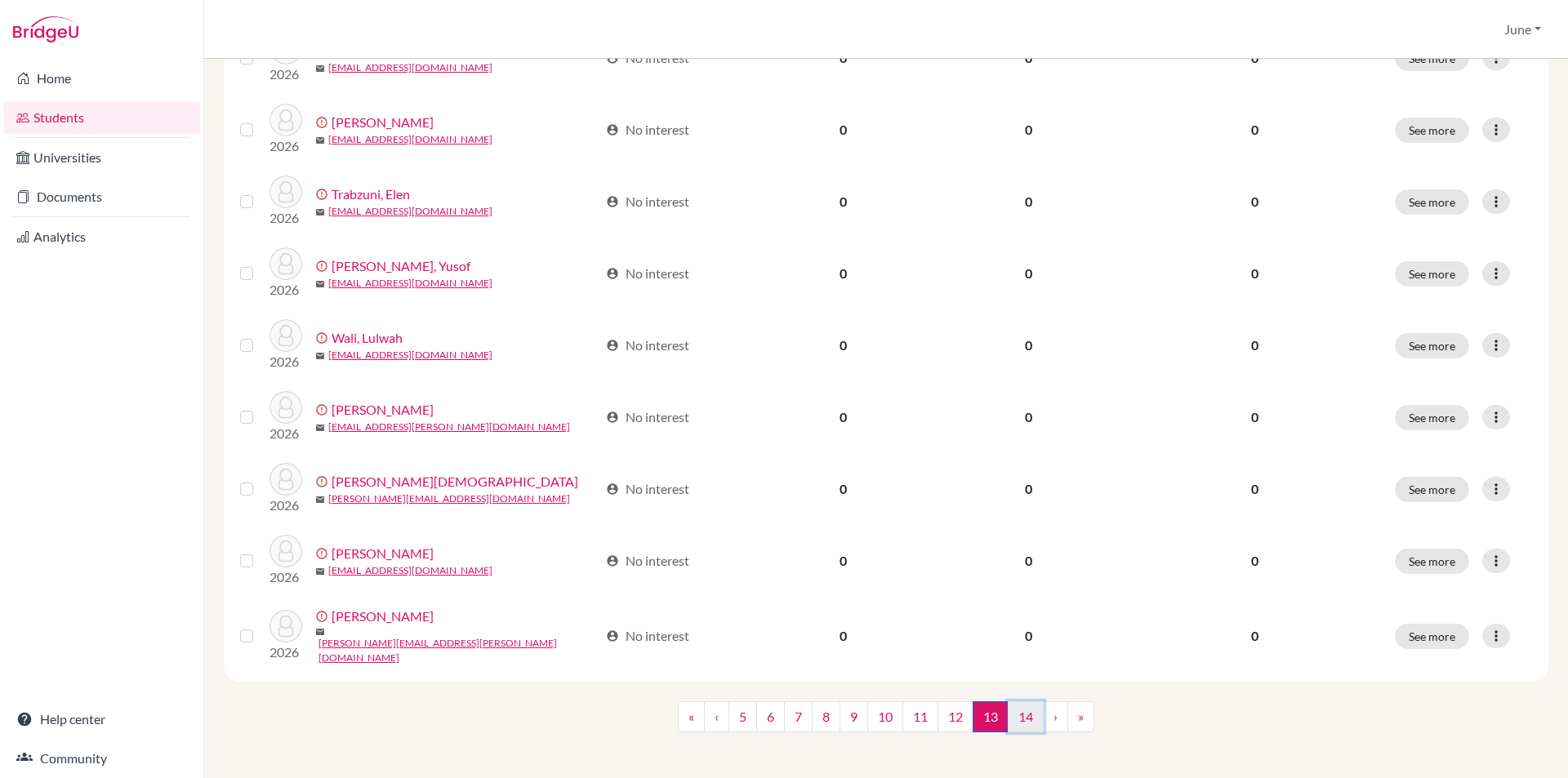
click at [1017, 711] on link "14" at bounding box center [1025, 717] width 36 height 31
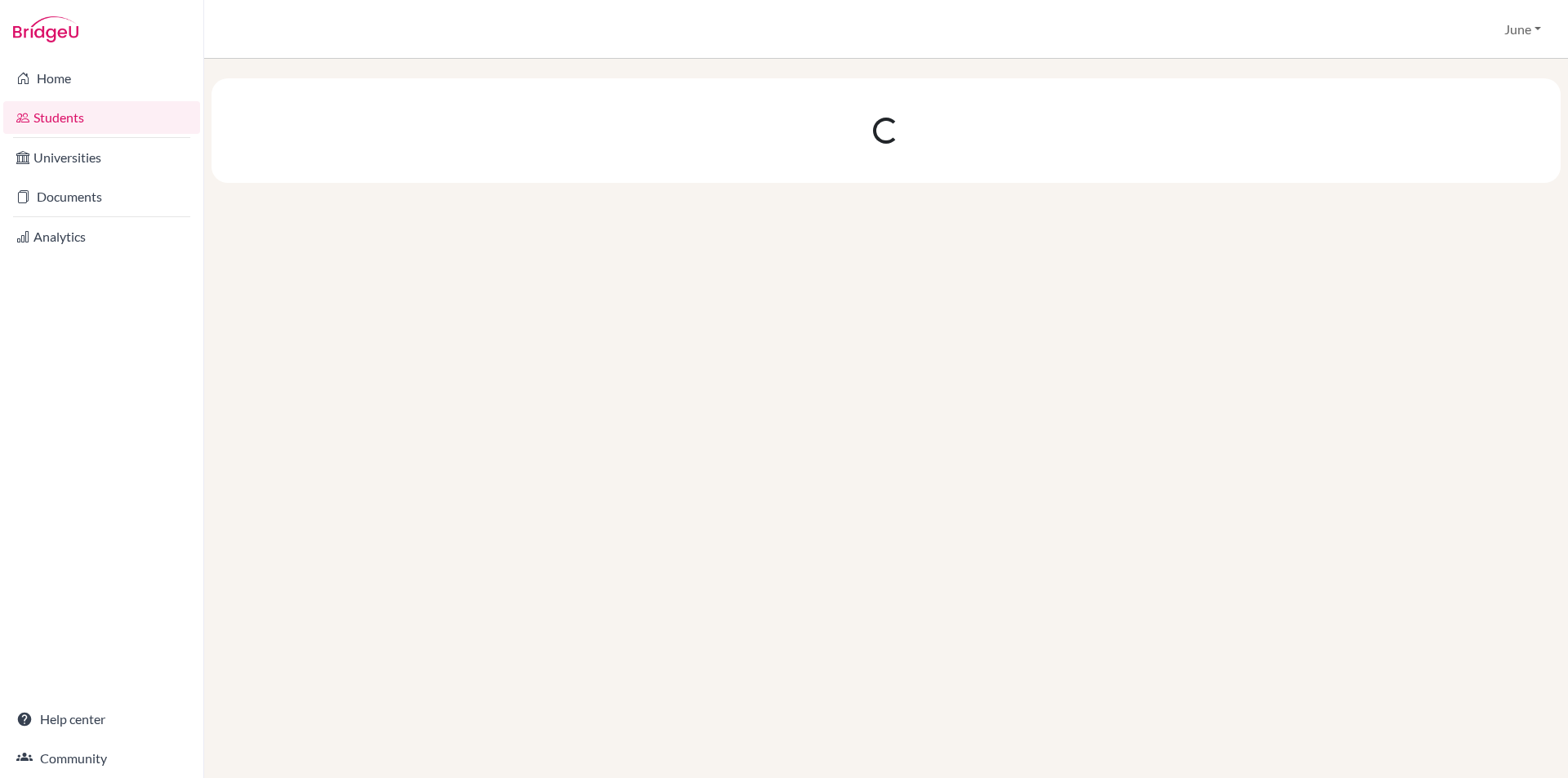
scroll to position [0, 0]
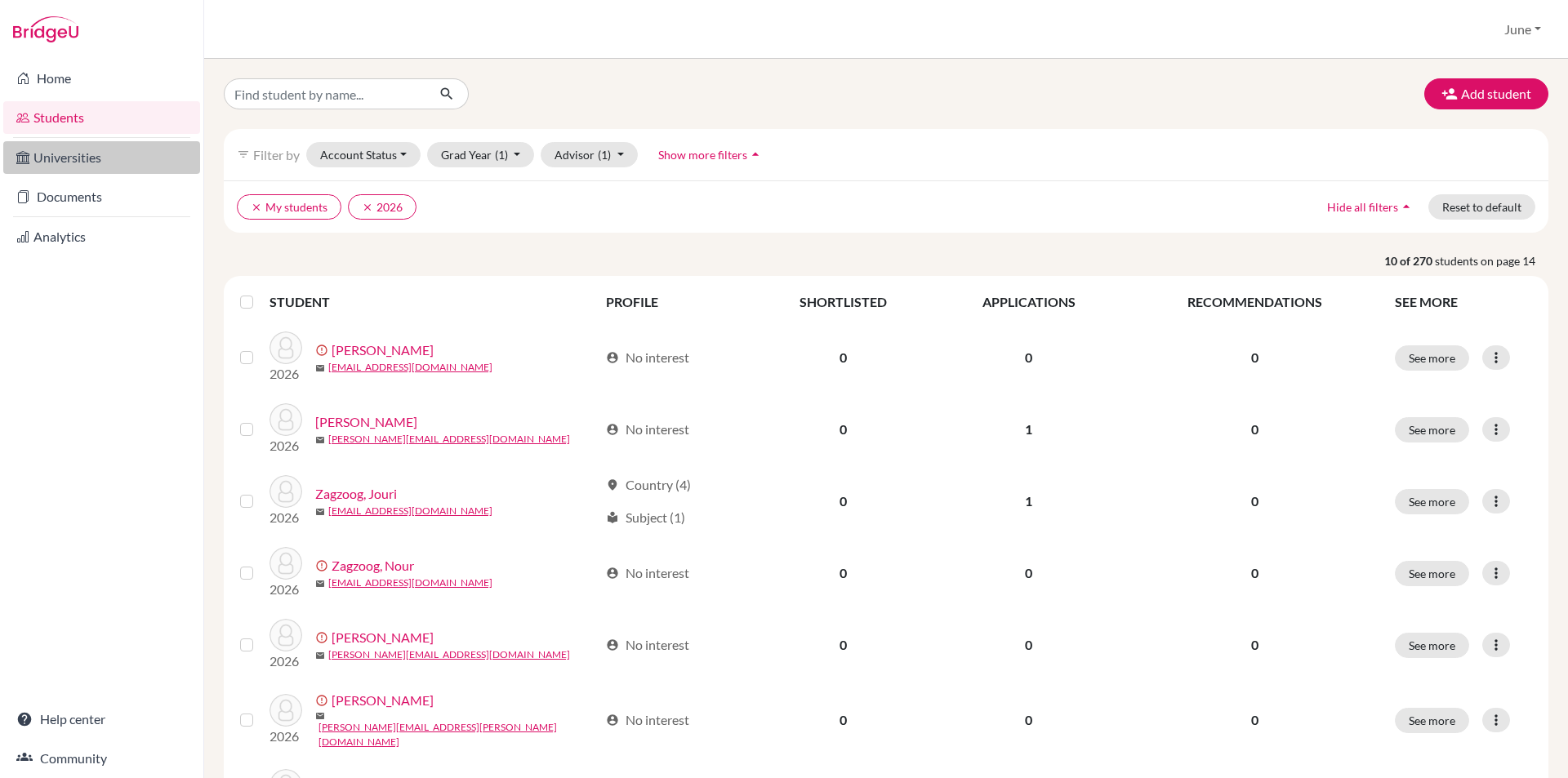
click at [57, 155] on link "Universities" at bounding box center [101, 157] width 197 height 33
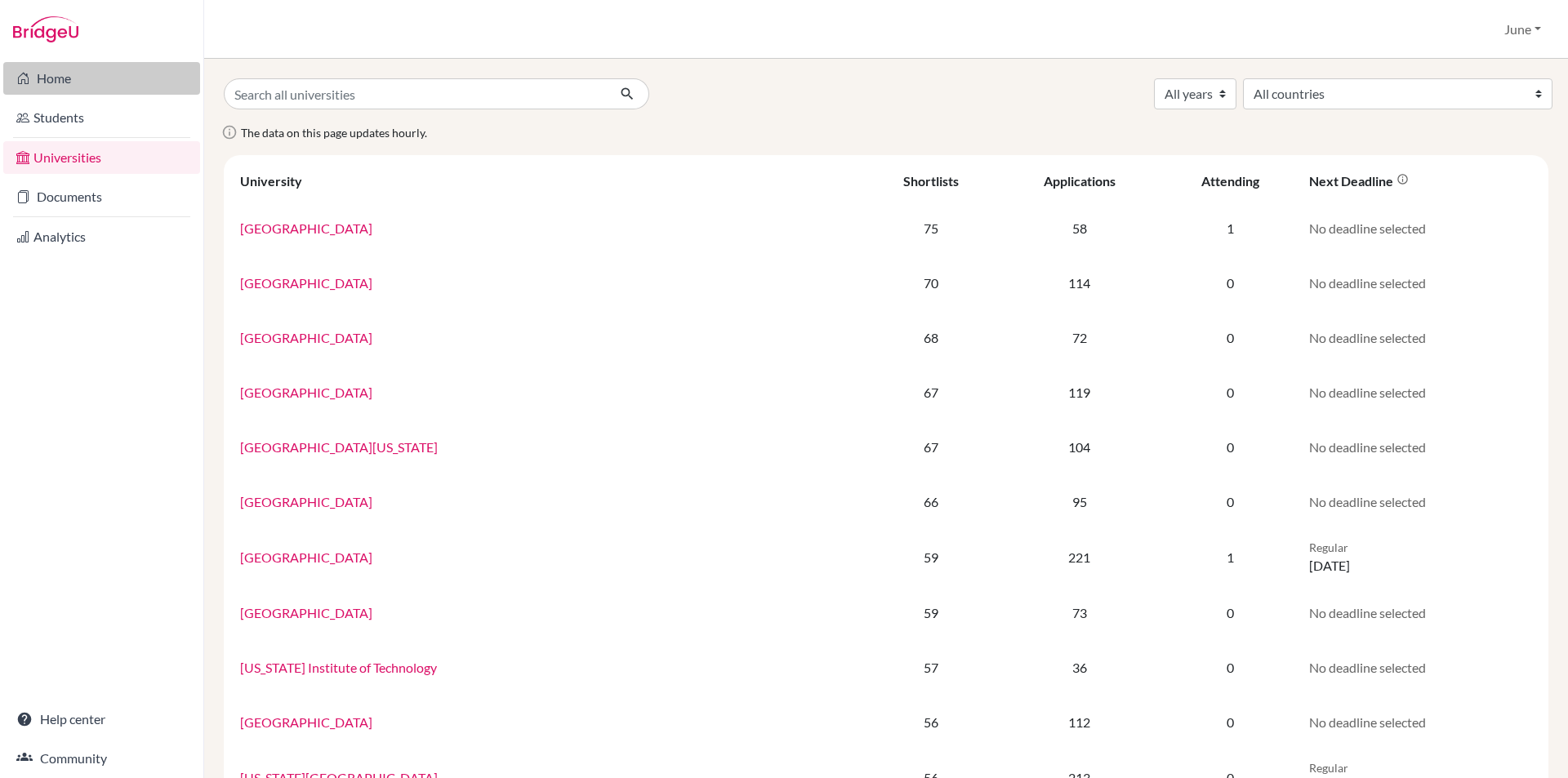
click at [54, 74] on link "Home" at bounding box center [101, 78] width 197 height 33
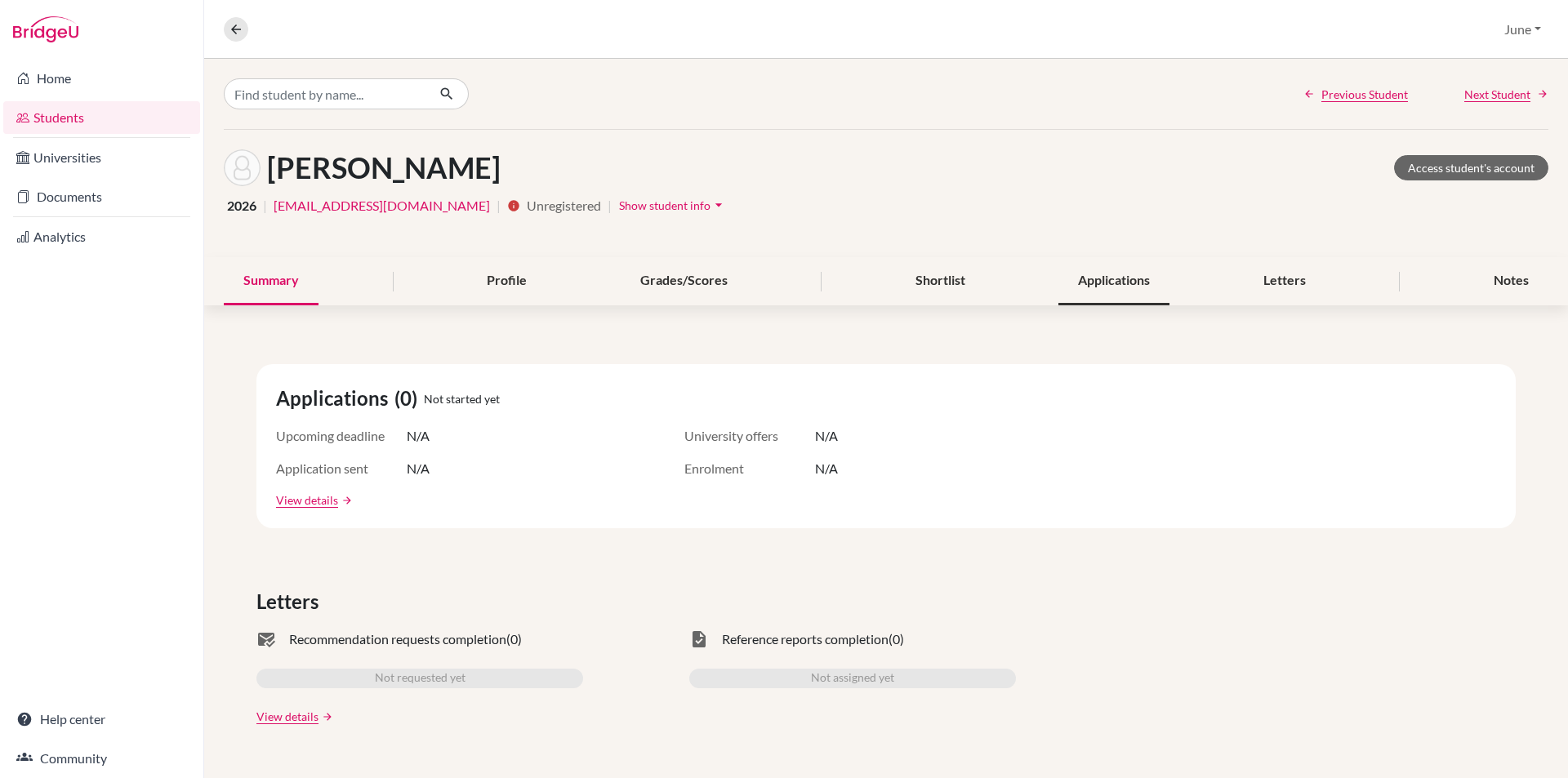
click at [1106, 279] on div "Applications" at bounding box center [1114, 281] width 111 height 48
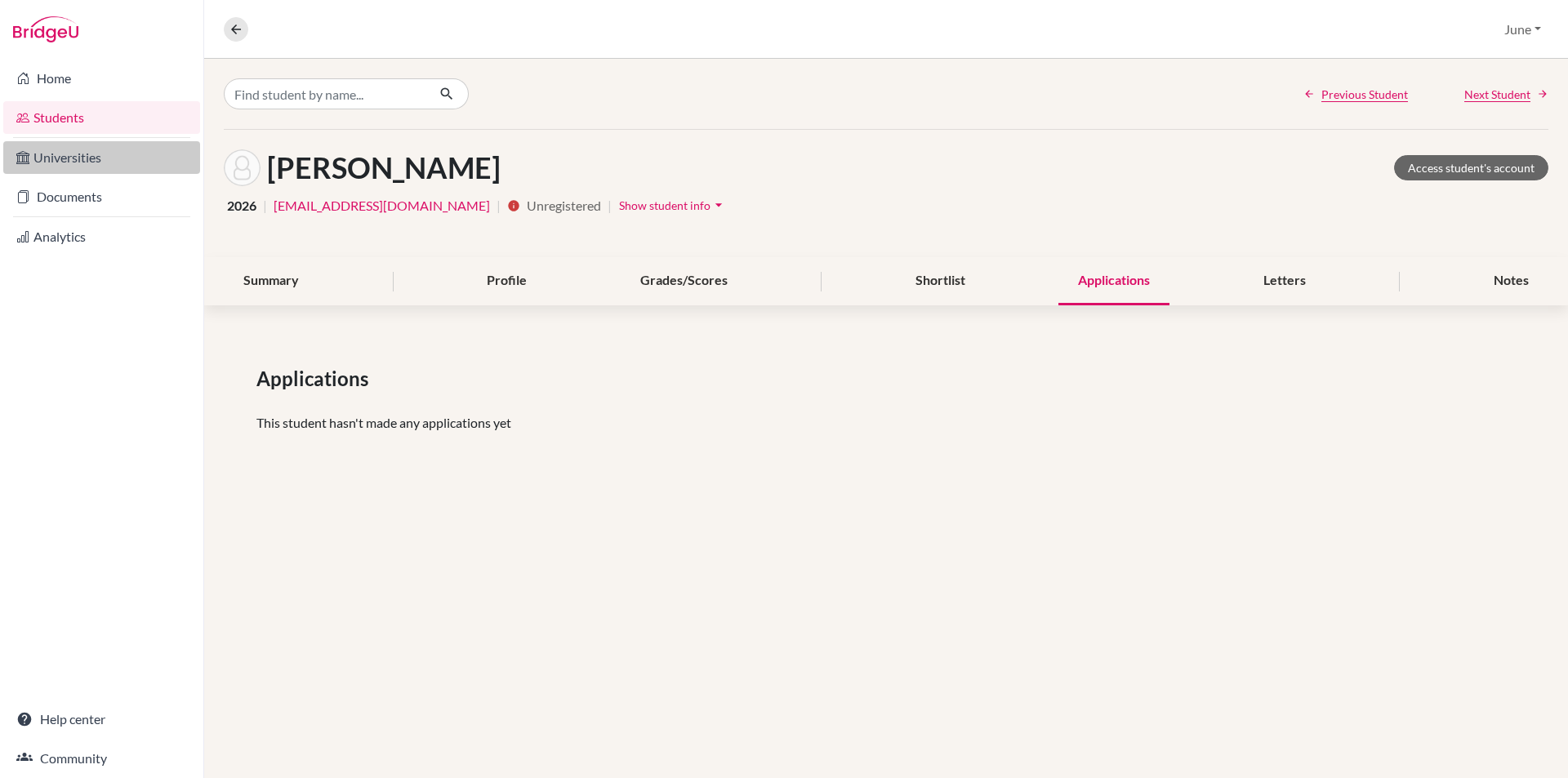
click at [72, 159] on link "Universities" at bounding box center [101, 157] width 197 height 33
